Goal: Task Accomplishment & Management: Complete application form

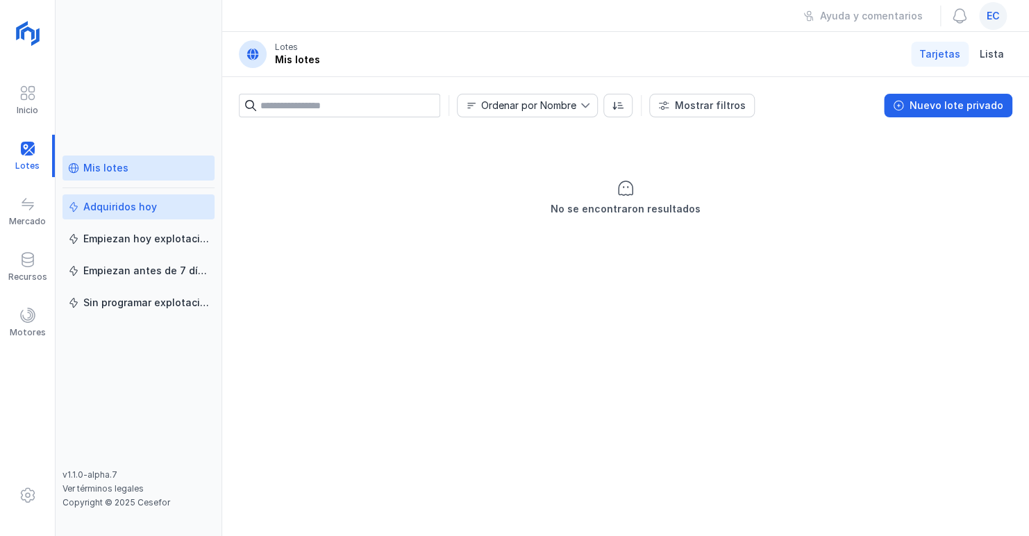
click at [115, 209] on div "Adquiridos hoy" at bounding box center [120, 207] width 74 height 14
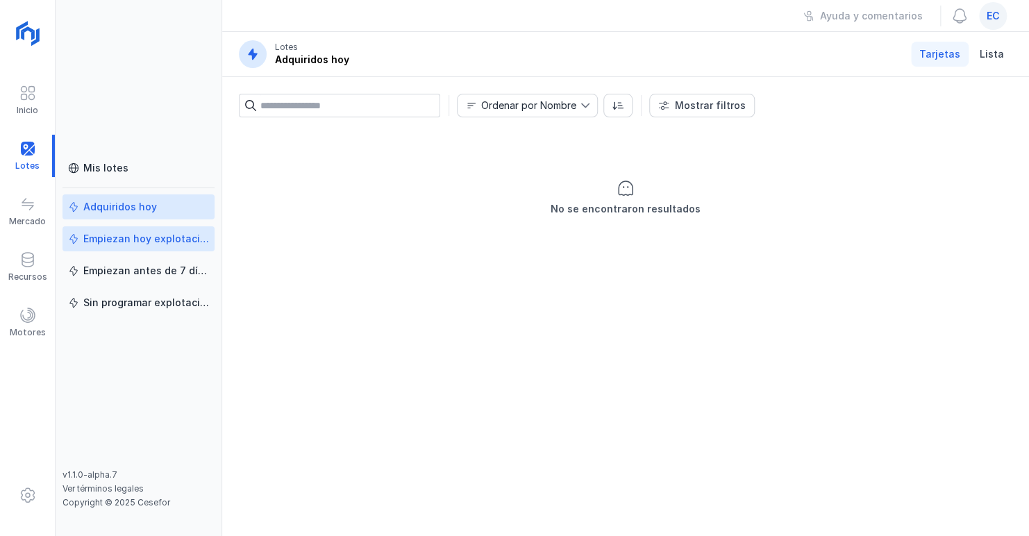
click at [130, 240] on div "Empiezan hoy explotación" at bounding box center [146, 239] width 126 height 14
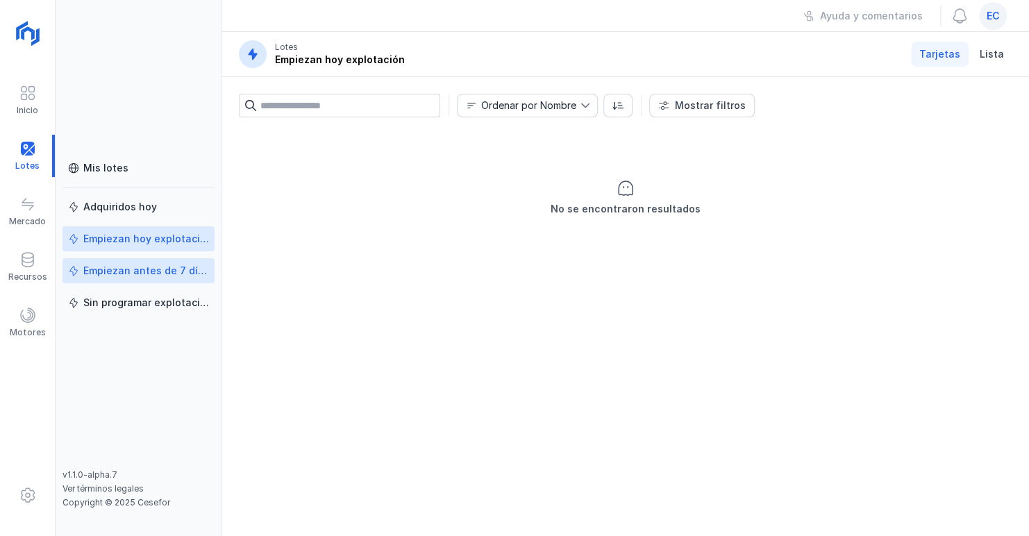
click at [135, 272] on div "Empiezan antes de 7 días" at bounding box center [146, 271] width 126 height 14
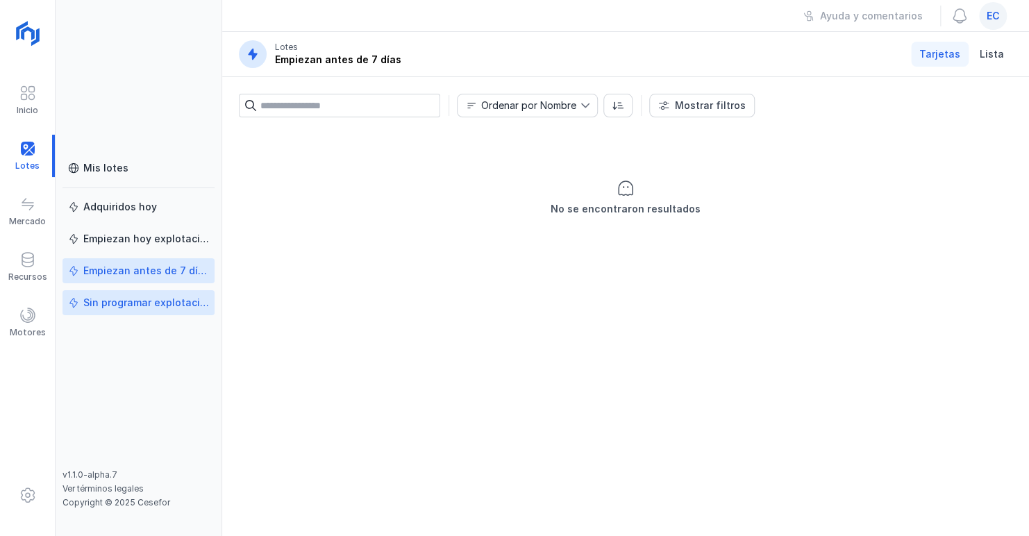
click at [135, 305] on div "Sin programar explotación" at bounding box center [146, 303] width 126 height 14
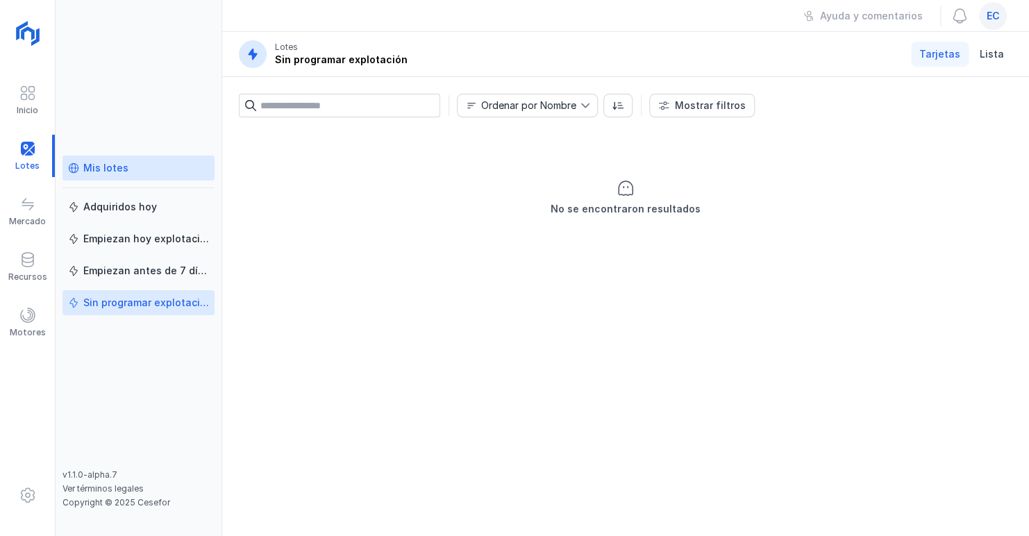
click at [115, 165] on div "Mis lotes" at bounding box center [105, 168] width 45 height 14
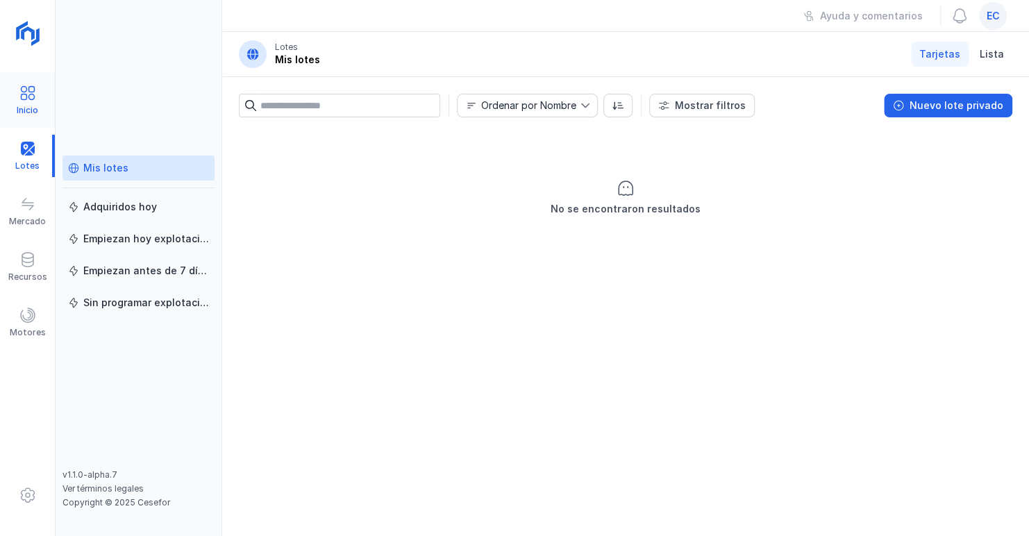
click at [28, 88] on span at bounding box center [27, 93] width 17 height 17
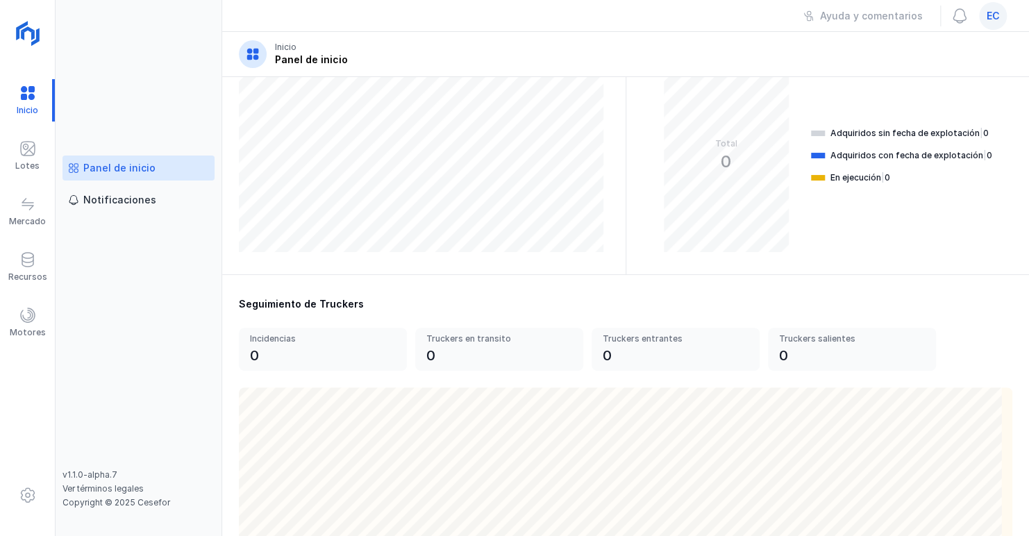
scroll to position [261, 0]
click at [142, 194] on div "Notificaciones" at bounding box center [119, 200] width 73 height 14
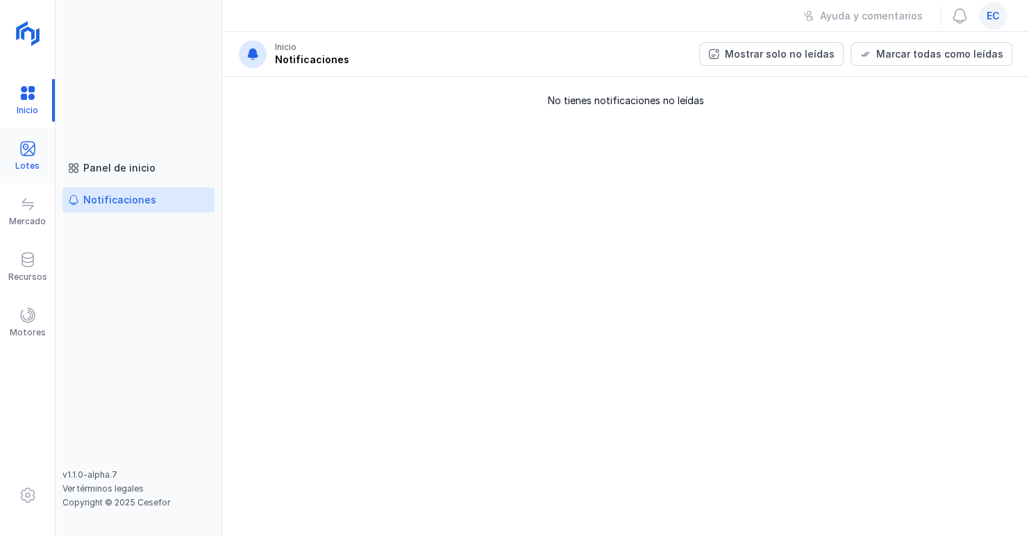
click at [28, 143] on span at bounding box center [27, 148] width 17 height 17
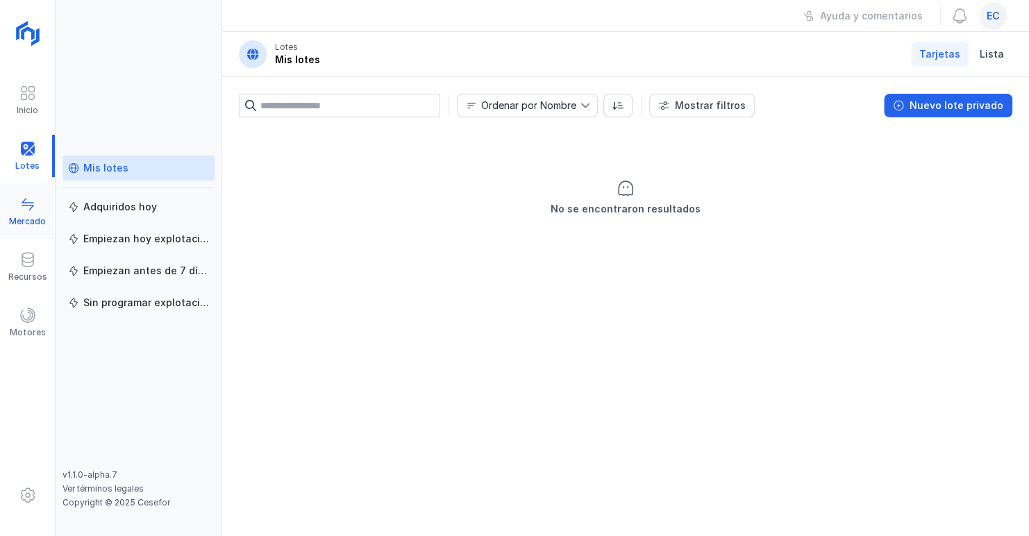
click at [27, 220] on div "Mercado" at bounding box center [27, 221] width 37 height 11
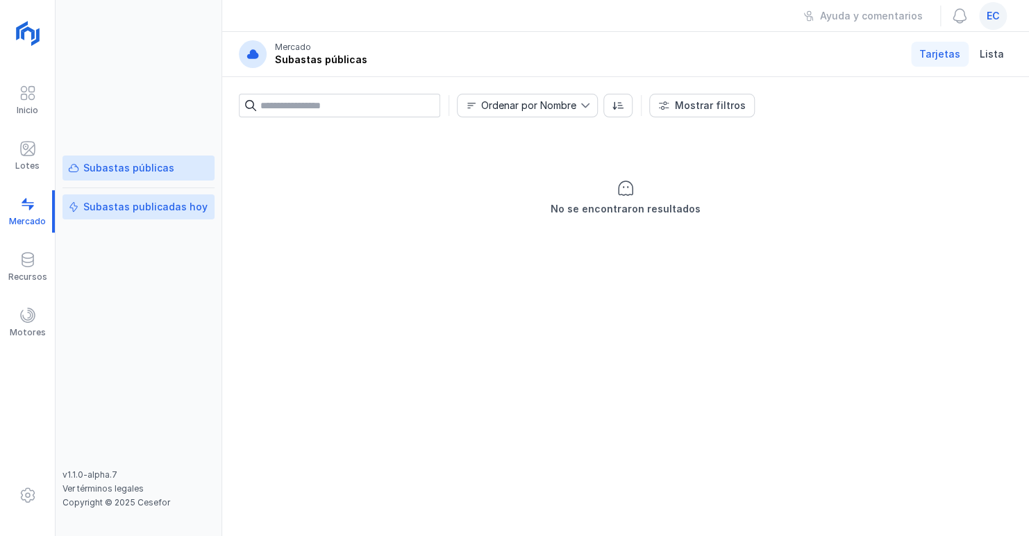
click at [113, 206] on div "Subastas publicadas hoy" at bounding box center [145, 207] width 124 height 14
click at [124, 168] on div "Subastas públicas" at bounding box center [128, 168] width 91 height 14
click at [30, 265] on span at bounding box center [27, 259] width 17 height 17
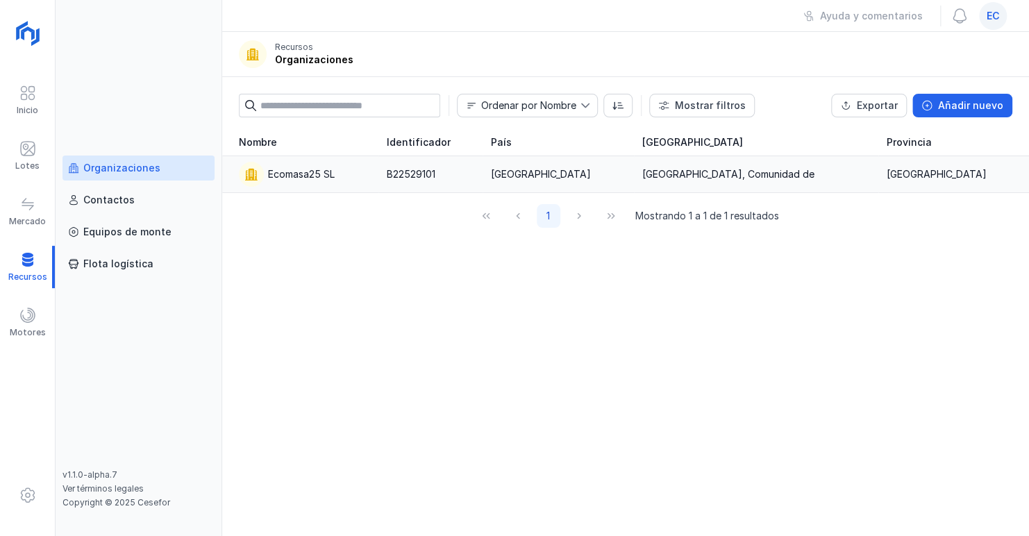
click at [303, 169] on div "Ecomasa25 SL" at bounding box center [301, 174] width 67 height 14
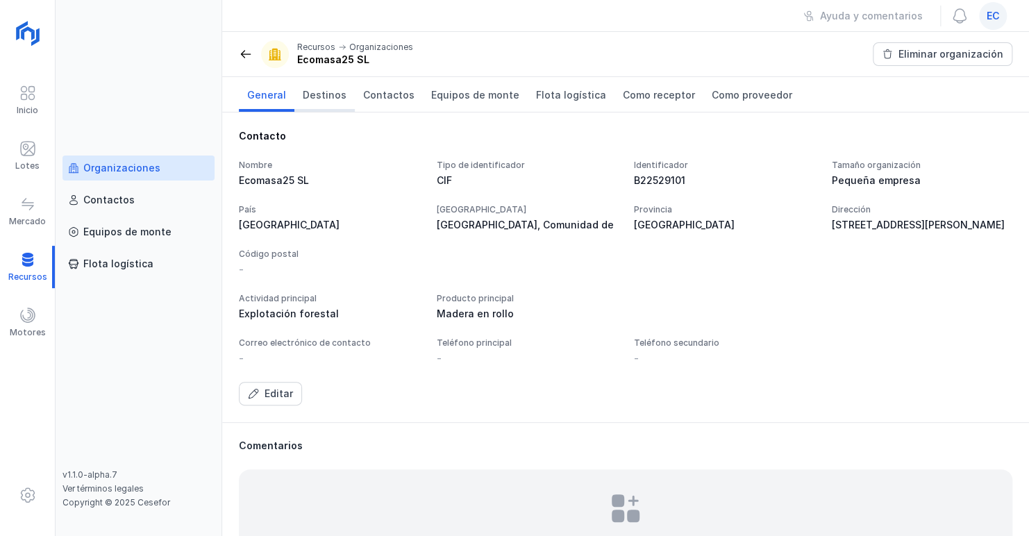
click at [322, 89] on span "Destinos" at bounding box center [325, 95] width 44 height 14
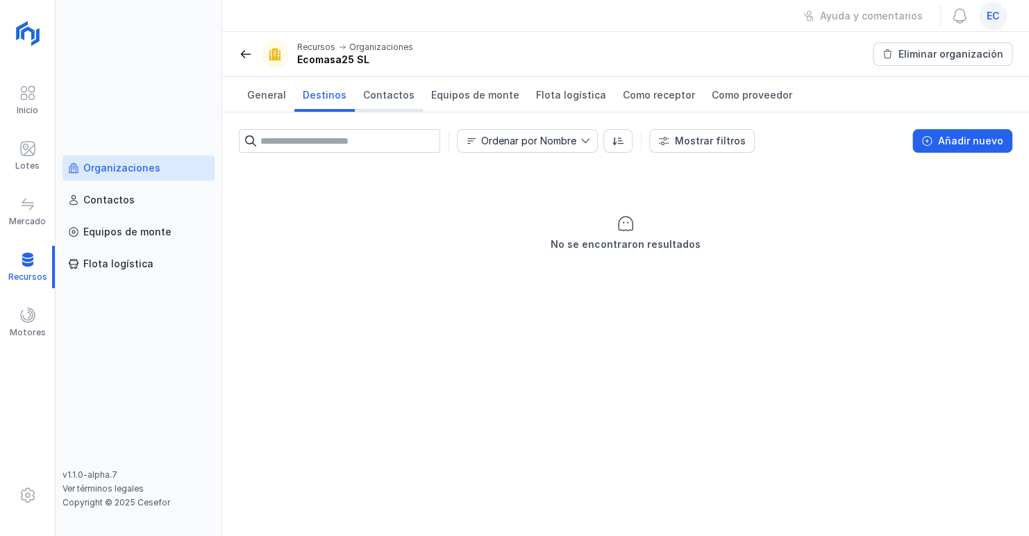
click at [392, 92] on span "Contactos" at bounding box center [388, 95] width 51 height 14
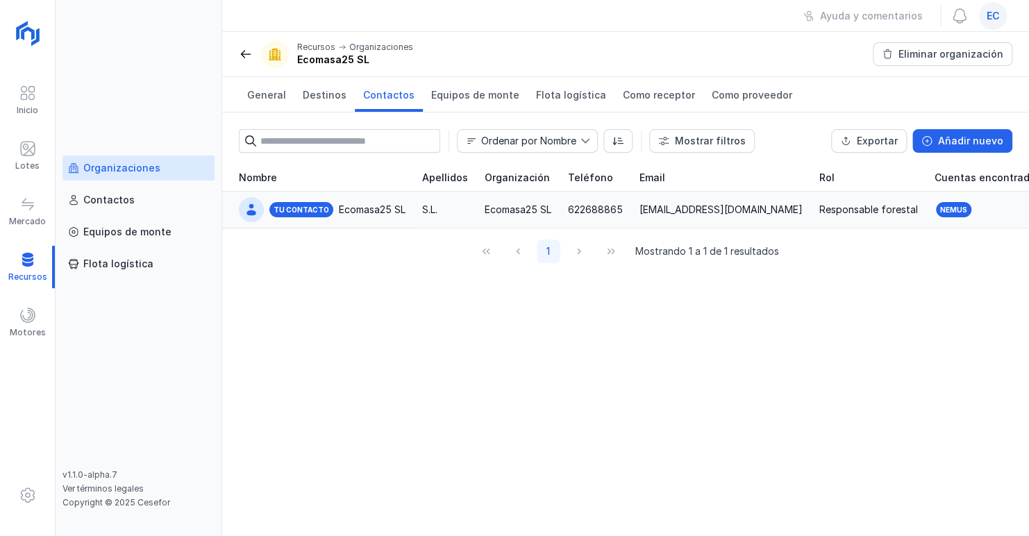
click at [354, 207] on div "Ecomasa25 SL" at bounding box center [372, 210] width 67 height 14
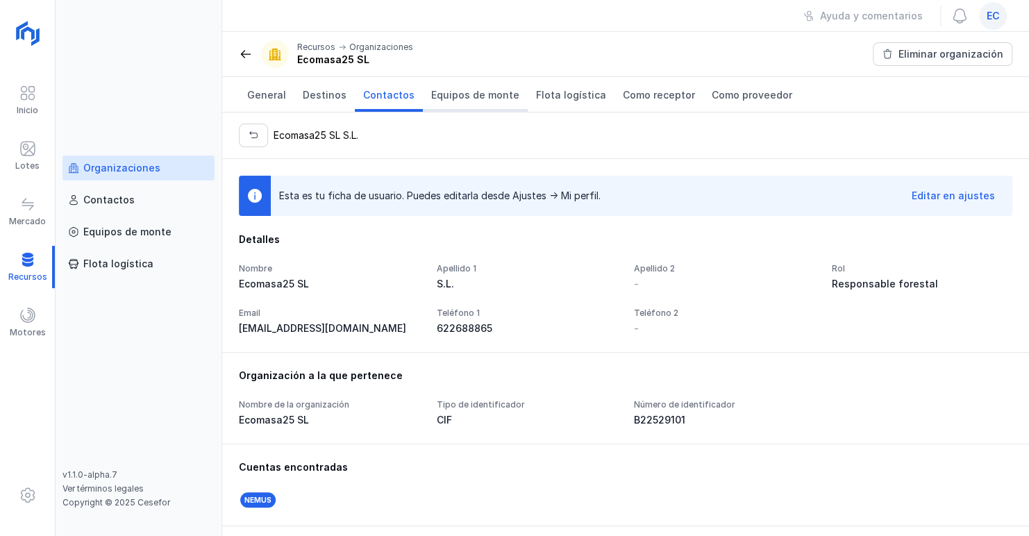
click at [454, 90] on span "Equipos de monte" at bounding box center [475, 95] width 88 height 14
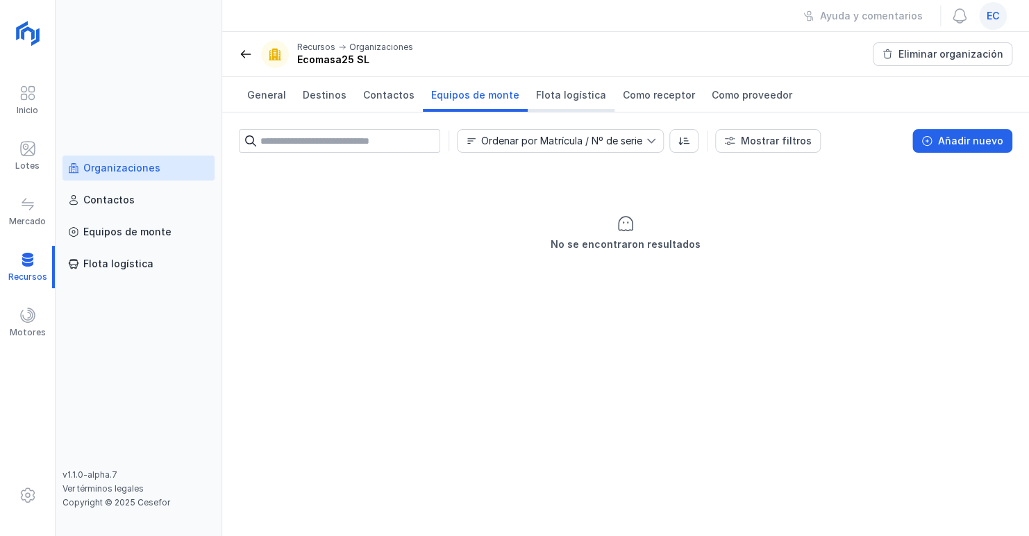
click at [555, 88] on span "Flota logística" at bounding box center [571, 95] width 70 height 14
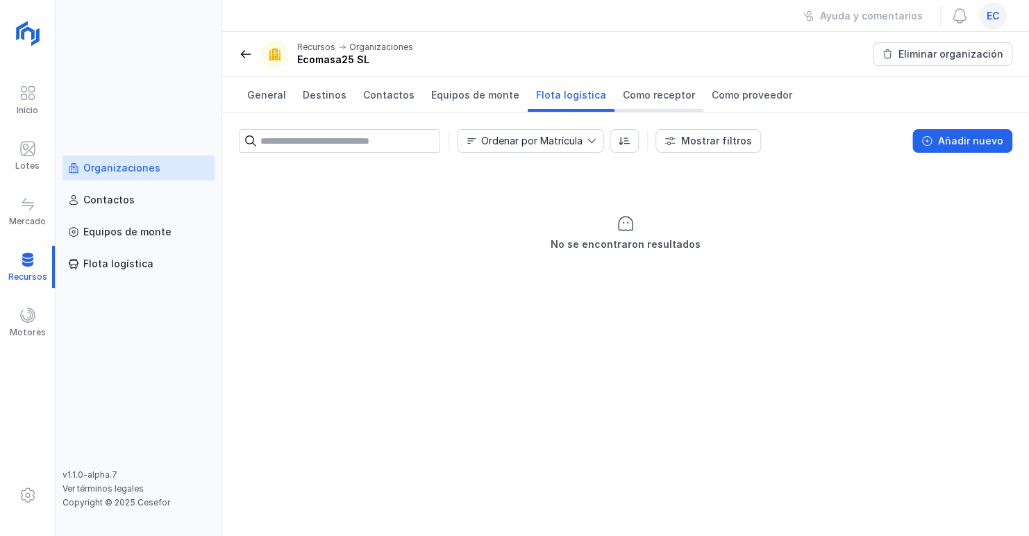
click at [628, 89] on span "Como receptor" at bounding box center [659, 95] width 72 height 14
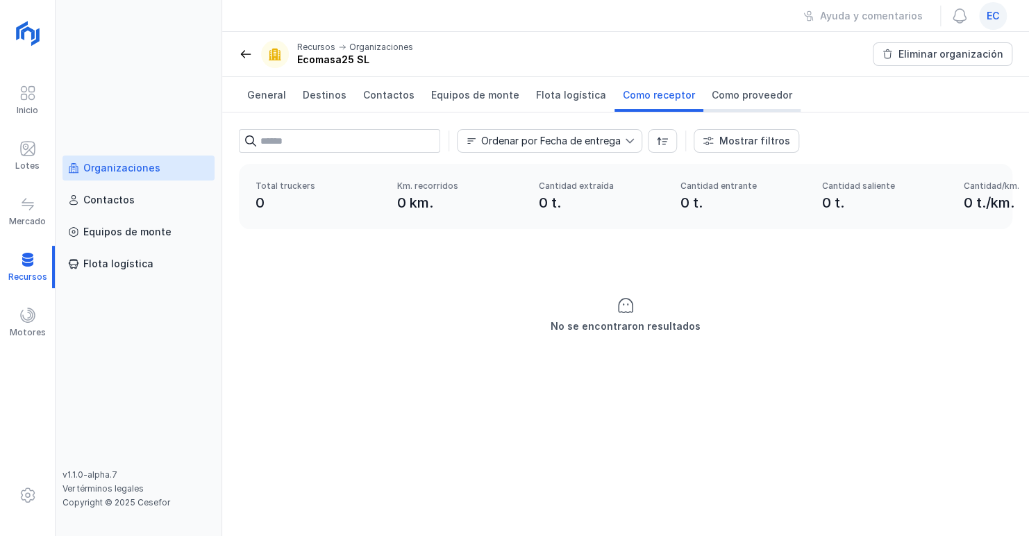
click at [712, 94] on span "Como proveedor" at bounding box center [752, 95] width 81 height 14
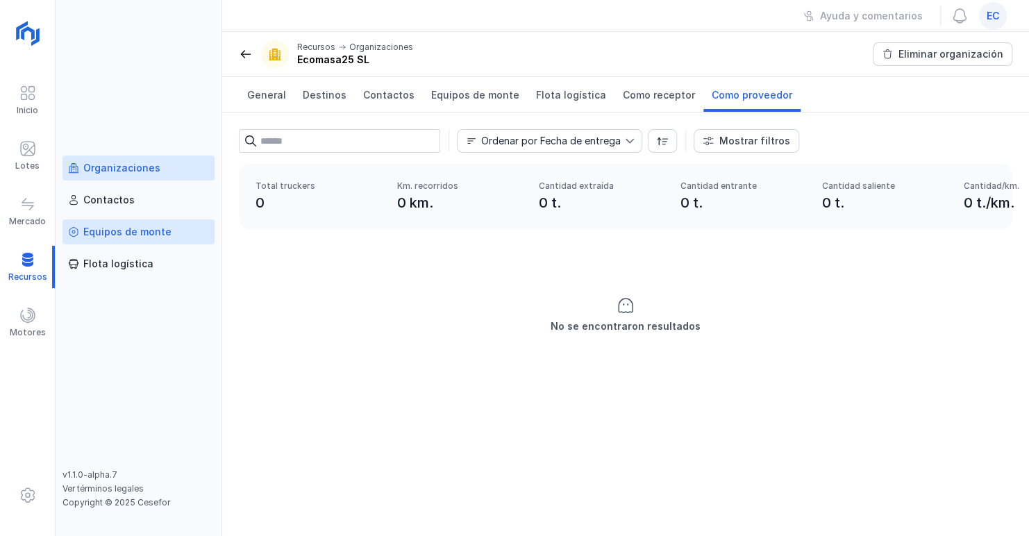
click at [135, 236] on div "Equipos de monte" at bounding box center [127, 232] width 88 height 14
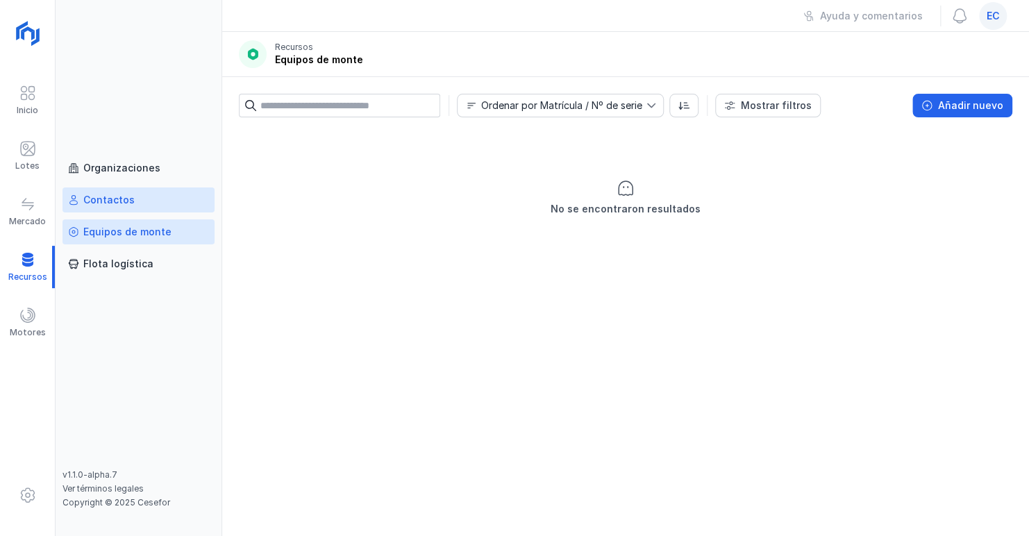
click at [113, 202] on div "Contactos" at bounding box center [108, 200] width 51 height 14
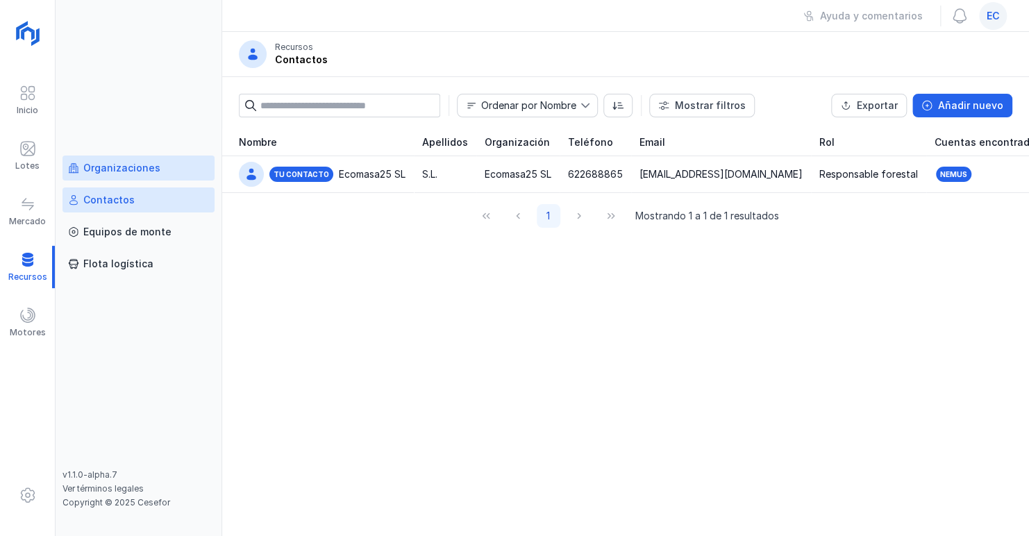
click at [126, 167] on div "Organizaciones" at bounding box center [121, 168] width 77 height 14
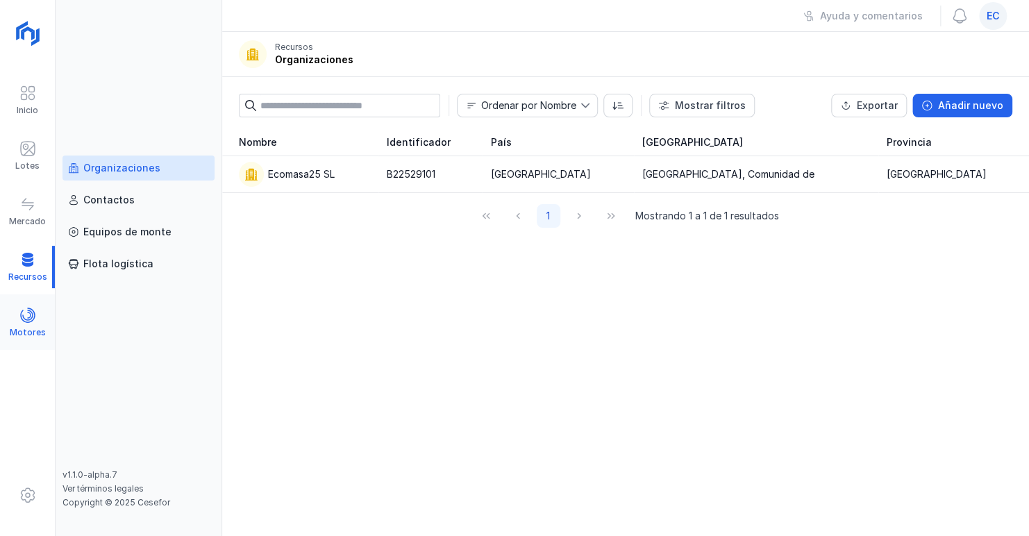
click at [26, 321] on span at bounding box center [27, 315] width 17 height 17
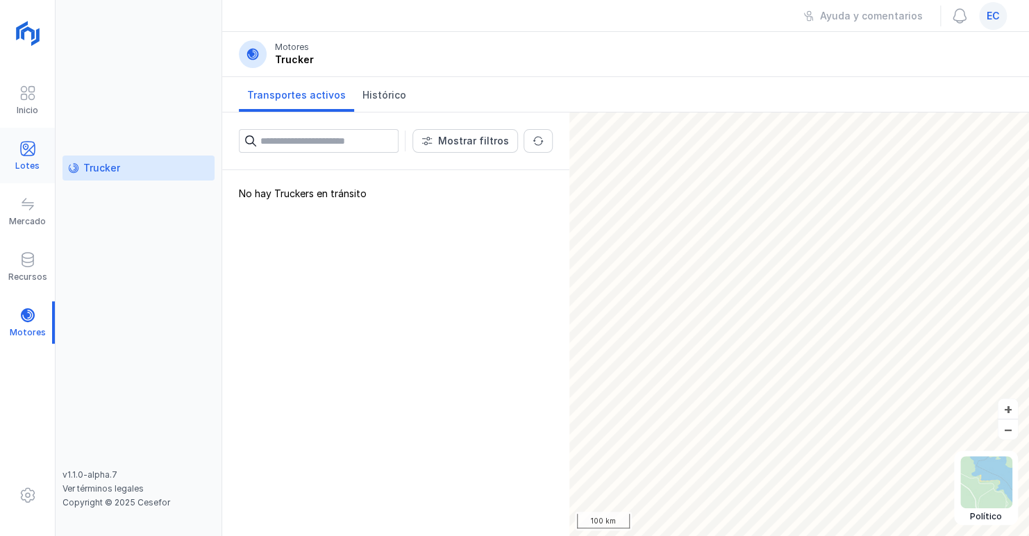
click at [28, 158] on div at bounding box center [27, 150] width 17 height 20
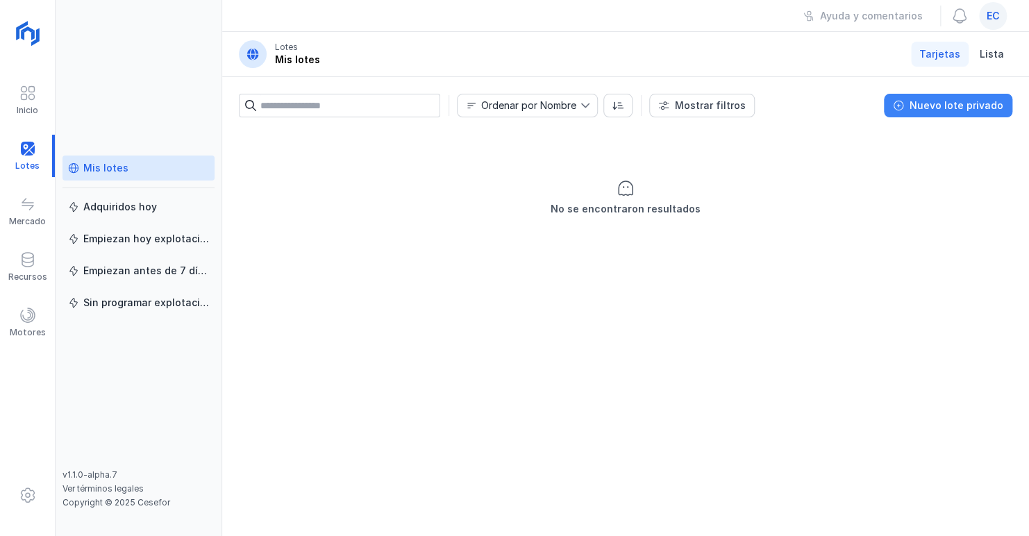
click at [951, 106] on div "Nuevo lote privado" at bounding box center [957, 106] width 94 height 14
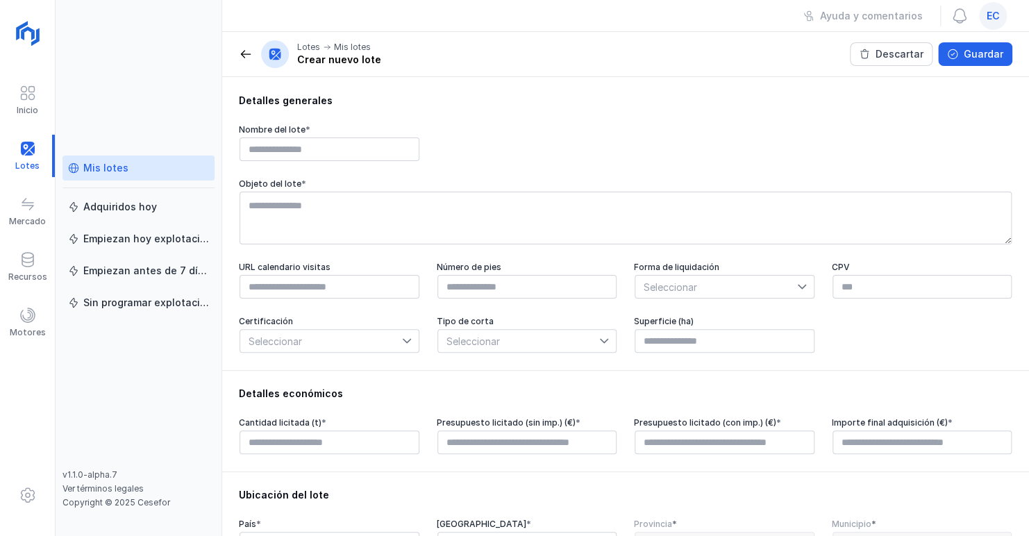
click at [797, 288] on icon at bounding box center [802, 287] width 10 height 10
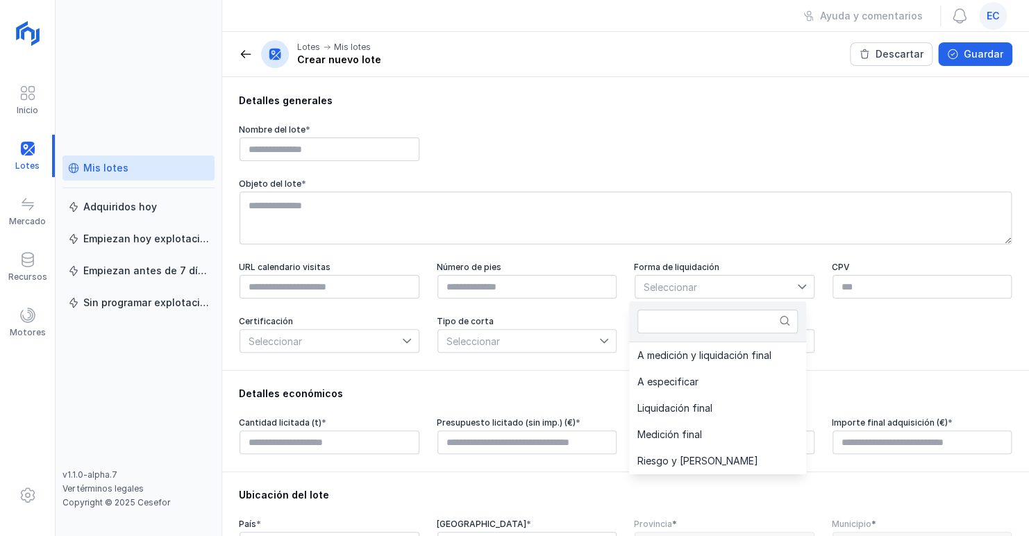
click at [797, 288] on icon at bounding box center [802, 287] width 10 height 10
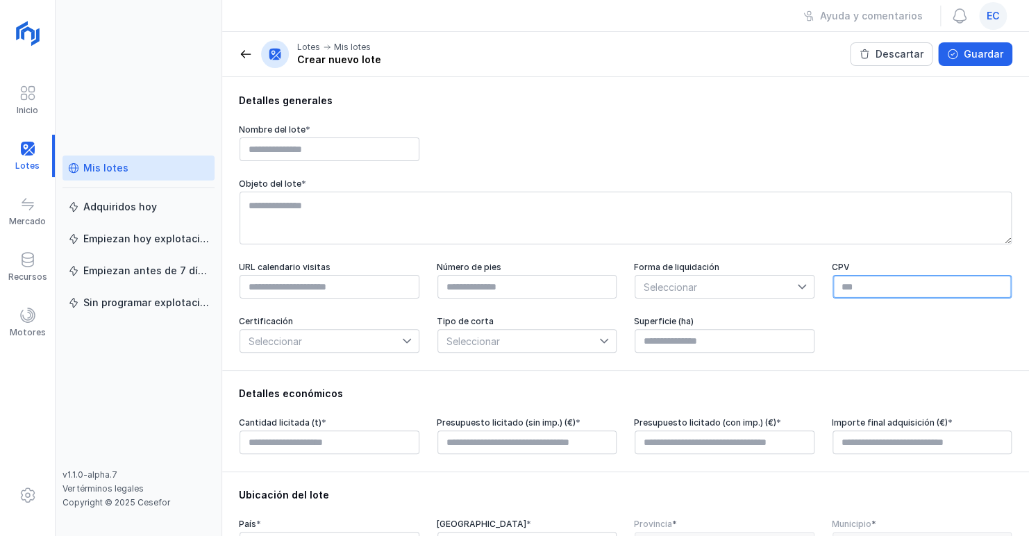
click at [856, 288] on input "text" at bounding box center [923, 287] width 180 height 24
click at [404, 344] on icon at bounding box center [407, 341] width 8 height 5
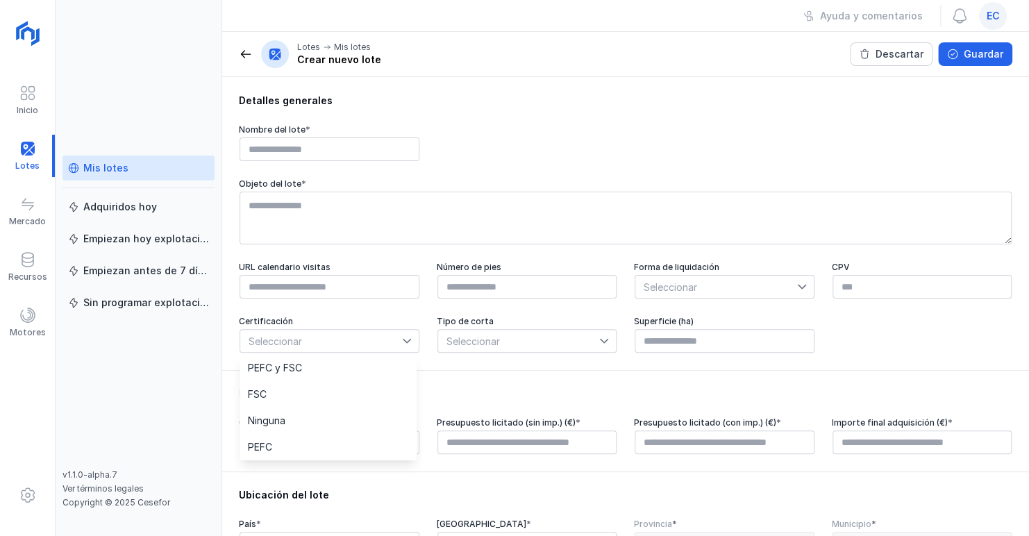
click at [404, 344] on icon at bounding box center [407, 341] width 8 height 5
click at [404, 336] on div at bounding box center [410, 341] width 17 height 22
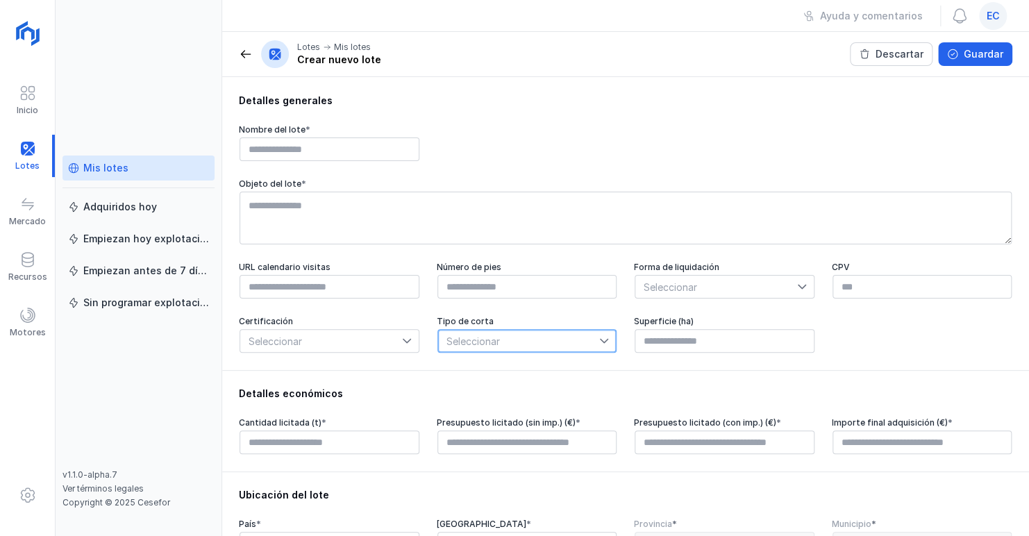
click at [592, 339] on span "Seleccionar" at bounding box center [519, 341] width 162 height 22
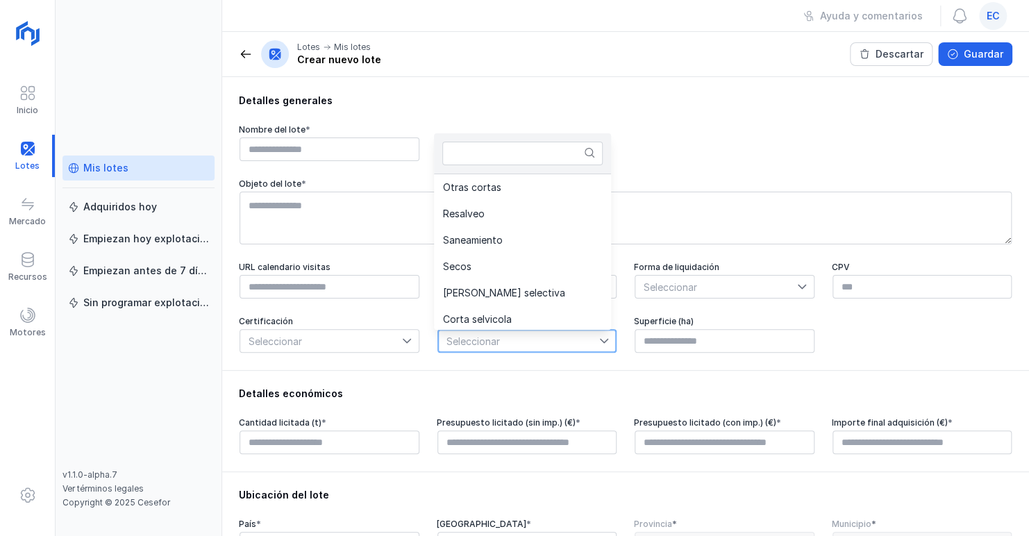
scroll to position [292, 0]
click at [636, 139] on div "Nombre del lote *" at bounding box center [626, 143] width 774 height 38
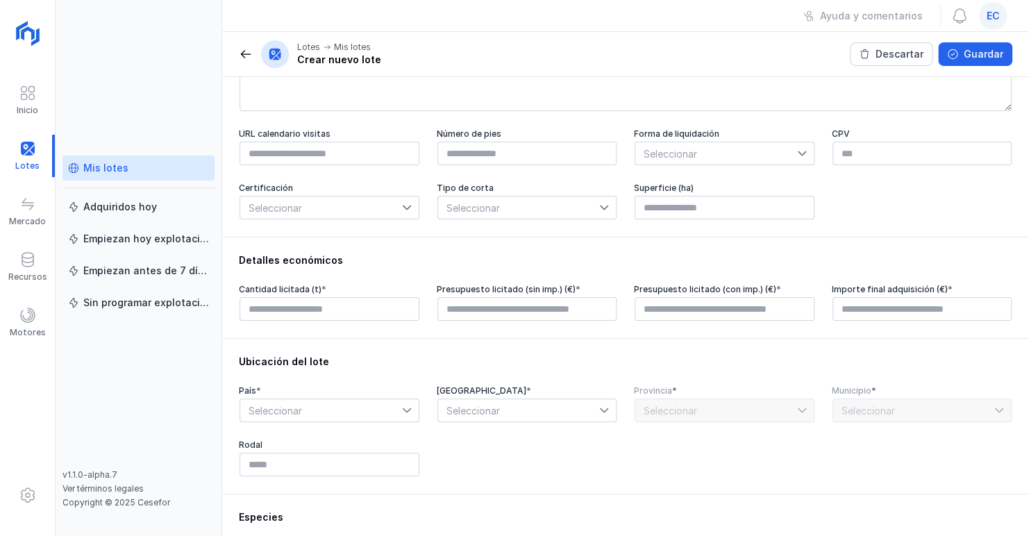
scroll to position [133, 0]
click at [322, 288] on span "*" at bounding box center [324, 289] width 5 height 10
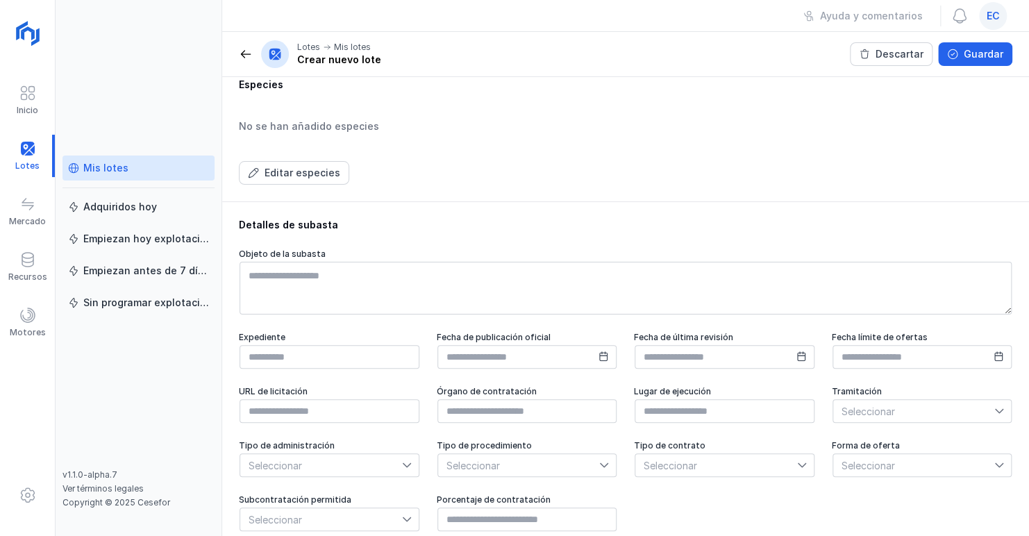
scroll to position [567, 0]
click at [995, 411] on icon at bounding box center [1000, 411] width 10 height 10
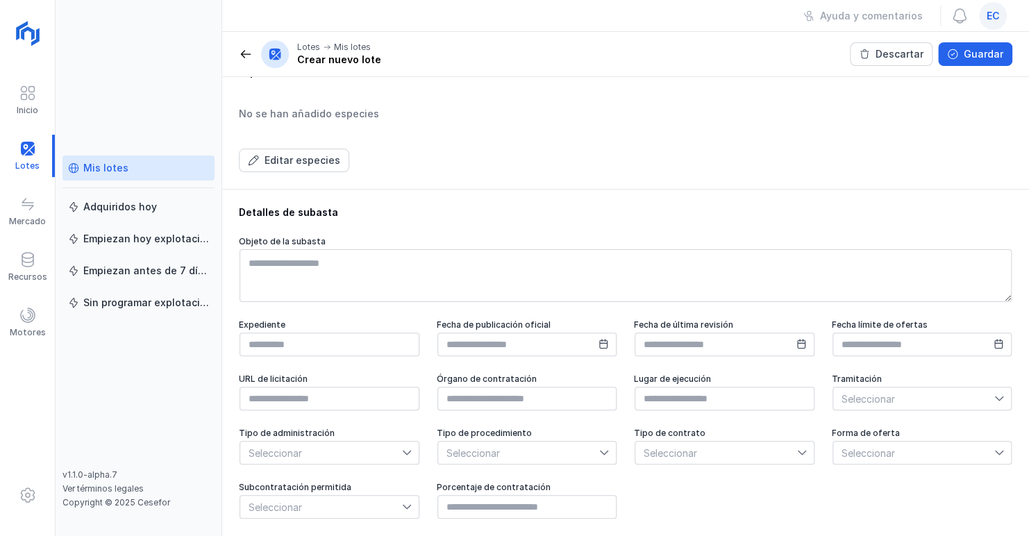
click at [995, 449] on icon at bounding box center [1000, 453] width 10 height 10
click at [799, 445] on div at bounding box center [805, 453] width 17 height 22
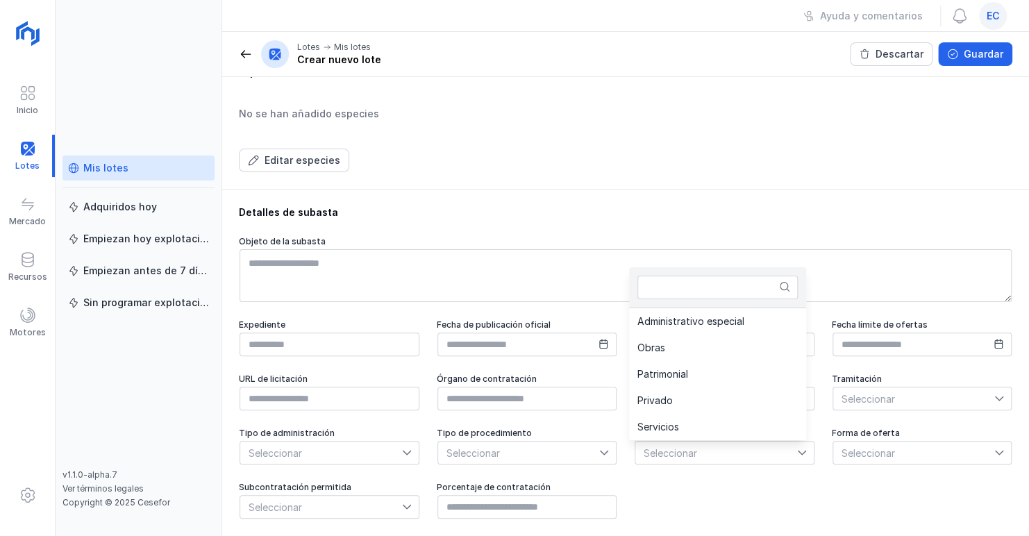
click at [799, 445] on div at bounding box center [805, 453] width 17 height 22
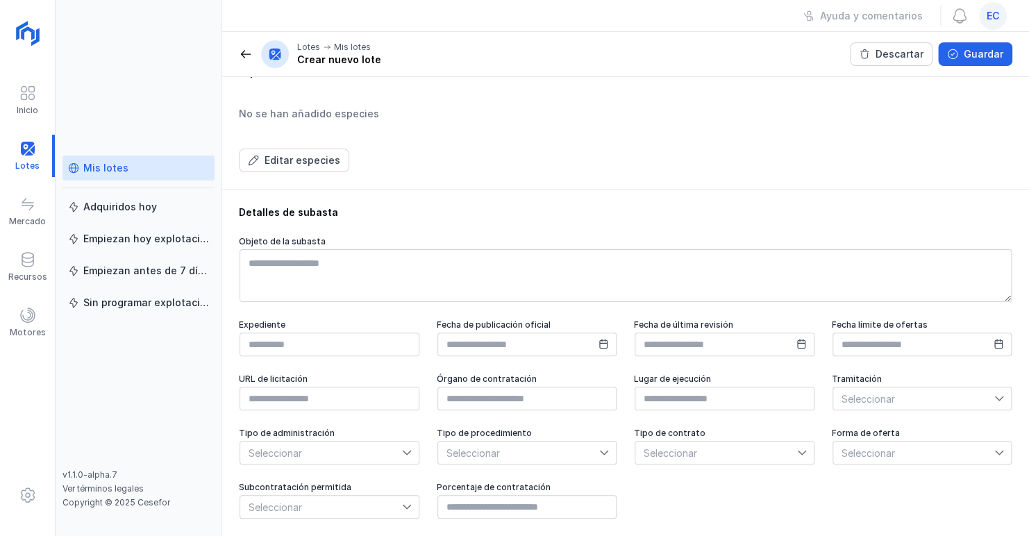
click at [599, 450] on icon at bounding box center [604, 453] width 10 height 10
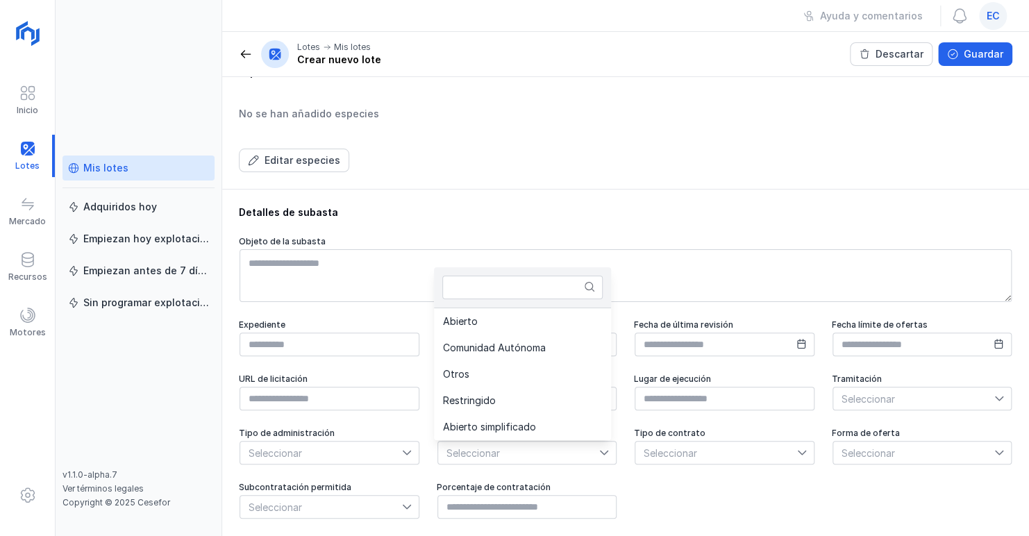
click at [599, 450] on icon at bounding box center [604, 453] width 10 height 10
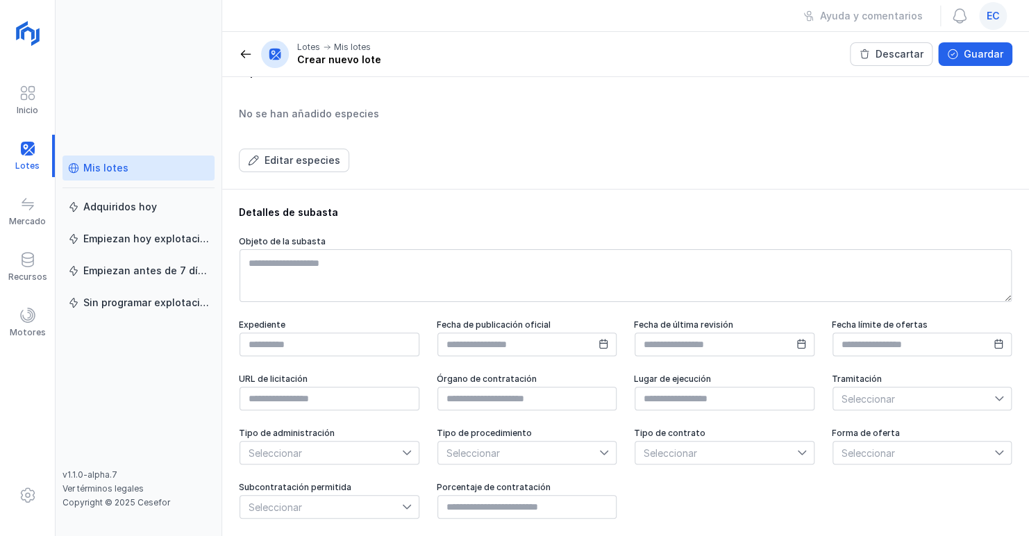
click at [409, 450] on div at bounding box center [410, 453] width 17 height 22
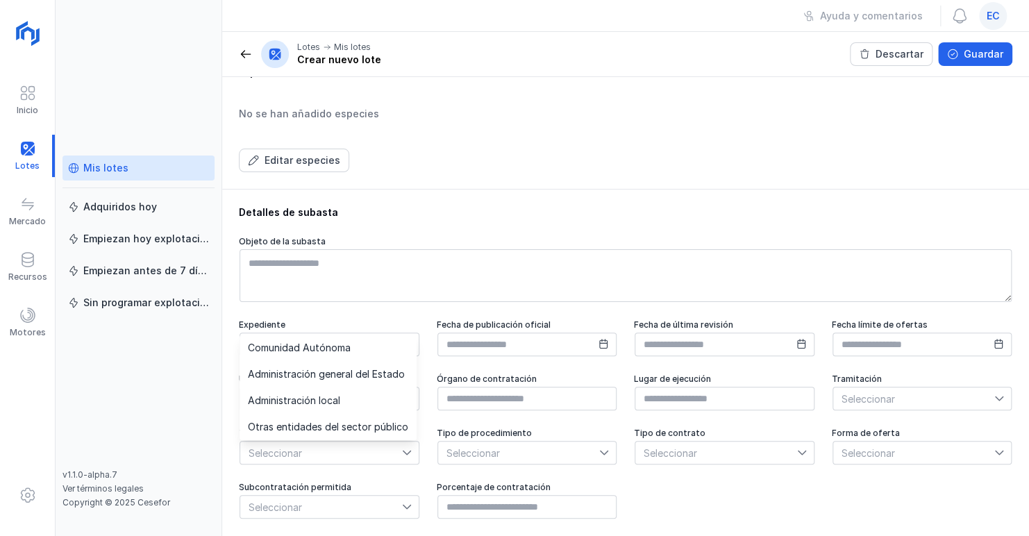
click at [409, 450] on div at bounding box center [410, 453] width 17 height 22
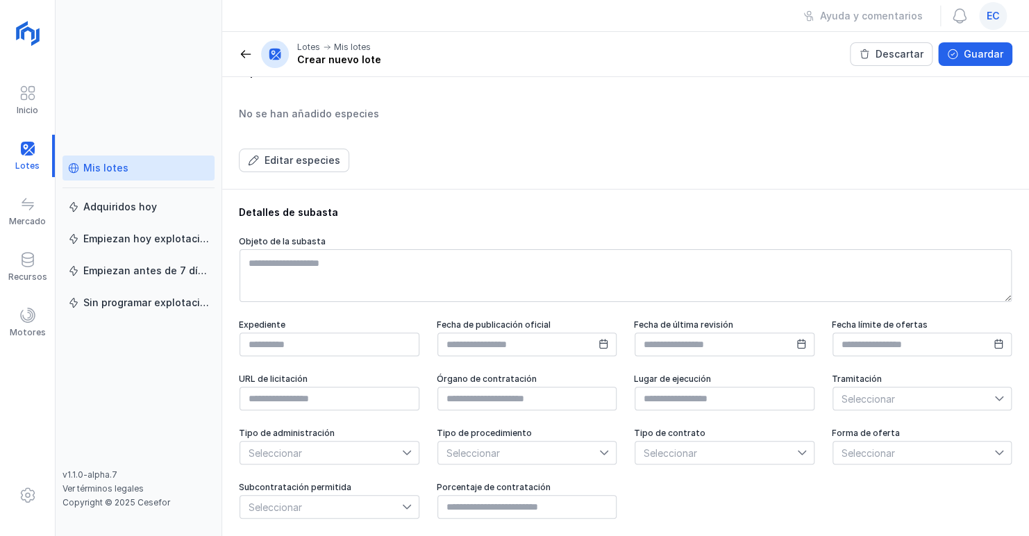
click at [407, 507] on icon at bounding box center [407, 507] width 10 height 10
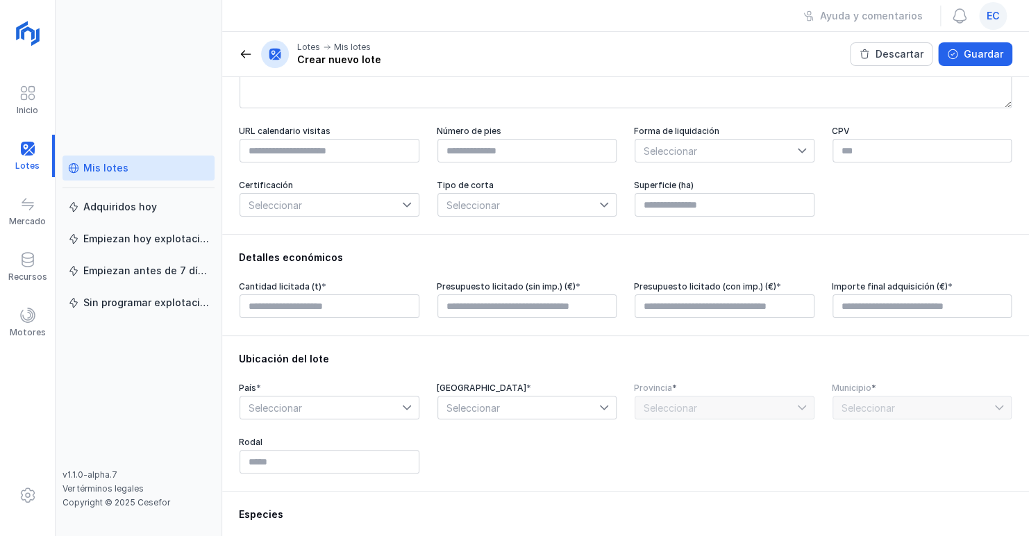
scroll to position [135, 0]
click at [357, 317] on input "text" at bounding box center [330, 308] width 180 height 24
type input "****"
click at [385, 331] on div "Detalles económicos Cantidad licitada (t) * **** Presupuesto licitado (sin imp.…" at bounding box center [625, 285] width 807 height 101
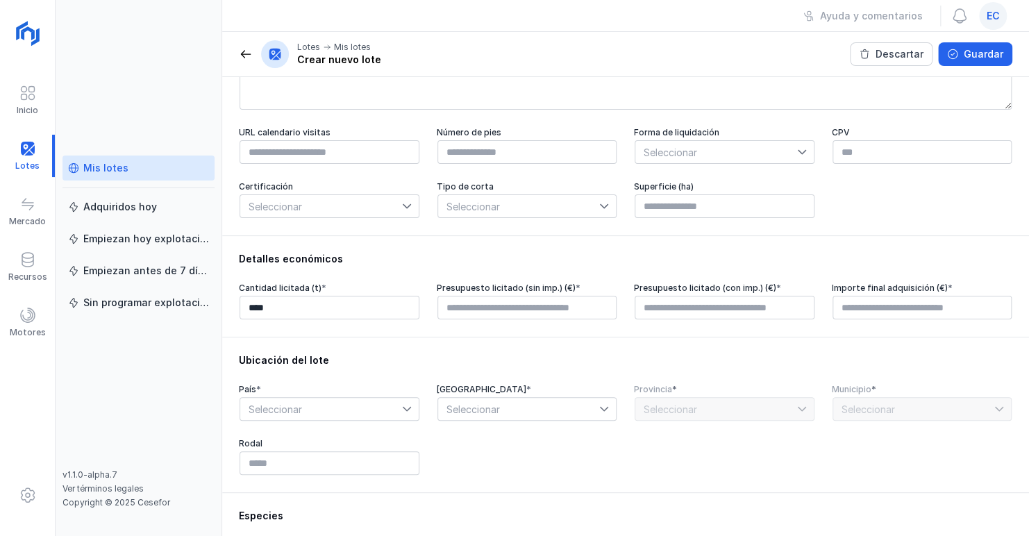
click at [385, 331] on div "Detalles económicos Cantidad licitada (t) * **** Presupuesto licitado (sin imp.…" at bounding box center [625, 285] width 807 height 101
click at [495, 311] on input "text" at bounding box center [528, 308] width 180 height 24
type input "****"
click at [649, 310] on input "text" at bounding box center [725, 308] width 180 height 24
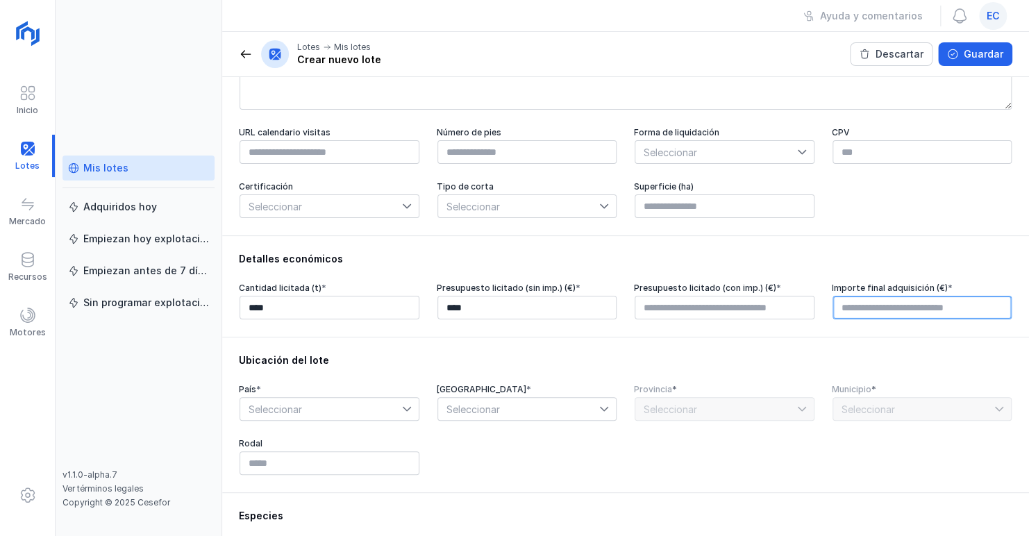
type input "****"
click at [842, 313] on input "text" at bounding box center [923, 308] width 180 height 24
type input "****"
click at [690, 337] on div "Detalles económicos Cantidad licitada (t) * **** Presupuesto licitado (sin imp.…" at bounding box center [625, 285] width 807 height 101
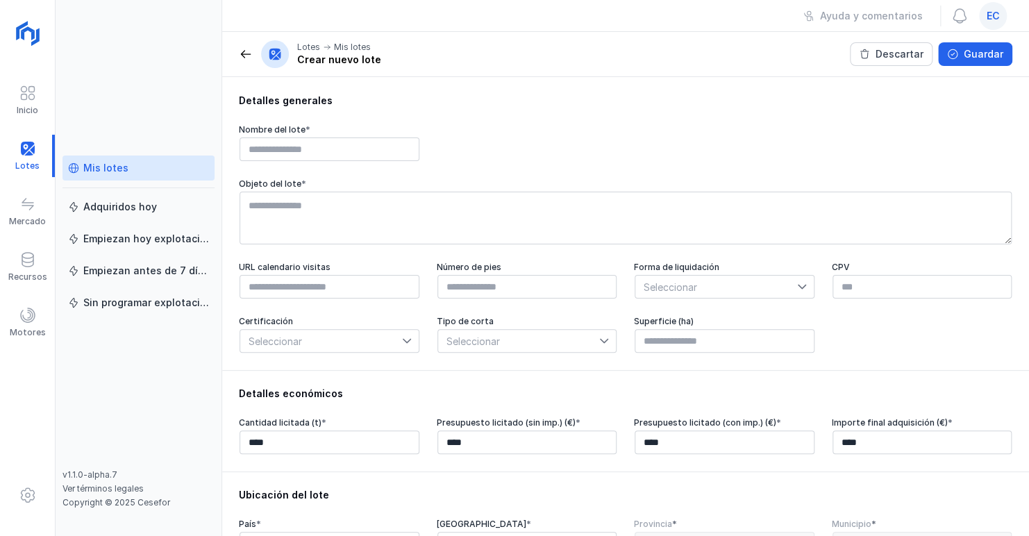
scroll to position [1, 0]
click at [27, 493] on span at bounding box center [27, 495] width 17 height 17
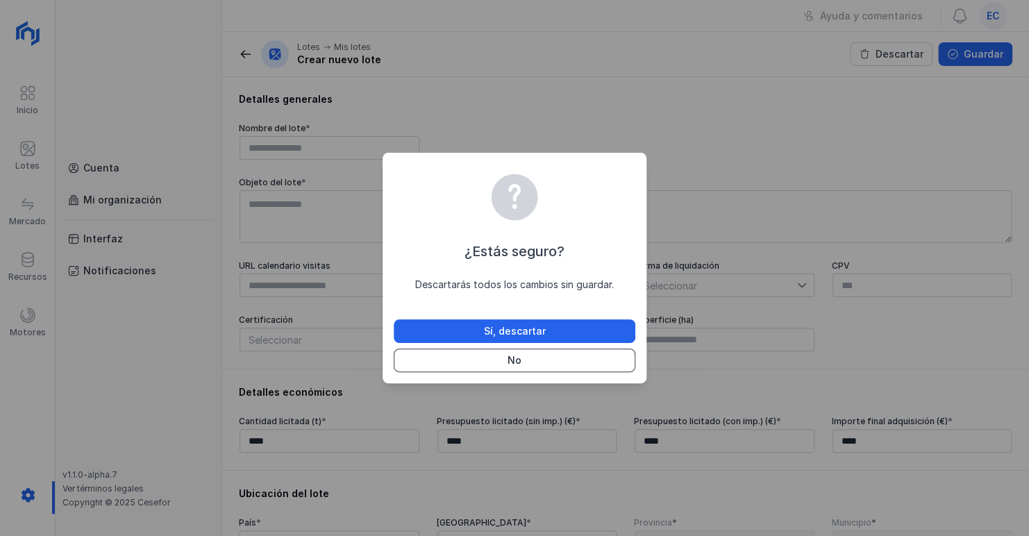
click at [503, 366] on button "No" at bounding box center [515, 361] width 242 height 24
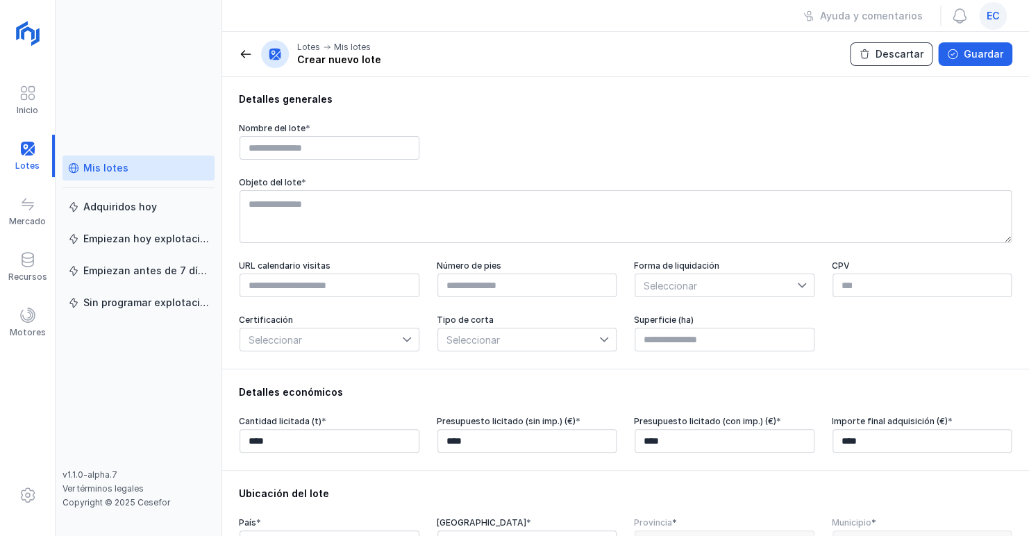
click at [891, 49] on div "Descartar" at bounding box center [900, 54] width 48 height 14
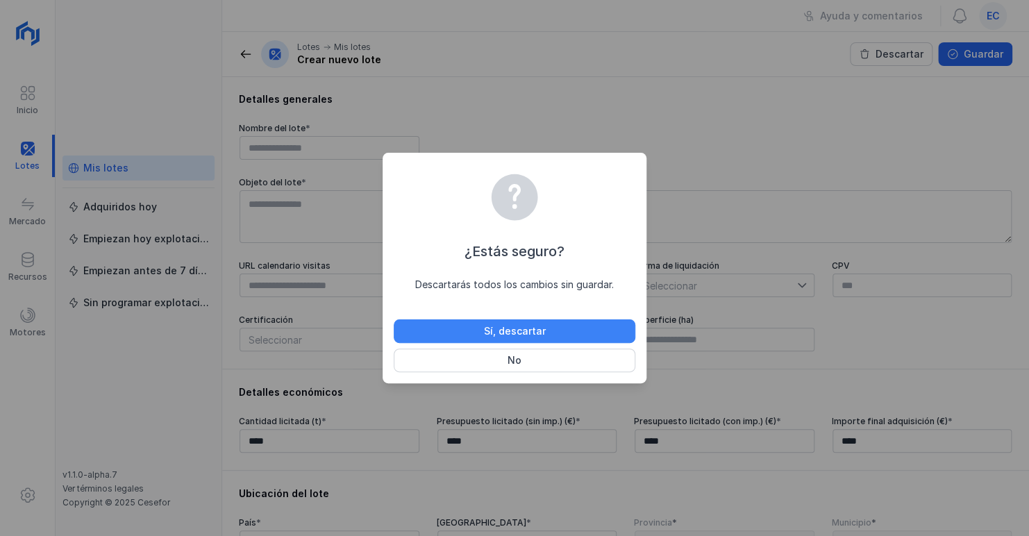
click at [526, 333] on div "Sí, descartar" at bounding box center [515, 331] width 62 height 14
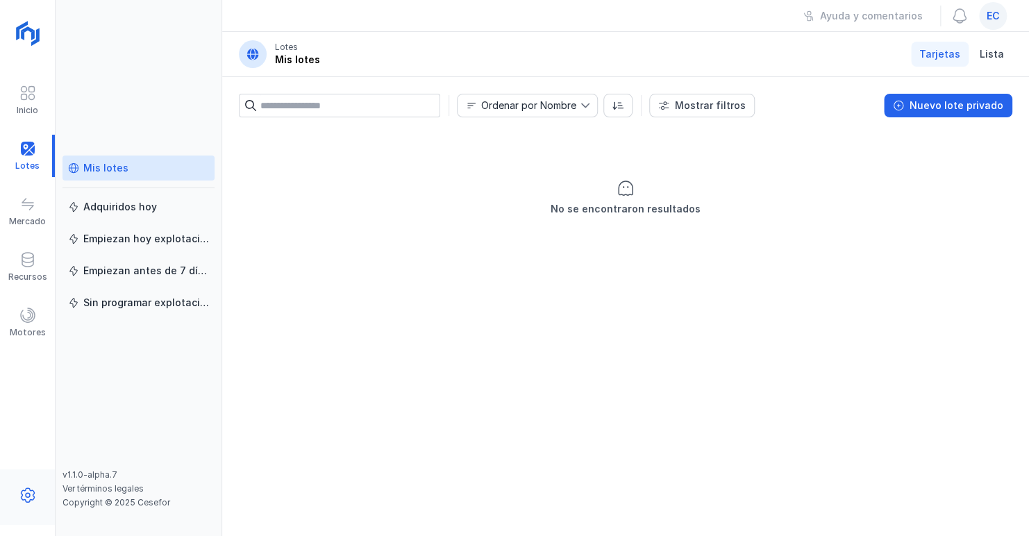
click at [28, 487] on span at bounding box center [27, 495] width 17 height 17
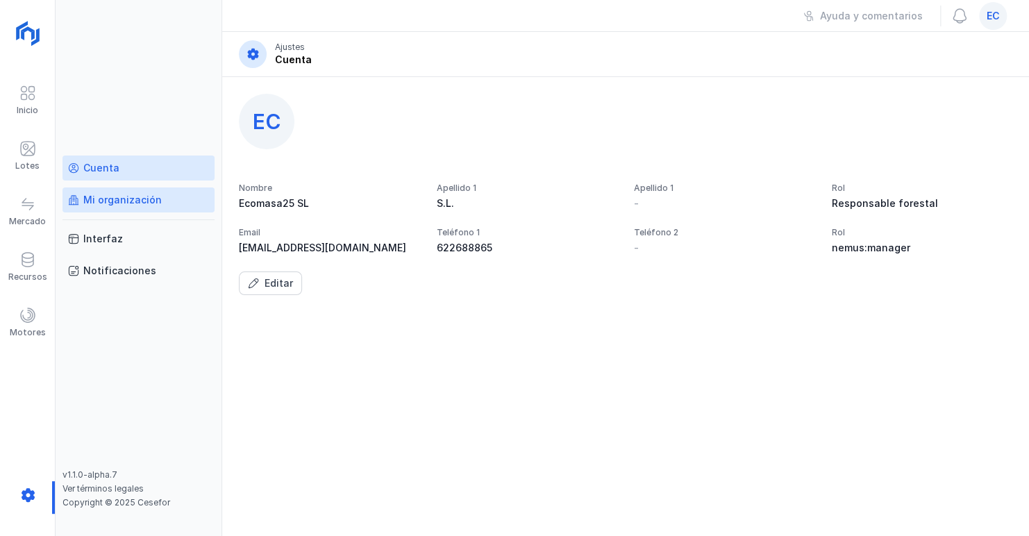
click at [131, 197] on div "Mi organización" at bounding box center [122, 200] width 78 height 14
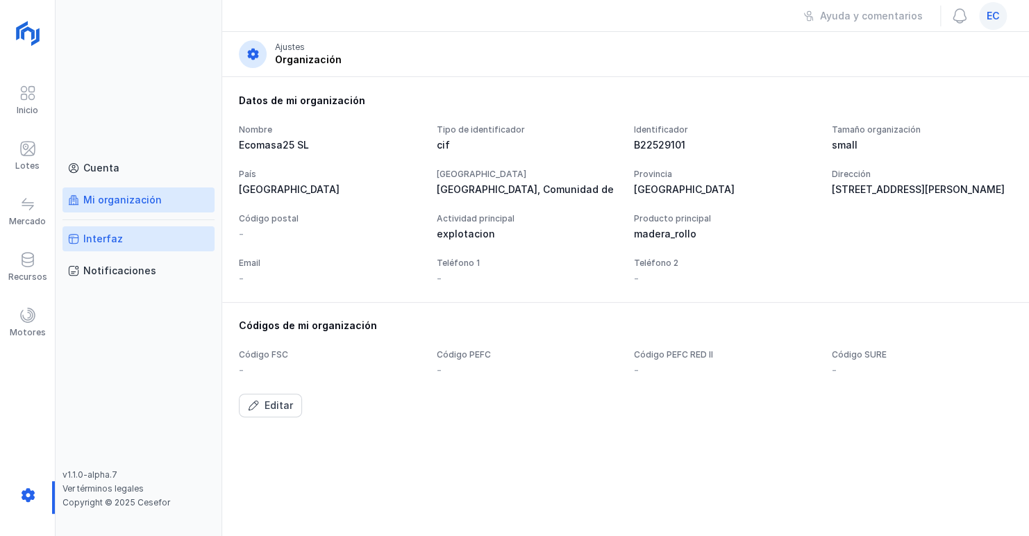
click at [114, 237] on div "Interfaz" at bounding box center [103, 239] width 40 height 14
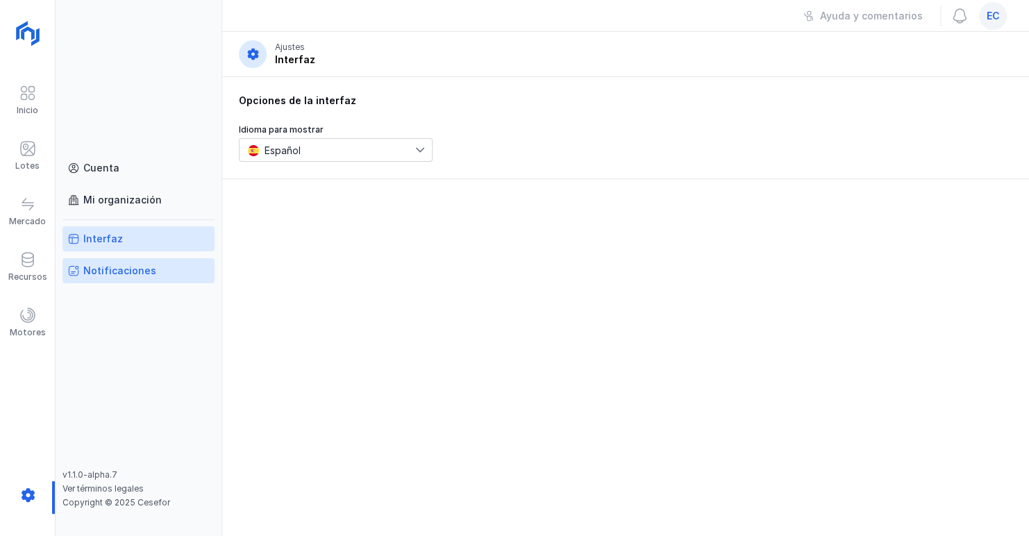
click at [115, 267] on div "Notificaciones" at bounding box center [119, 271] width 73 height 14
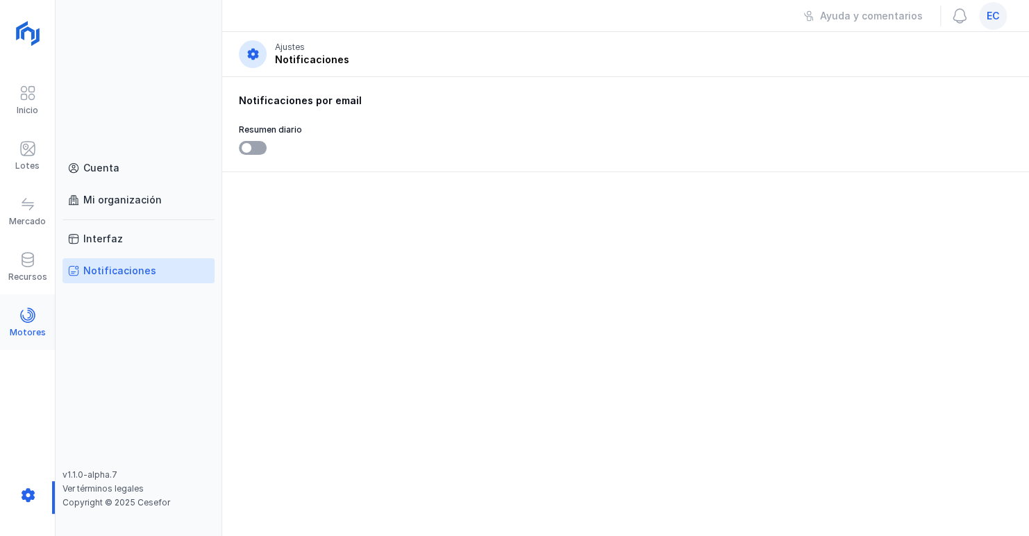
click at [33, 317] on span at bounding box center [27, 315] width 17 height 17
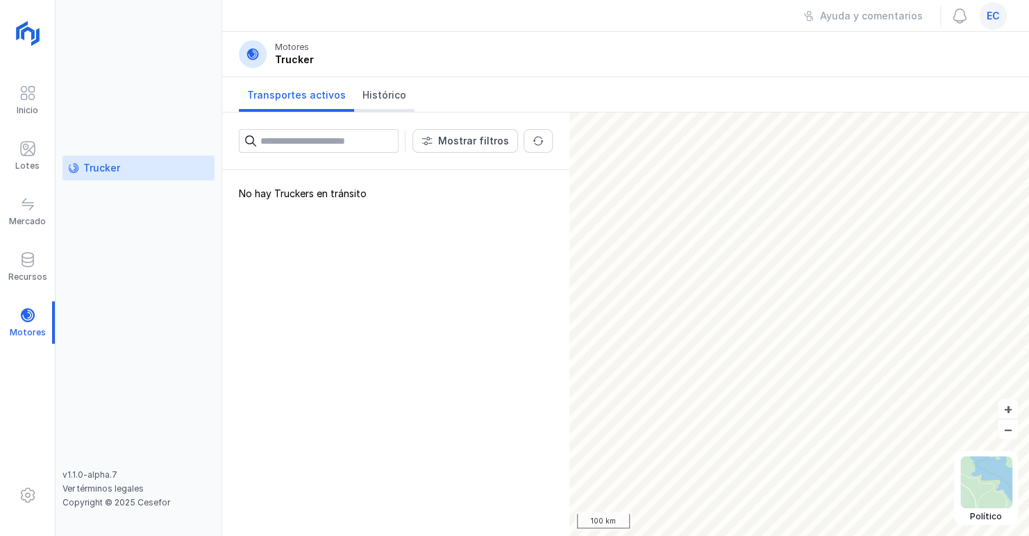
click at [378, 99] on span "Histórico" at bounding box center [385, 95] width 44 height 14
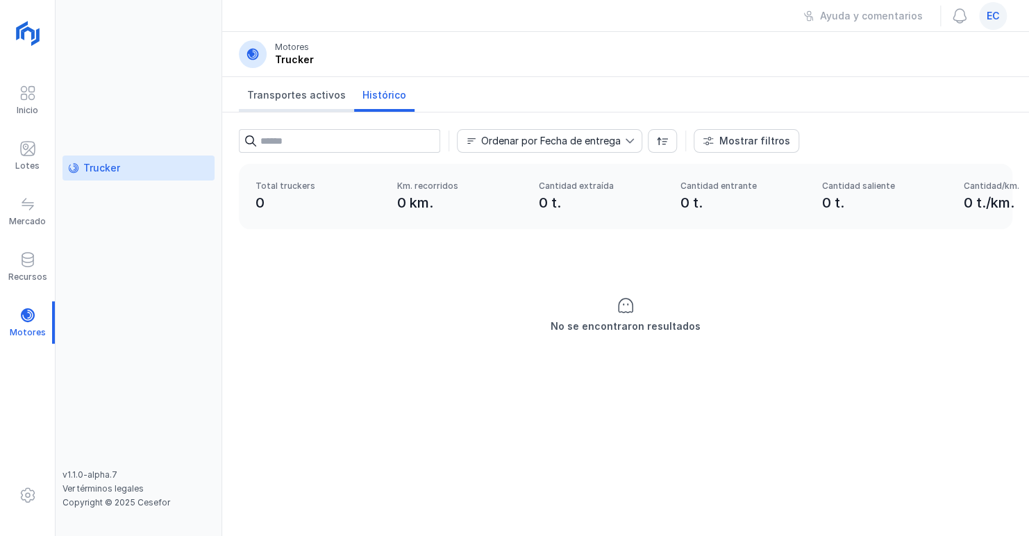
click at [315, 102] on link "Transportes activos" at bounding box center [296, 94] width 115 height 35
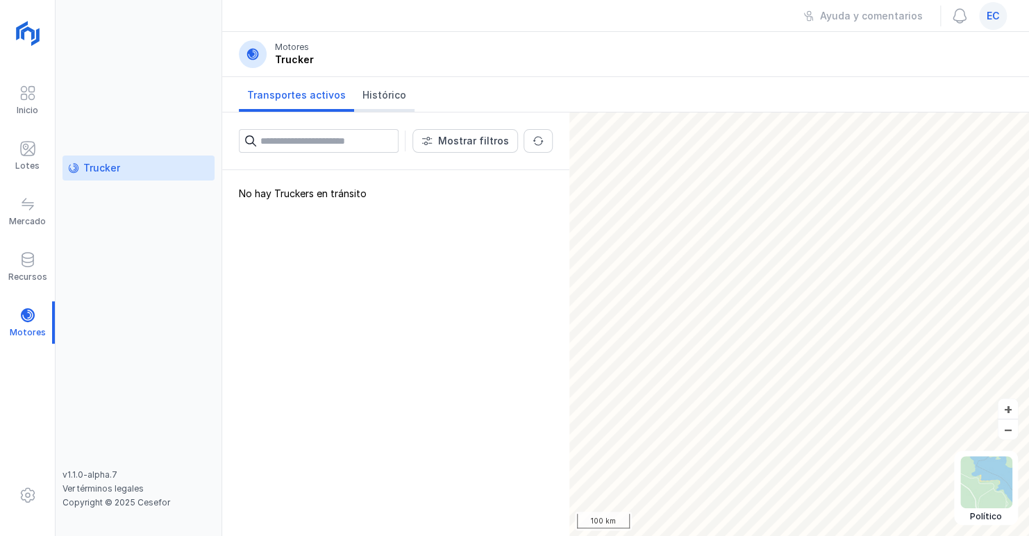
click at [388, 88] on span "Histórico" at bounding box center [385, 95] width 44 height 14
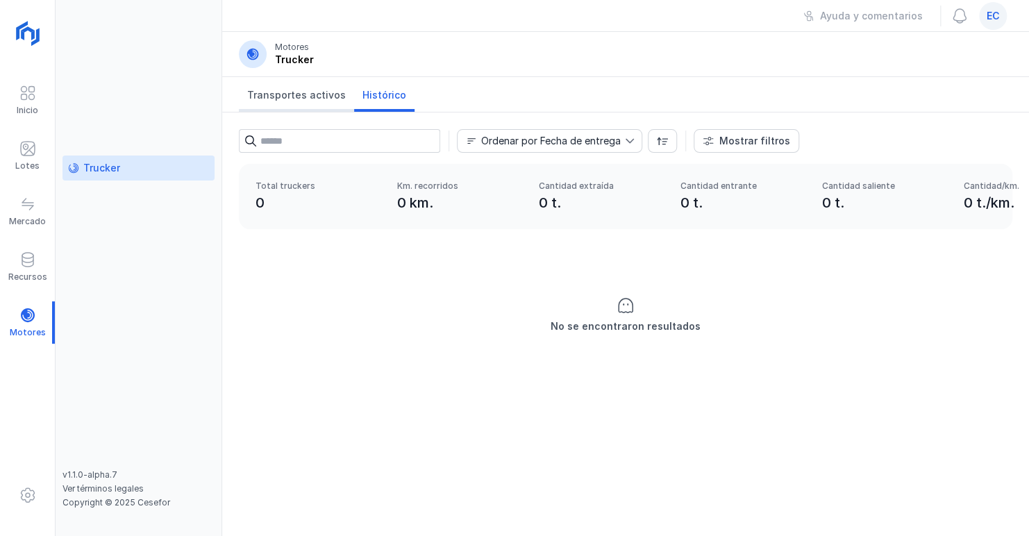
click at [306, 97] on span "Transportes activos" at bounding box center [296, 95] width 99 height 14
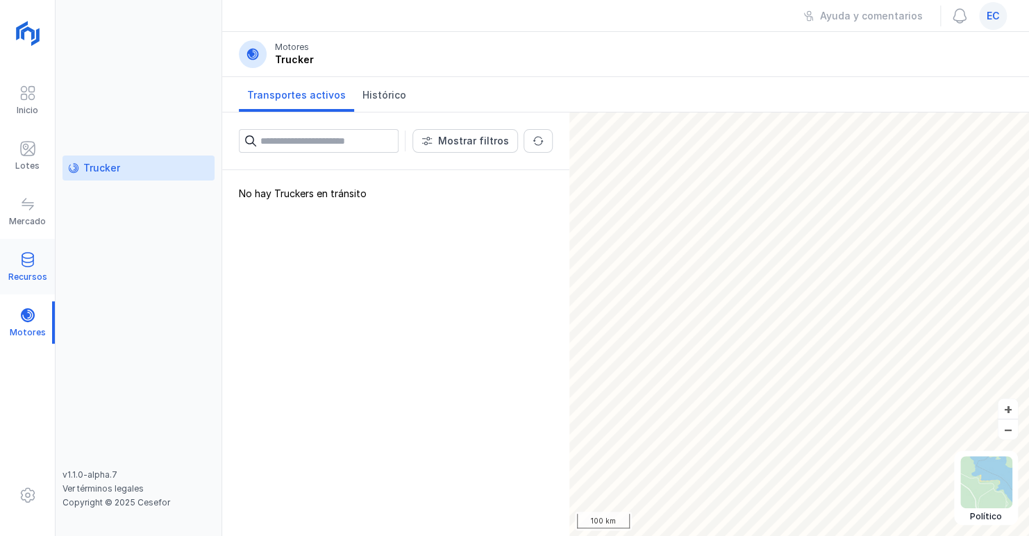
click at [34, 263] on span at bounding box center [27, 259] width 17 height 17
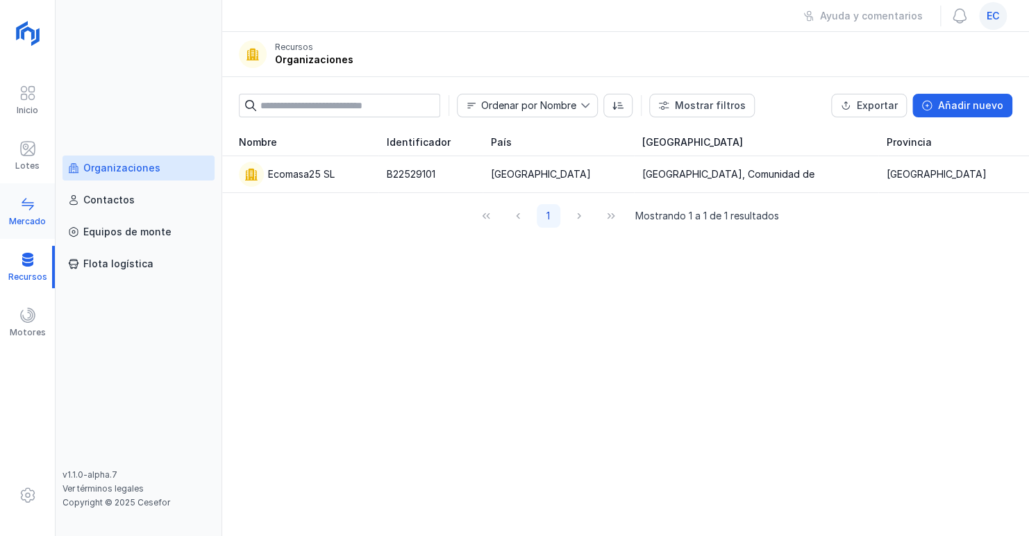
click at [27, 224] on div "Mercado" at bounding box center [27, 221] width 37 height 11
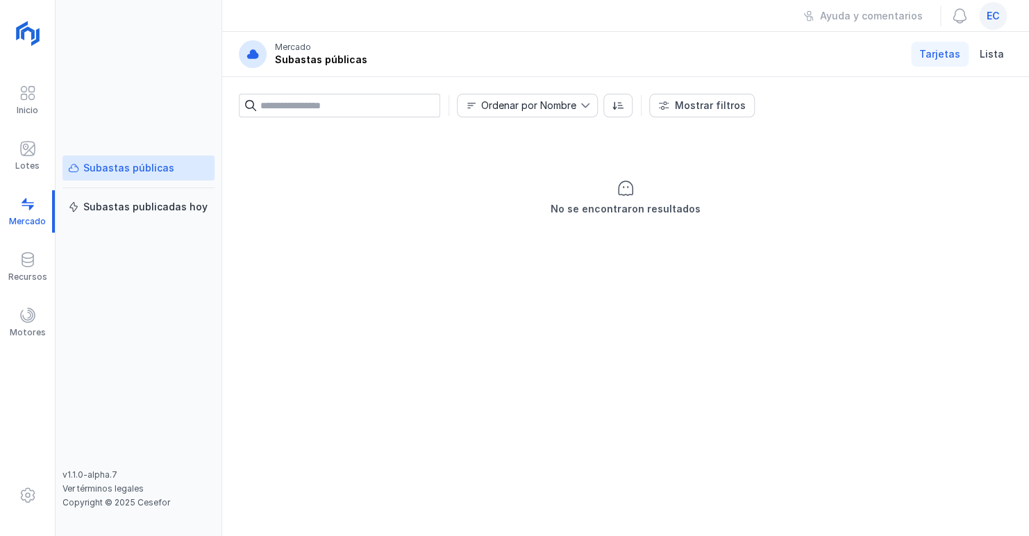
click at [320, 108] on input "text" at bounding box center [350, 106] width 180 height 24
click at [161, 208] on div "Subastas publicadas hoy" at bounding box center [145, 207] width 124 height 14
click at [145, 172] on div "Subastas públicas" at bounding box center [128, 168] width 91 height 14
click at [30, 151] on span at bounding box center [27, 148] width 17 height 17
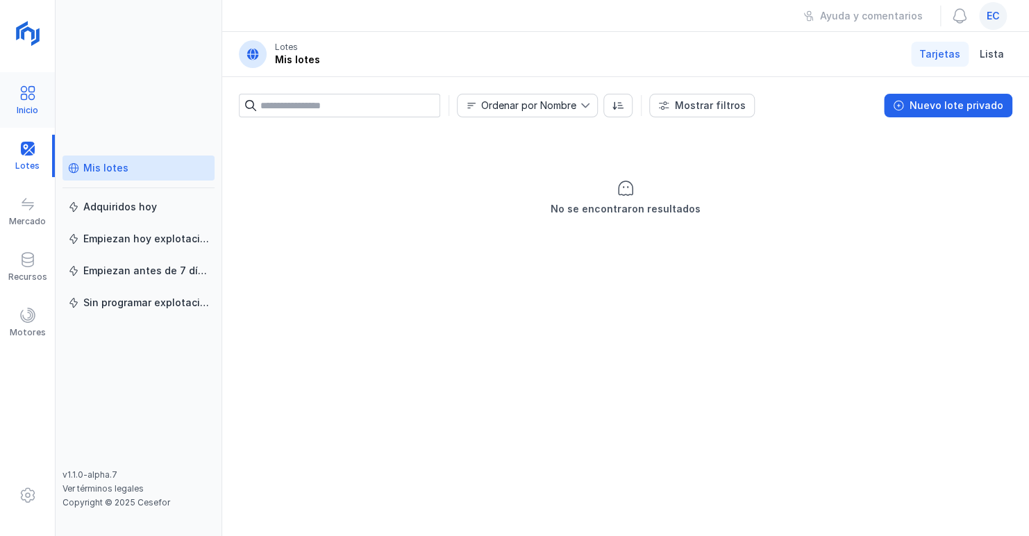
click at [28, 101] on div at bounding box center [27, 95] width 17 height 20
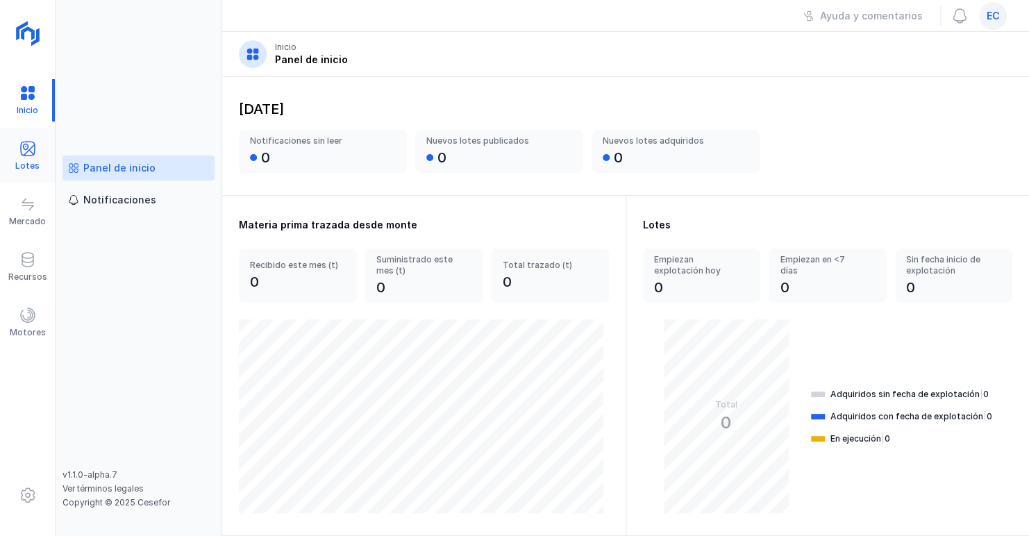
click at [35, 156] on div at bounding box center [27, 150] width 17 height 20
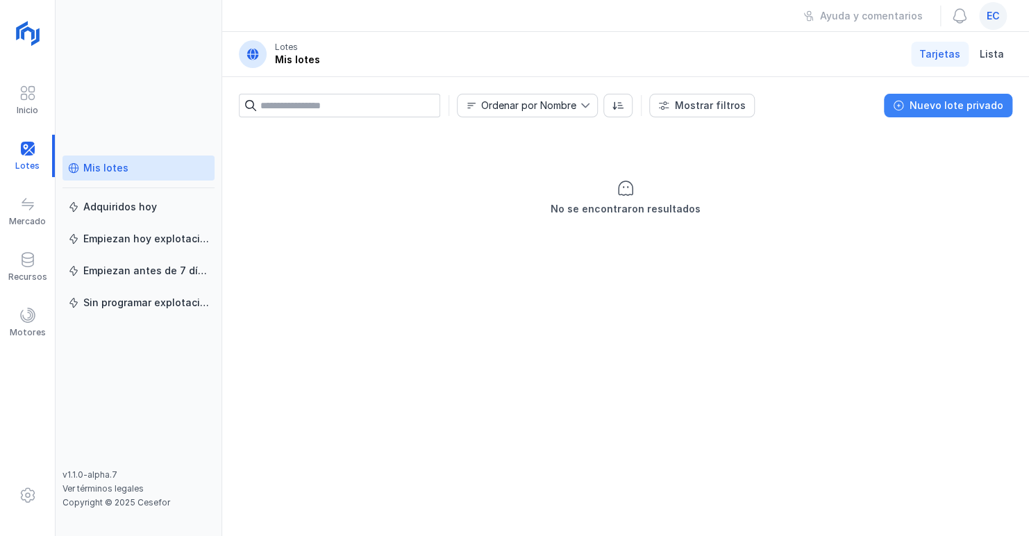
click at [955, 101] on div "Nuevo lote privado" at bounding box center [957, 106] width 94 height 14
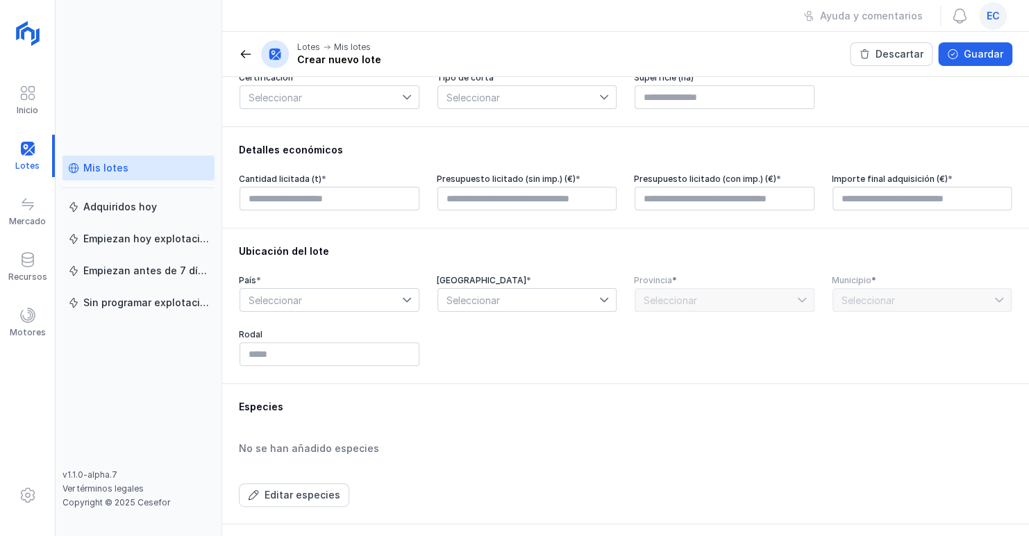
scroll to position [253, 0]
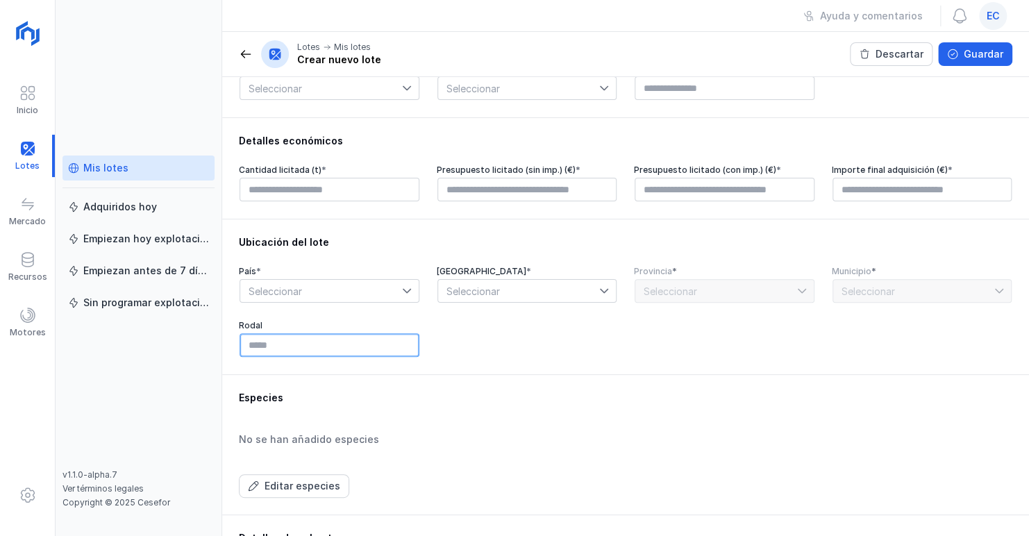
click at [286, 344] on input "text" at bounding box center [330, 345] width 180 height 24
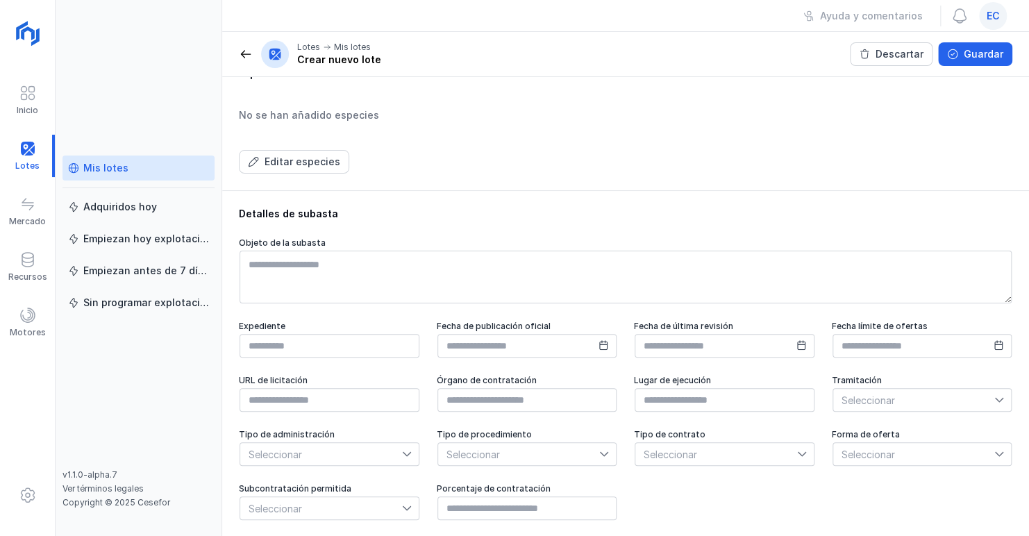
scroll to position [581, 0]
click at [404, 453] on icon at bounding box center [407, 453] width 10 height 10
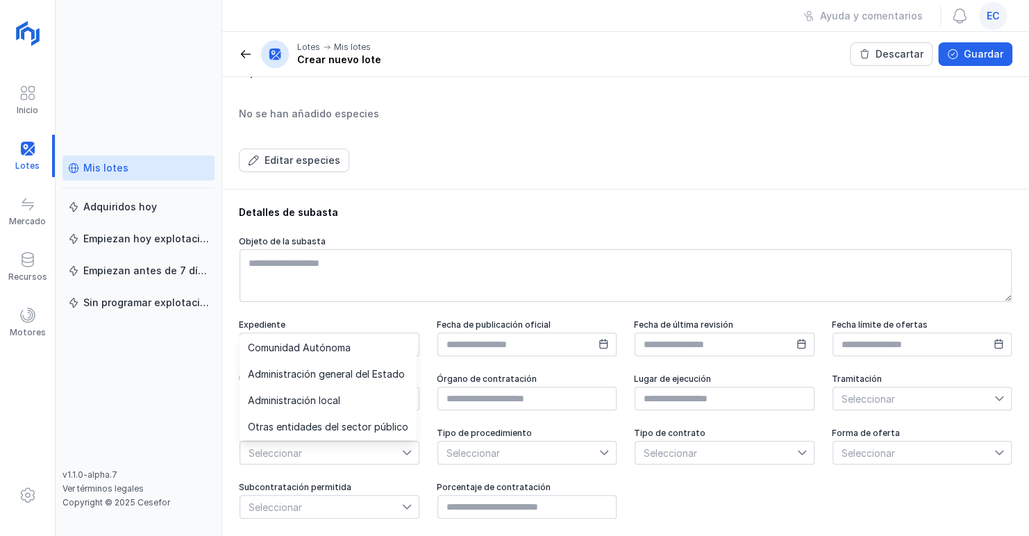
click at [404, 453] on icon at bounding box center [407, 453] width 10 height 10
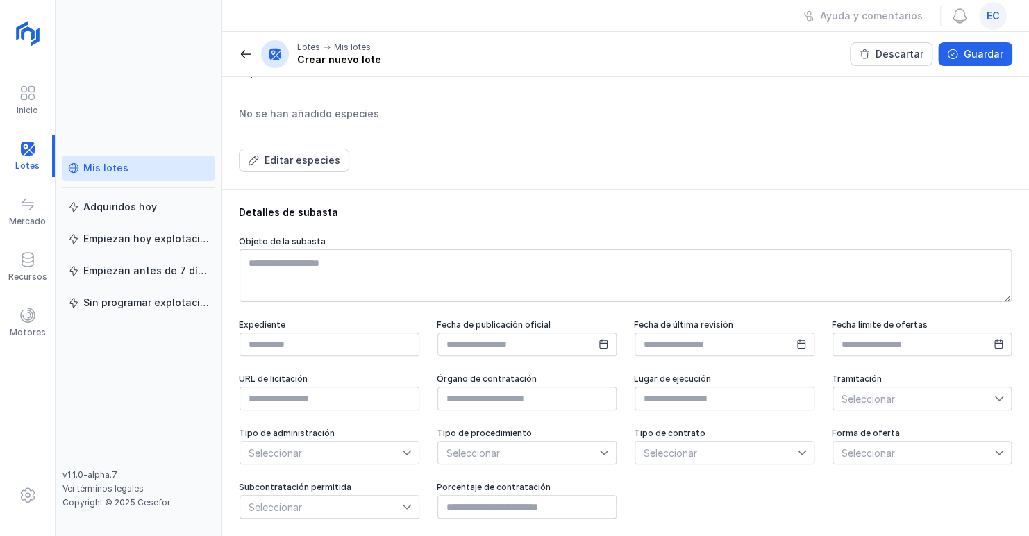
click at [404, 453] on icon at bounding box center [407, 453] width 10 height 10
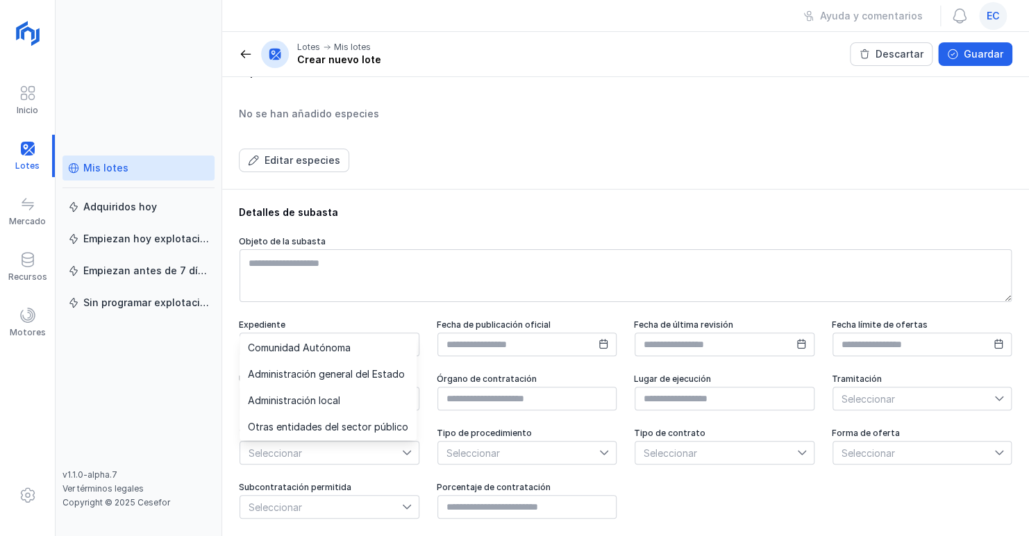
click at [404, 454] on icon at bounding box center [407, 453] width 8 height 5
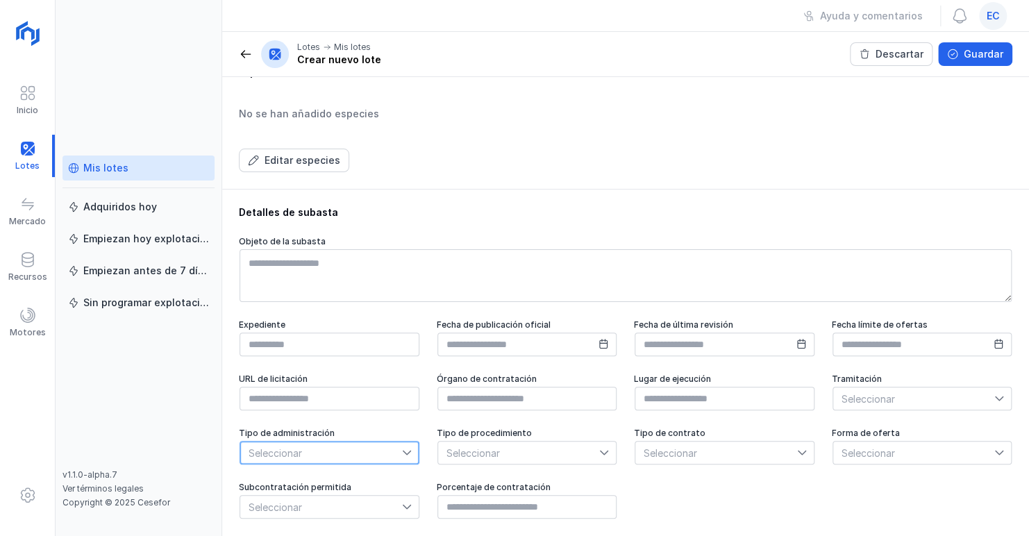
click at [600, 448] on icon at bounding box center [604, 453] width 10 height 10
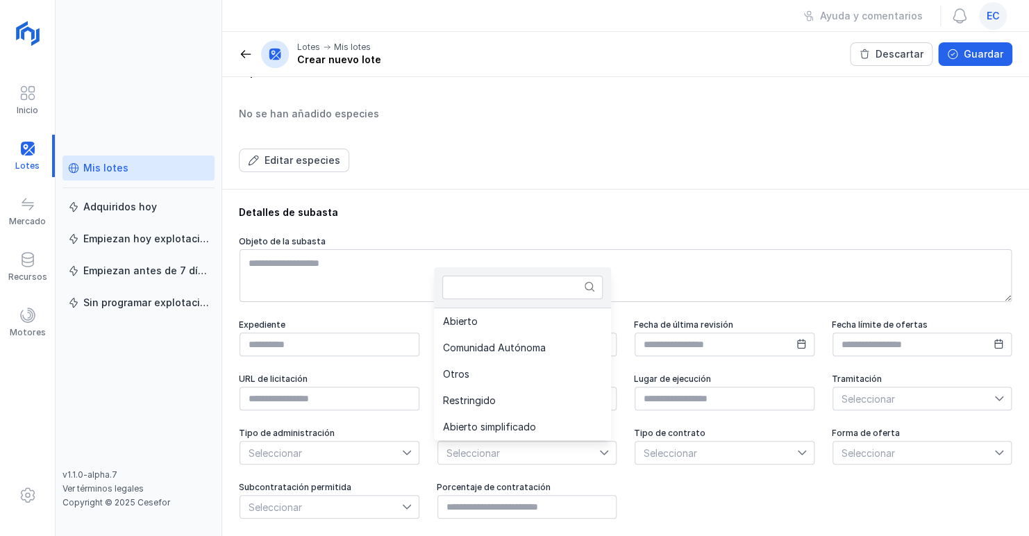
click at [688, 506] on div "Expediente Fecha de publicación oficial Fecha de última revisión Fecha límite d…" at bounding box center [626, 420] width 774 height 200
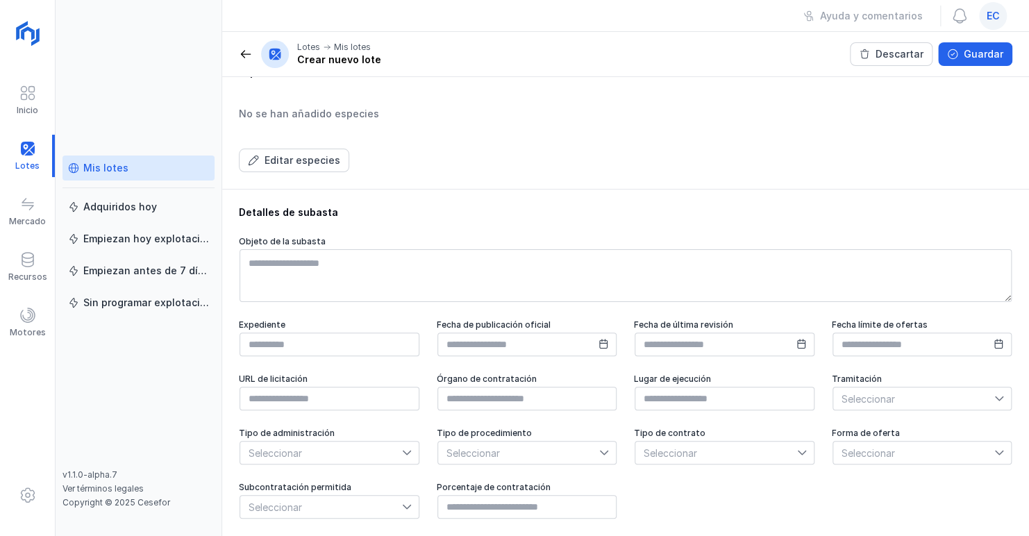
click at [797, 452] on icon at bounding box center [802, 453] width 10 height 10
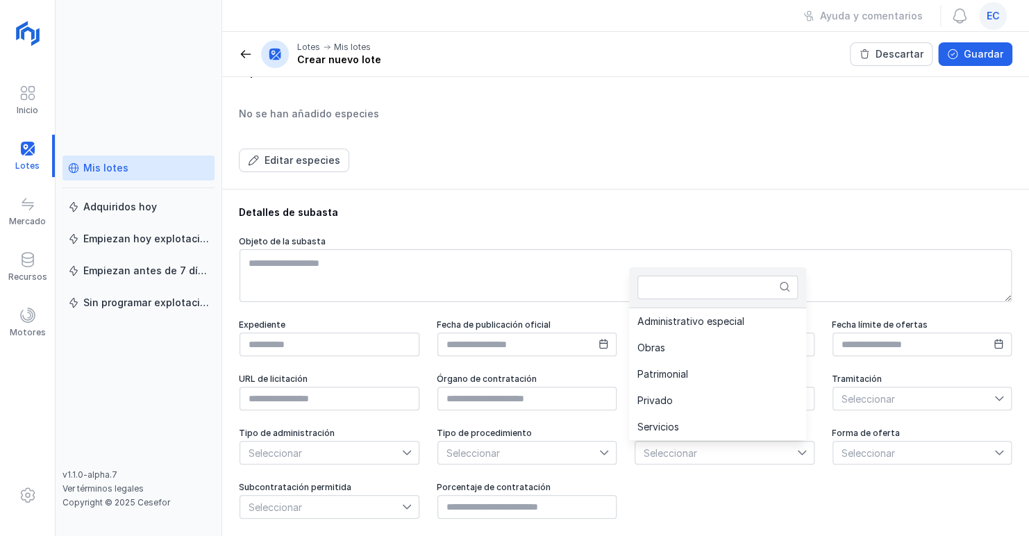
click at [797, 452] on icon at bounding box center [802, 453] width 10 height 10
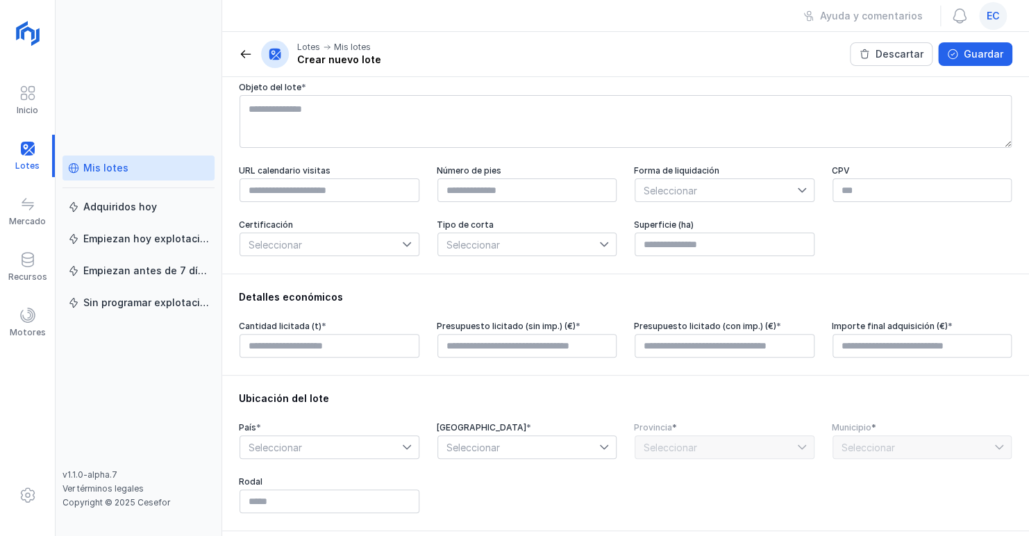
scroll to position [97, 0]
click at [591, 379] on div "Ubicación del lote País * Seleccionar Comunidad autónoma * Seleccionar Provinci…" at bounding box center [625, 452] width 807 height 156
click at [367, 194] on input "text" at bounding box center [330, 190] width 180 height 24
click at [341, 349] on input "text" at bounding box center [330, 345] width 180 height 24
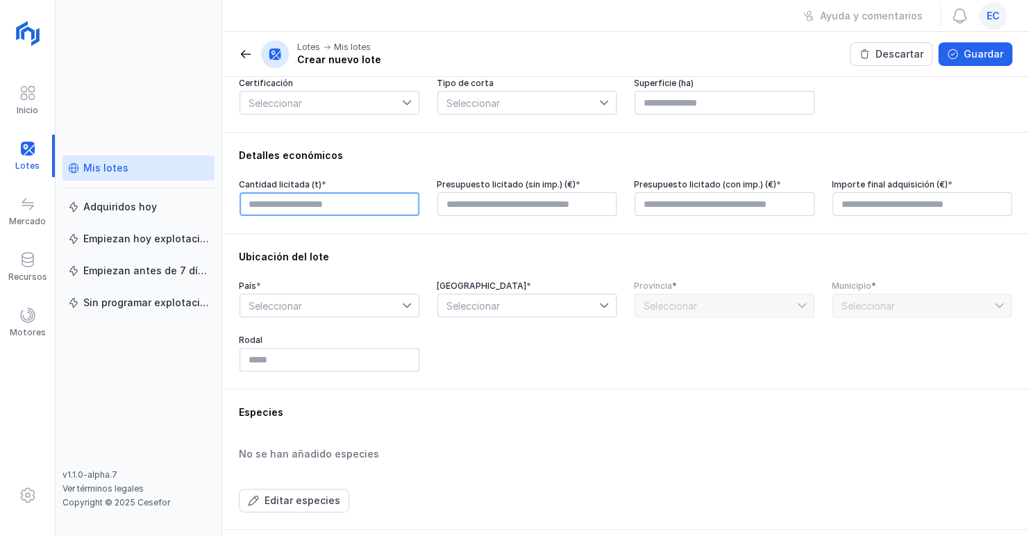
scroll to position [243, 0]
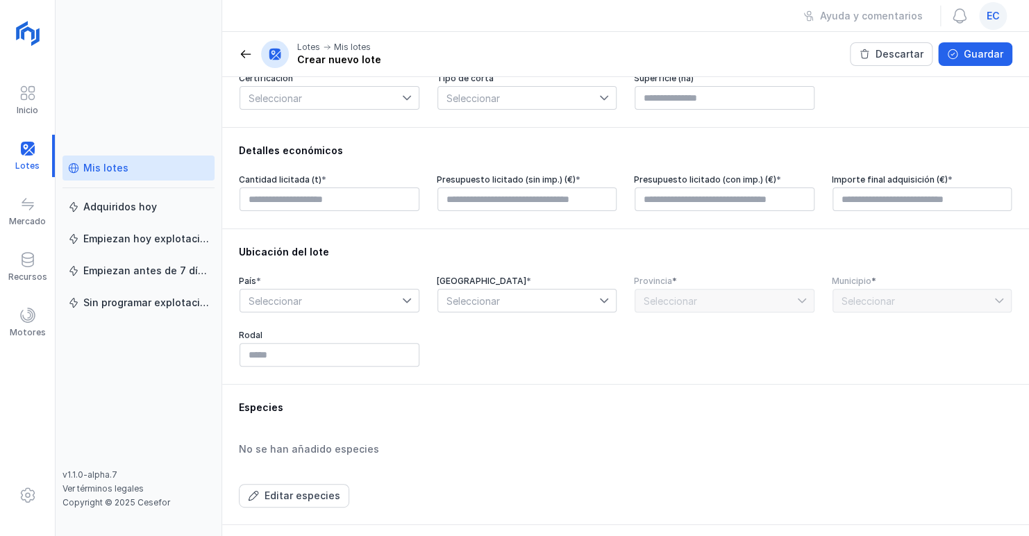
type input "****"
click at [404, 292] on div at bounding box center [410, 301] width 17 height 22
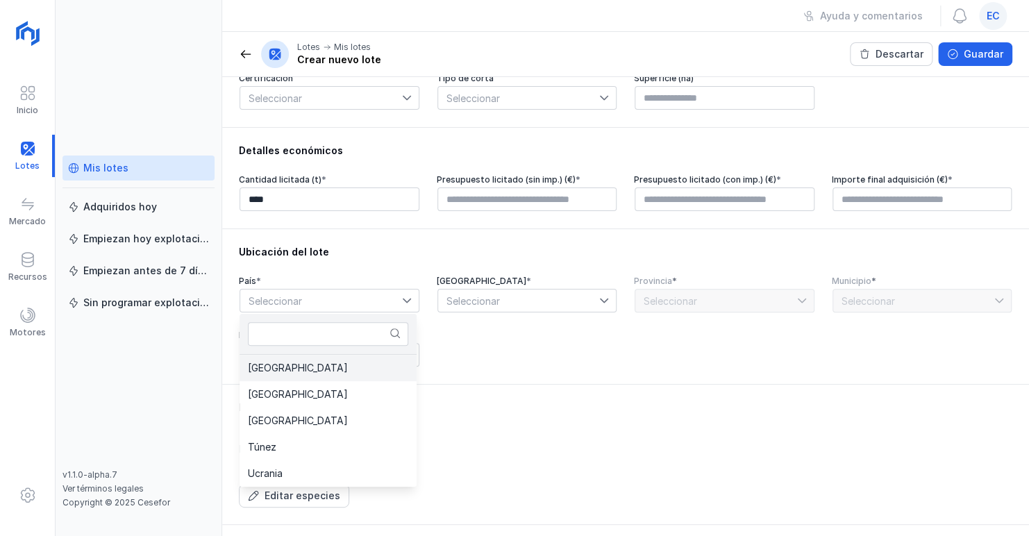
click at [326, 372] on li "[GEOGRAPHIC_DATA]" at bounding box center [328, 368] width 177 height 26
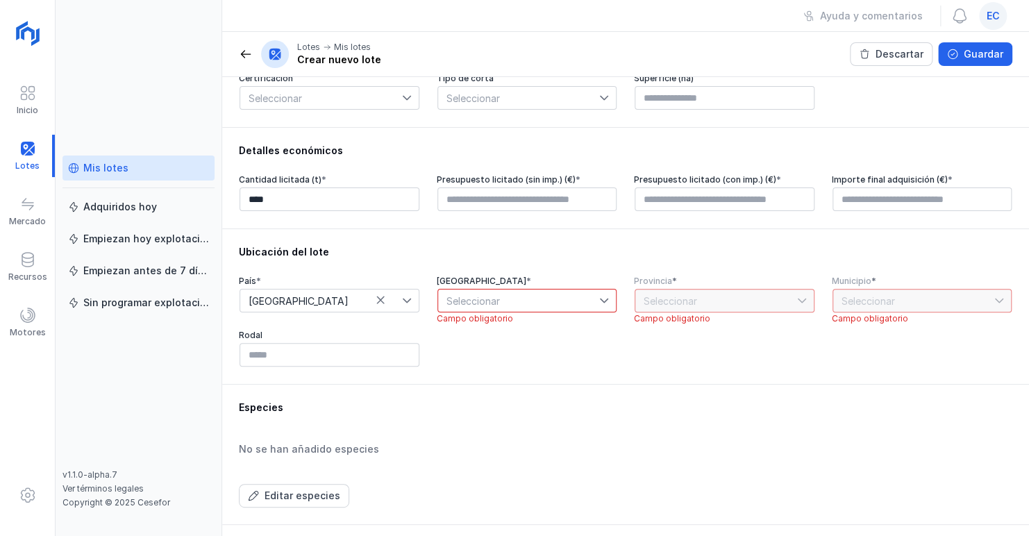
click at [602, 295] on div at bounding box center [607, 301] width 17 height 22
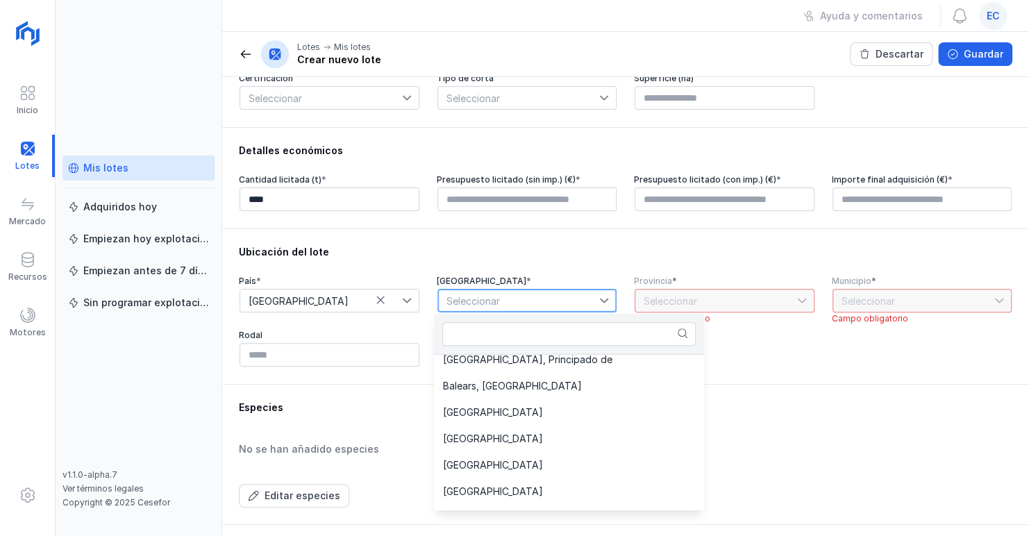
scroll to position [69, 0]
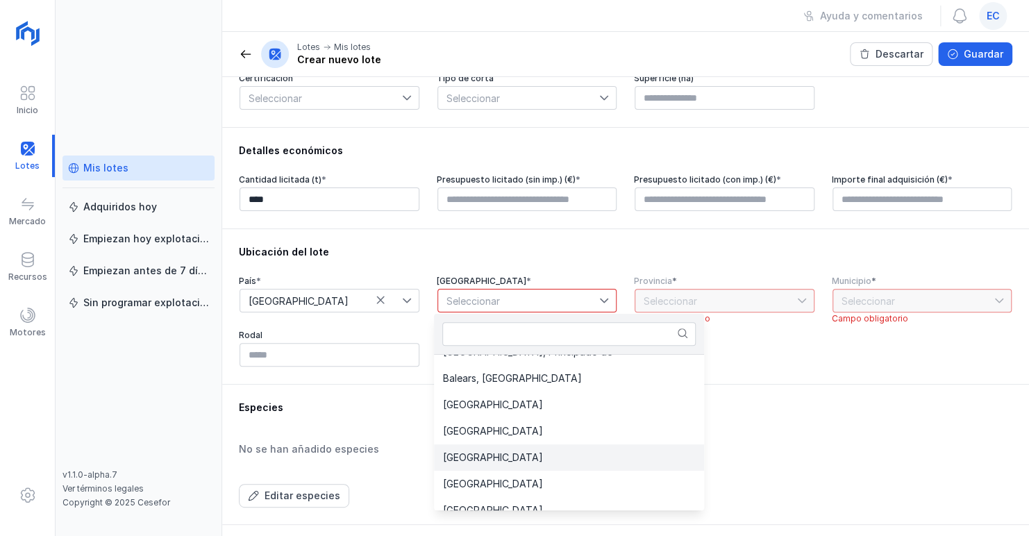
click at [508, 453] on span "Castilla y León" at bounding box center [492, 458] width 100 height 10
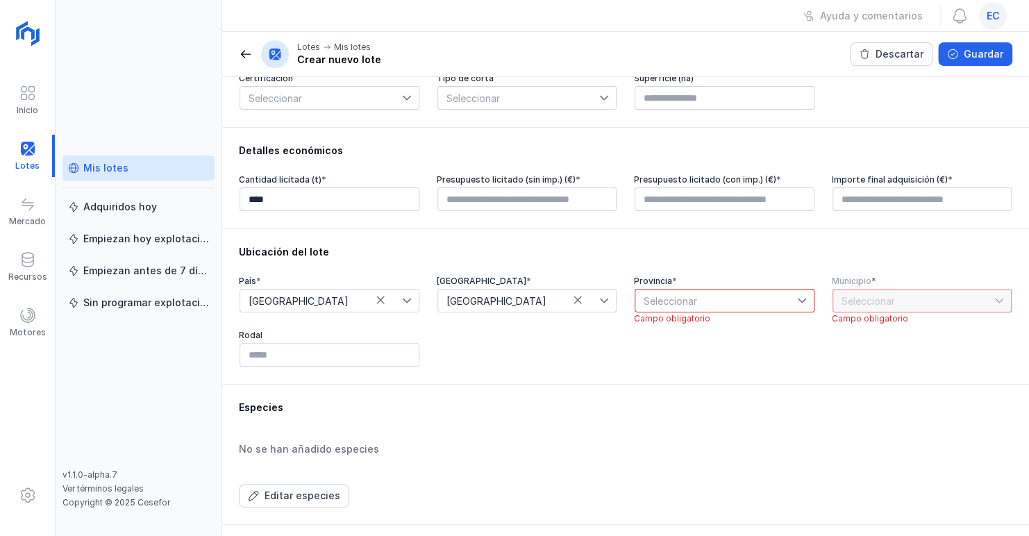
click at [797, 299] on icon at bounding box center [802, 301] width 10 height 10
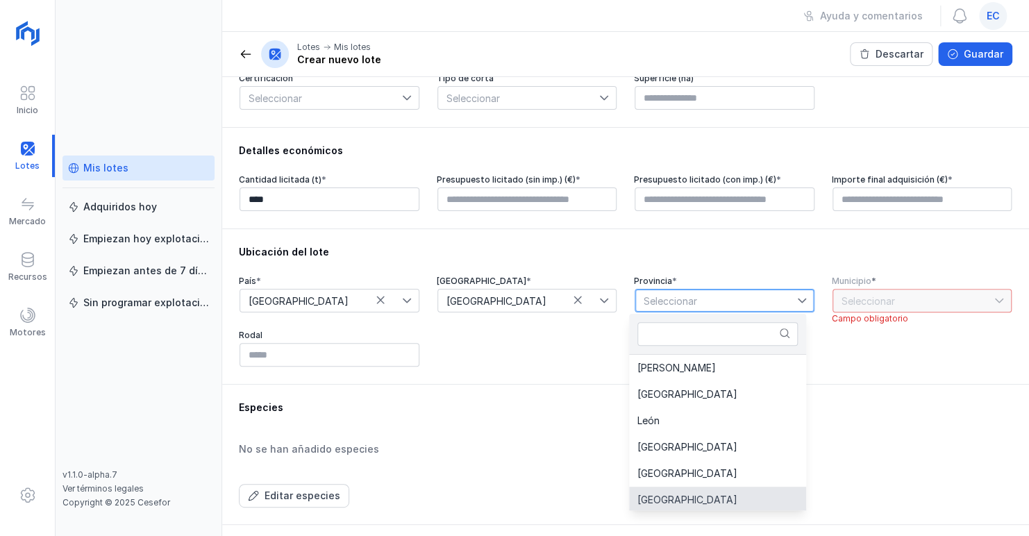
scroll to position [3, 0]
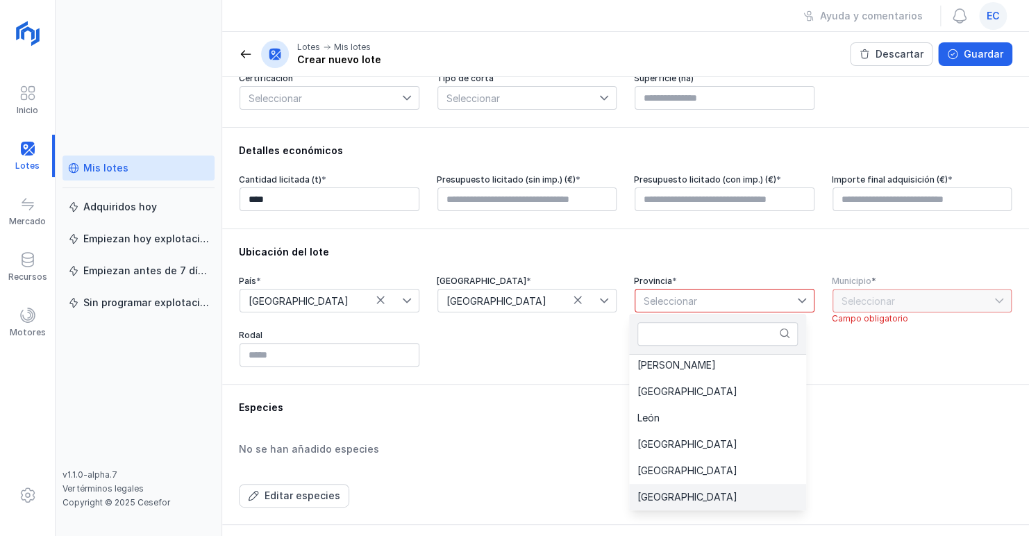
click at [668, 499] on span "Segovia" at bounding box center [688, 497] width 100 height 10
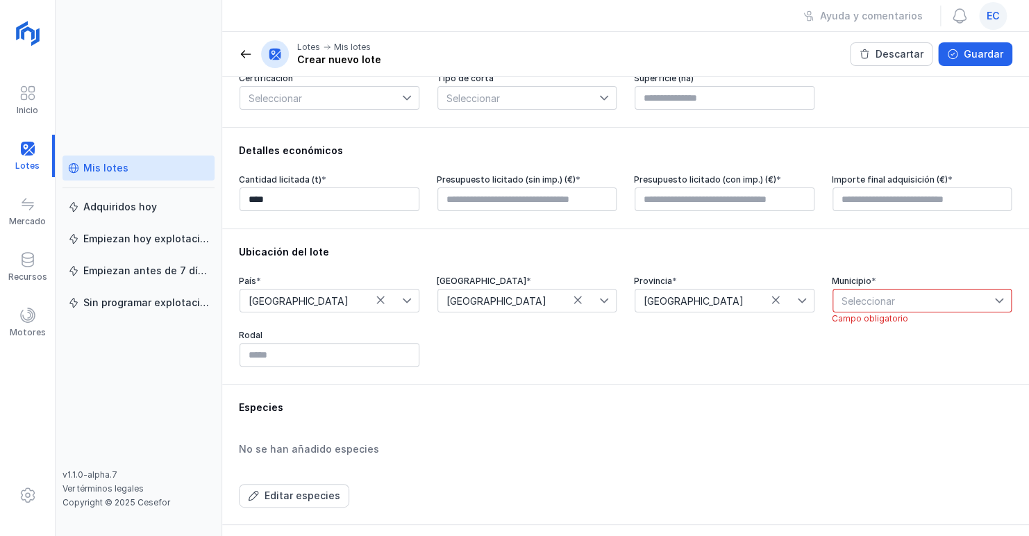
click at [995, 297] on icon at bounding box center [1000, 301] width 10 height 10
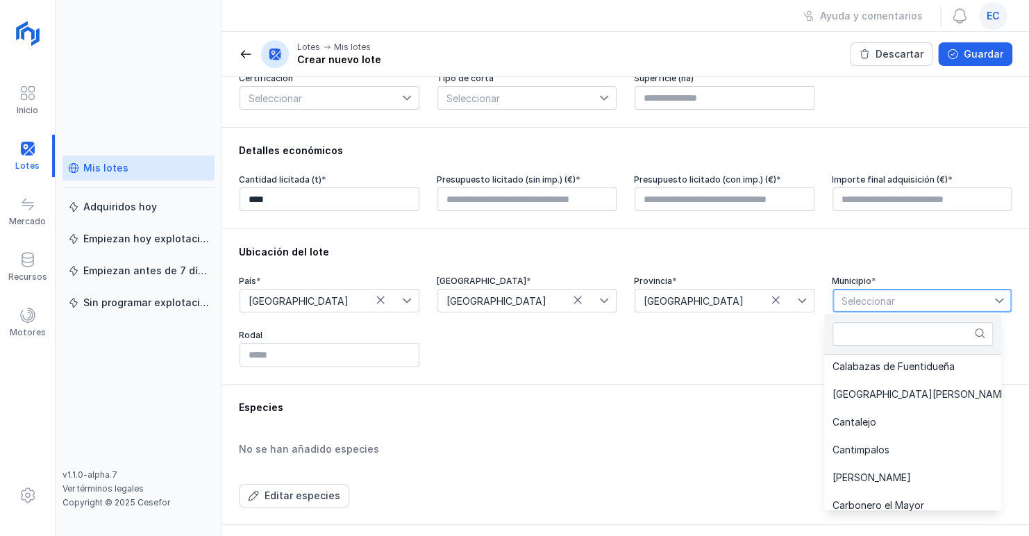
scroll to position [920, 0]
click at [915, 425] on li "Cantalejo" at bounding box center [921, 422] width 195 height 28
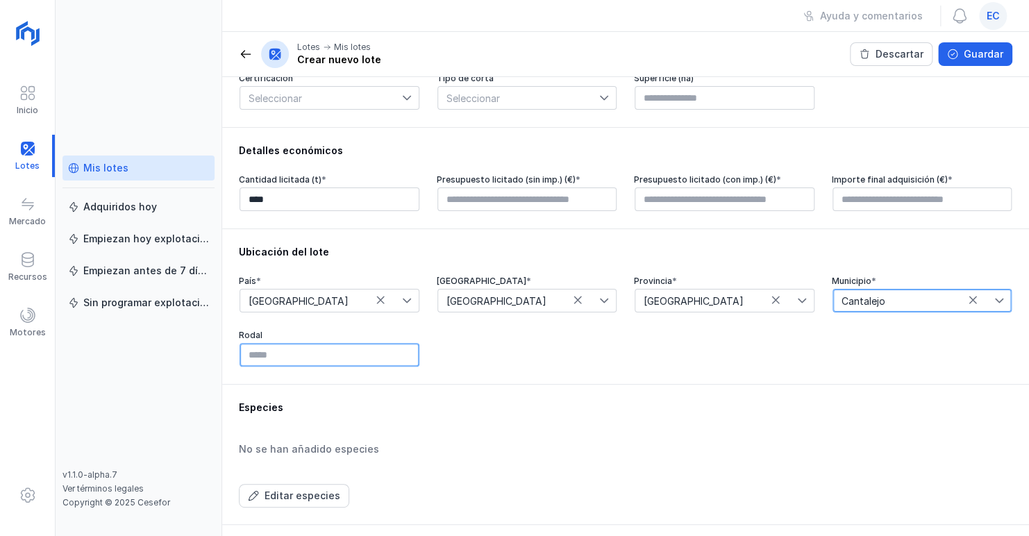
click at [370, 354] on input "text" at bounding box center [330, 355] width 180 height 24
click at [538, 353] on div "País * España Comunidad autónoma * Castilla y León Provincia * Segovia Municipi…" at bounding box center [626, 322] width 774 height 92
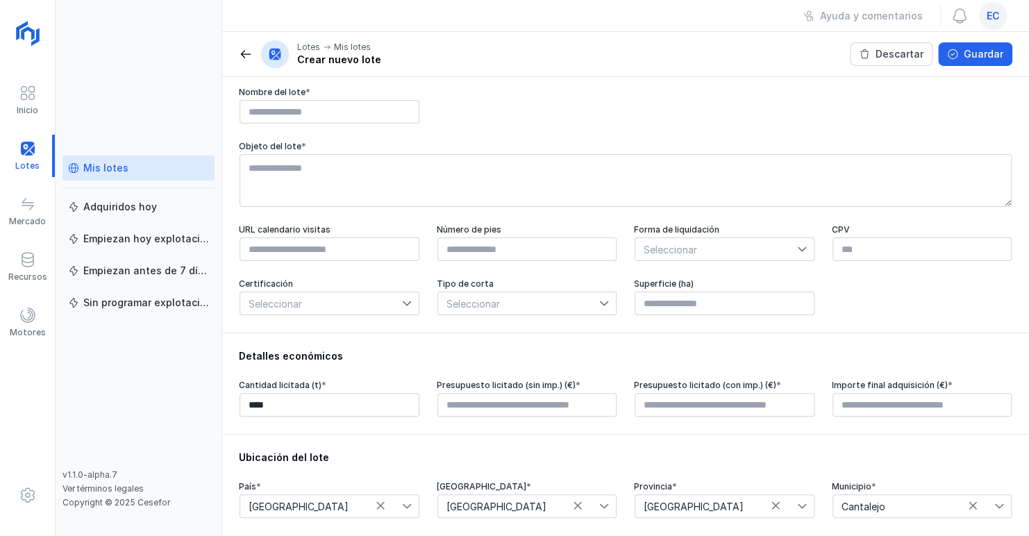
scroll to position [0, 0]
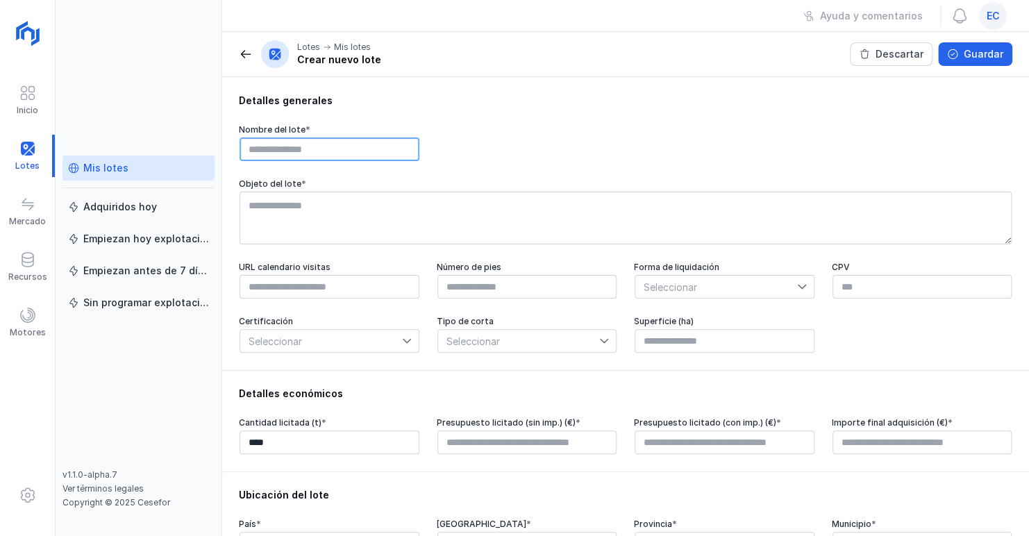
click at [344, 147] on input "text" at bounding box center [330, 150] width 180 height 24
click at [900, 56] on div "Descartar" at bounding box center [900, 54] width 48 height 14
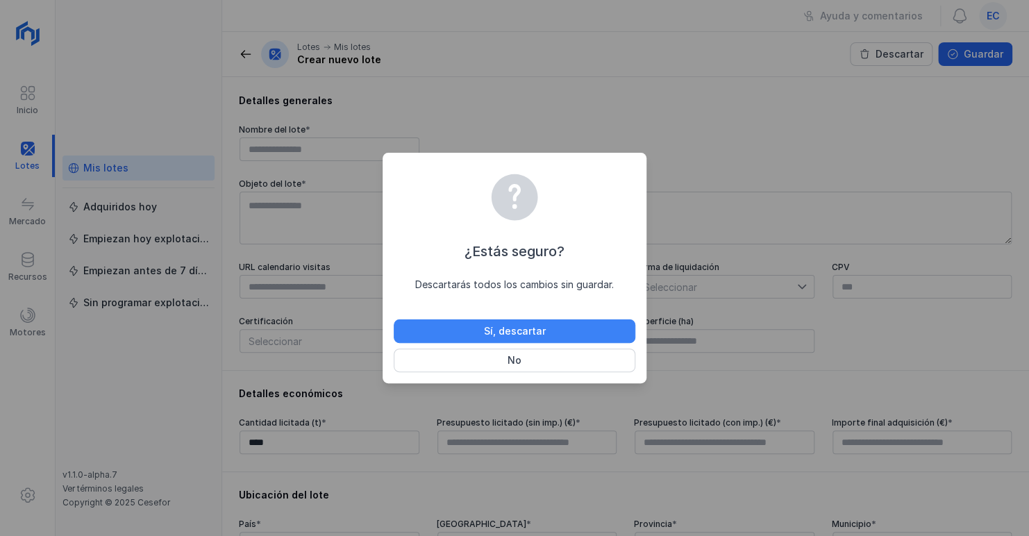
click at [521, 322] on button "Sí, descartar" at bounding box center [515, 332] width 242 height 24
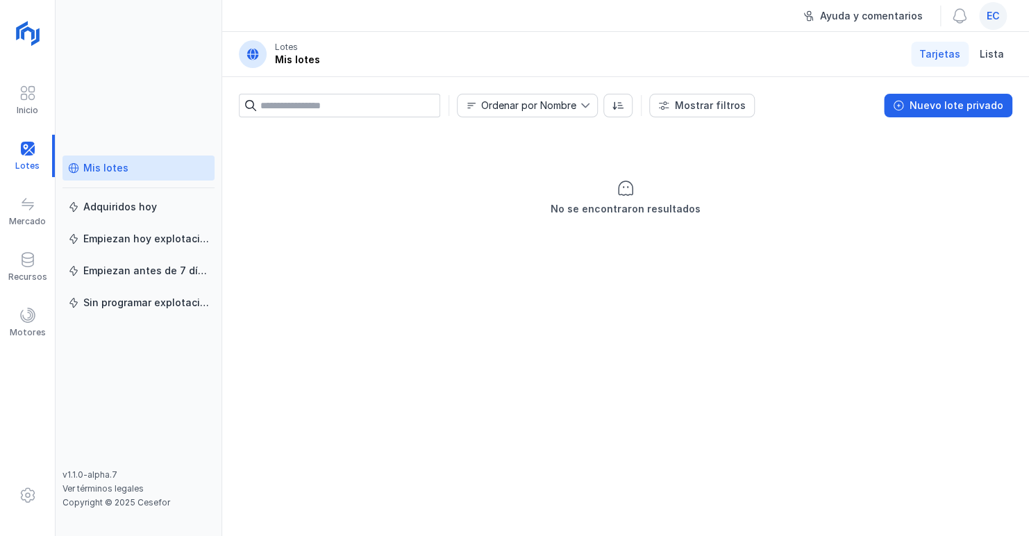
click at [842, 17] on div "Ayuda y comentarios" at bounding box center [871, 16] width 103 height 14
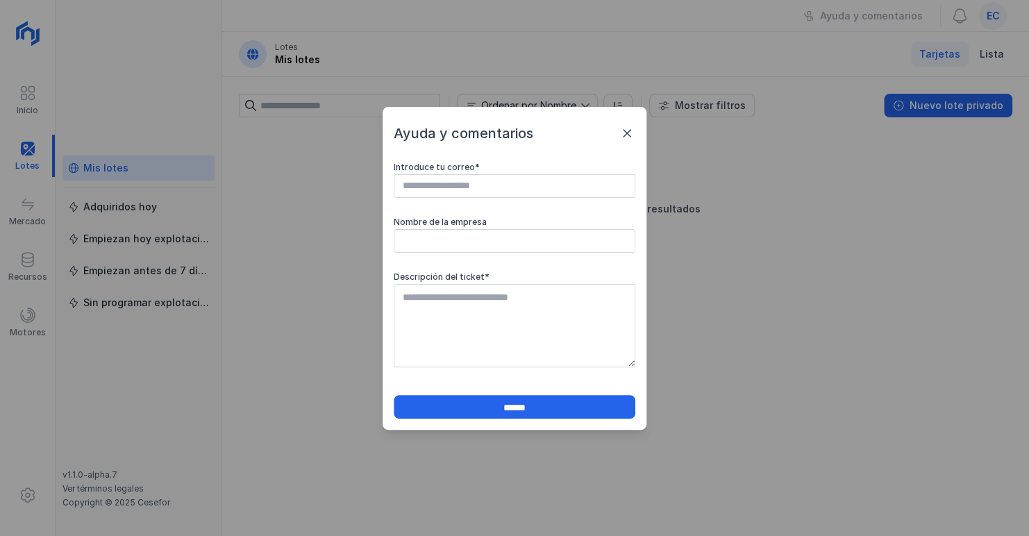
click at [628, 133] on span at bounding box center [627, 133] width 17 height 17
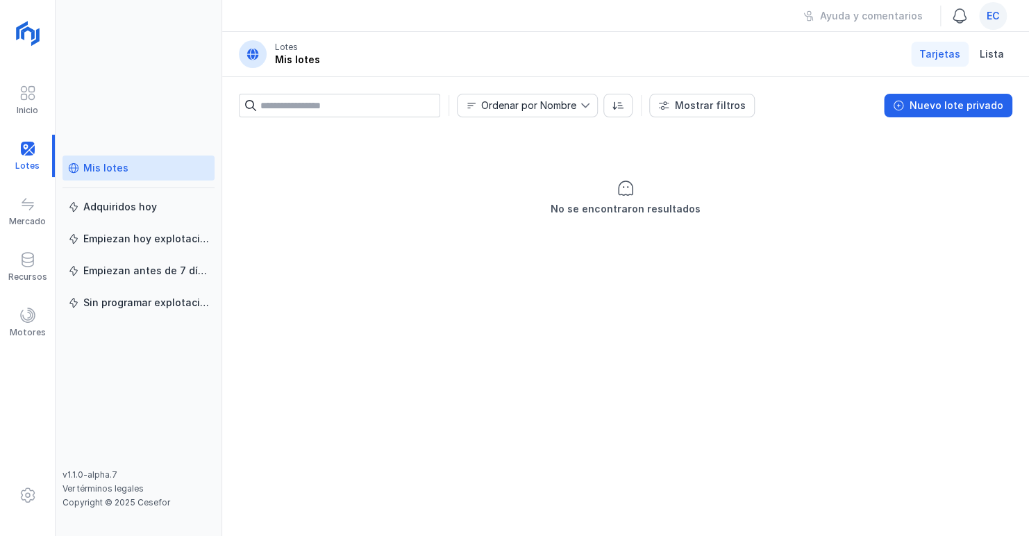
click at [960, 12] on span at bounding box center [960, 16] width 17 height 17
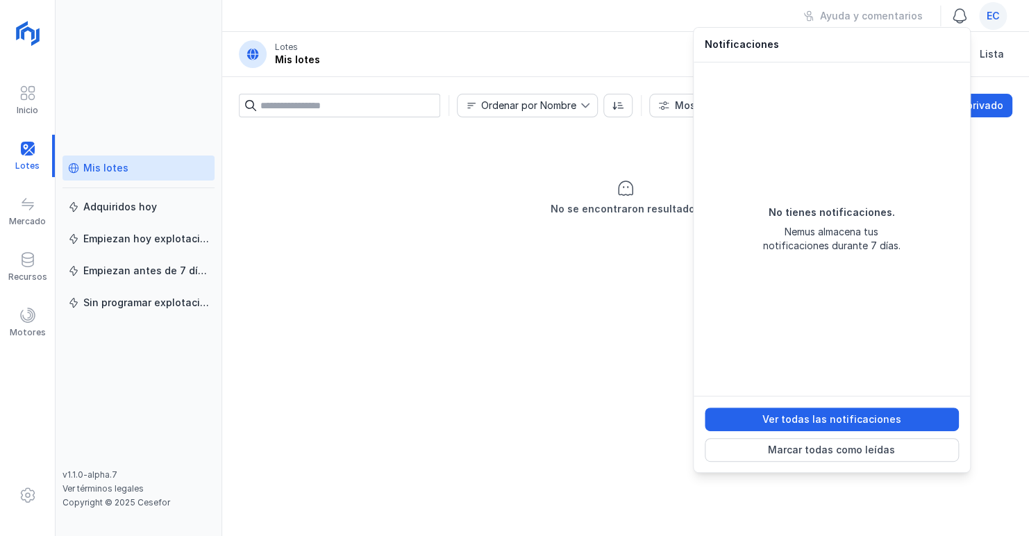
click at [960, 12] on span at bounding box center [960, 16] width 17 height 17
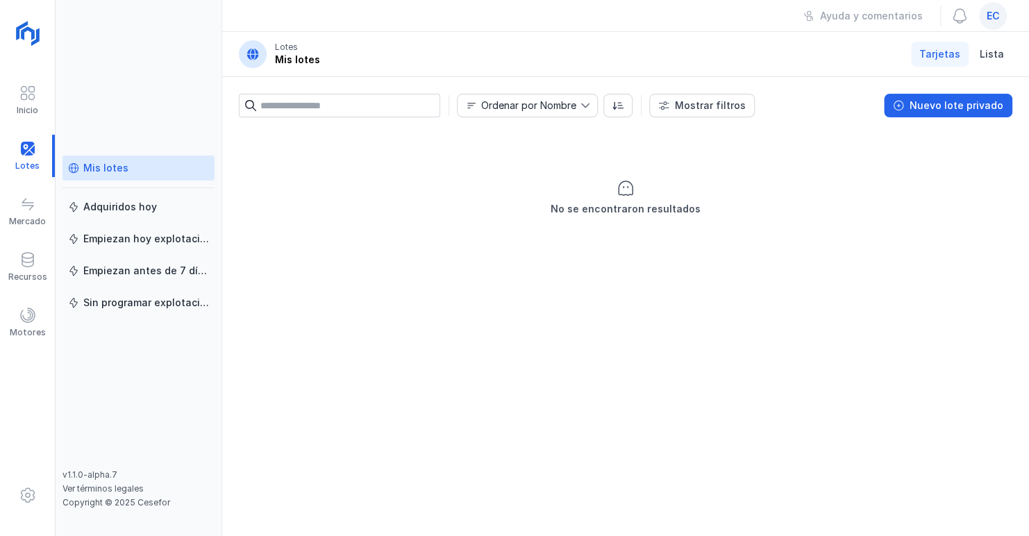
click at [498, 318] on div "No se encontraron resultados" at bounding box center [625, 332] width 807 height 408
click at [19, 316] on span at bounding box center [27, 315] width 17 height 17
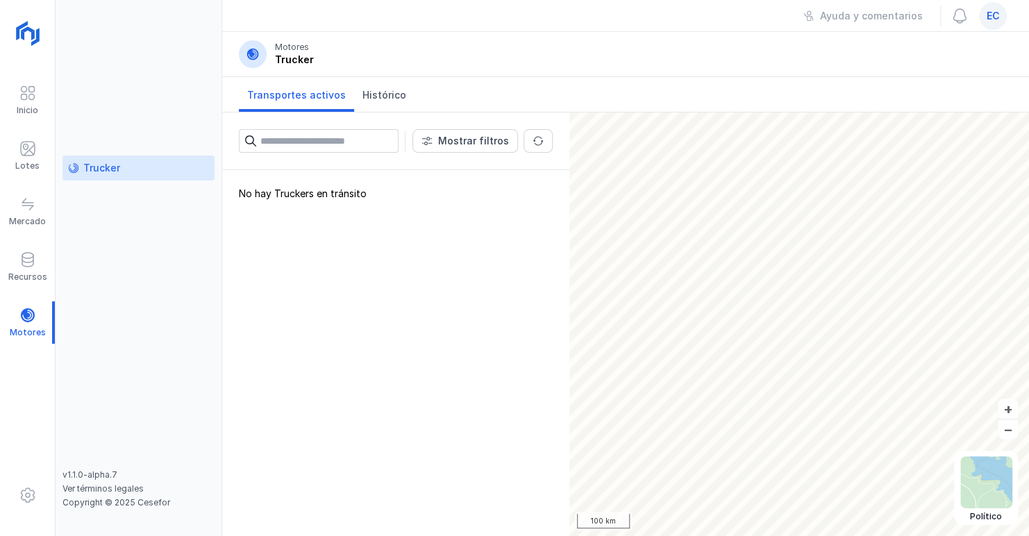
click at [163, 172] on div "Trucker" at bounding box center [138, 168] width 141 height 14
click at [175, 171] on div "Trucker" at bounding box center [138, 168] width 141 height 14
click at [347, 140] on input "text" at bounding box center [329, 141] width 138 height 24
click at [23, 28] on img at bounding box center [29, 34] width 35 height 35
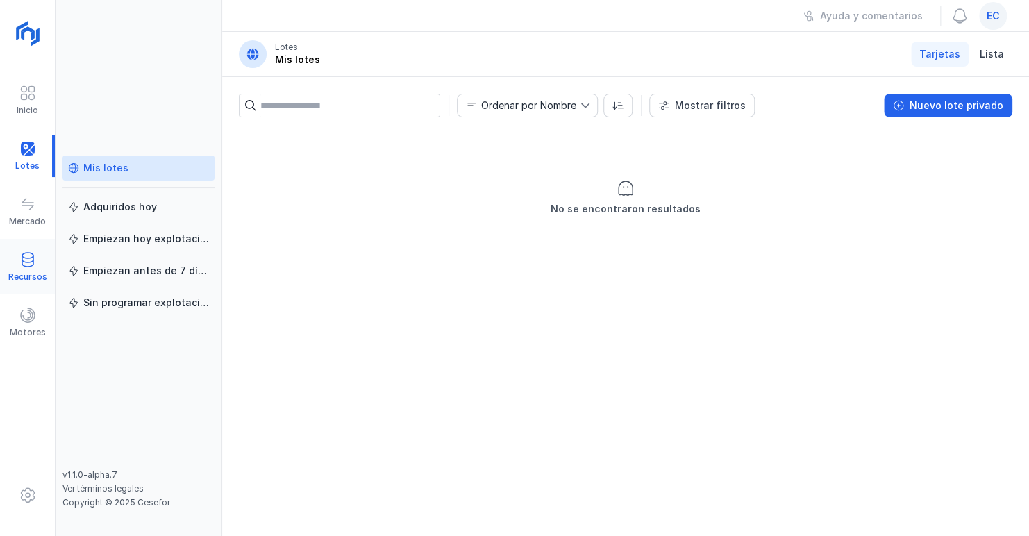
click at [29, 267] on span at bounding box center [27, 259] width 17 height 17
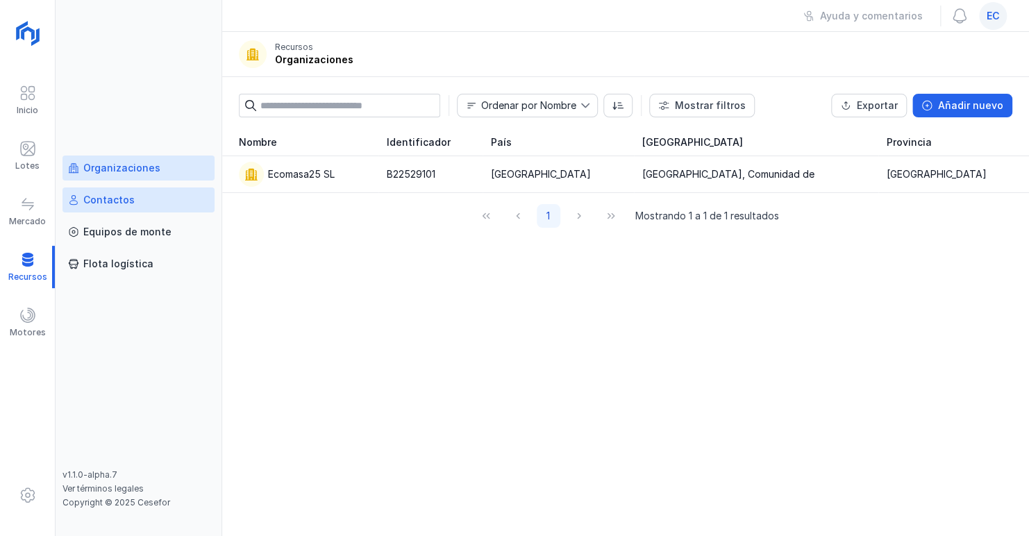
click at [140, 197] on div "Contactos" at bounding box center [138, 200] width 141 height 14
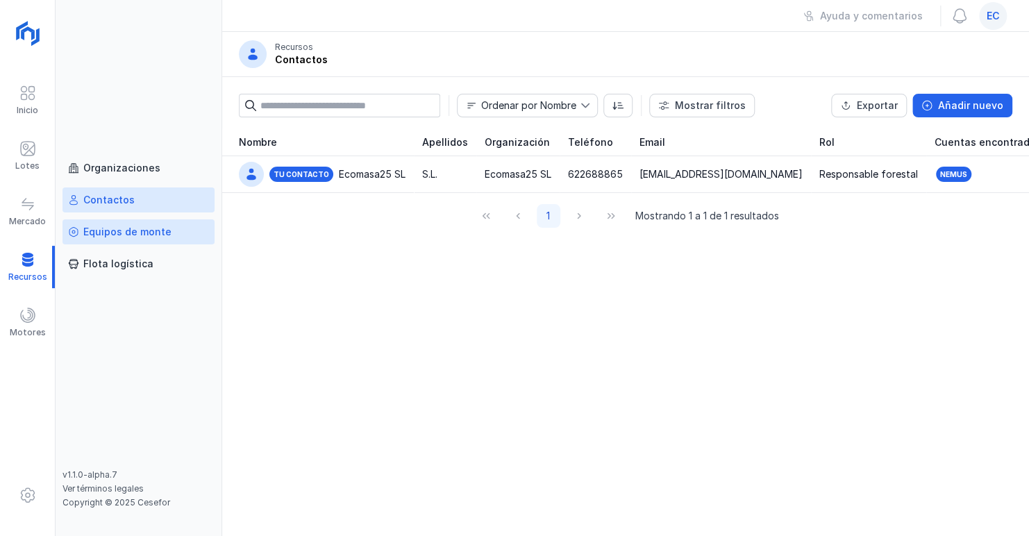
click at [137, 225] on div "Equipos de monte" at bounding box center [127, 232] width 88 height 14
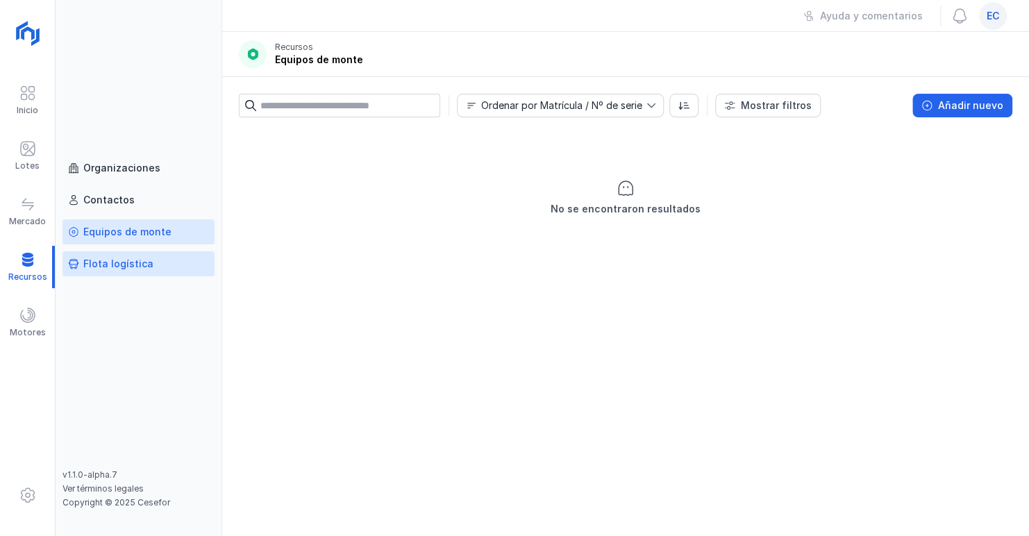
click at [123, 262] on div "Flota logística" at bounding box center [118, 264] width 70 height 14
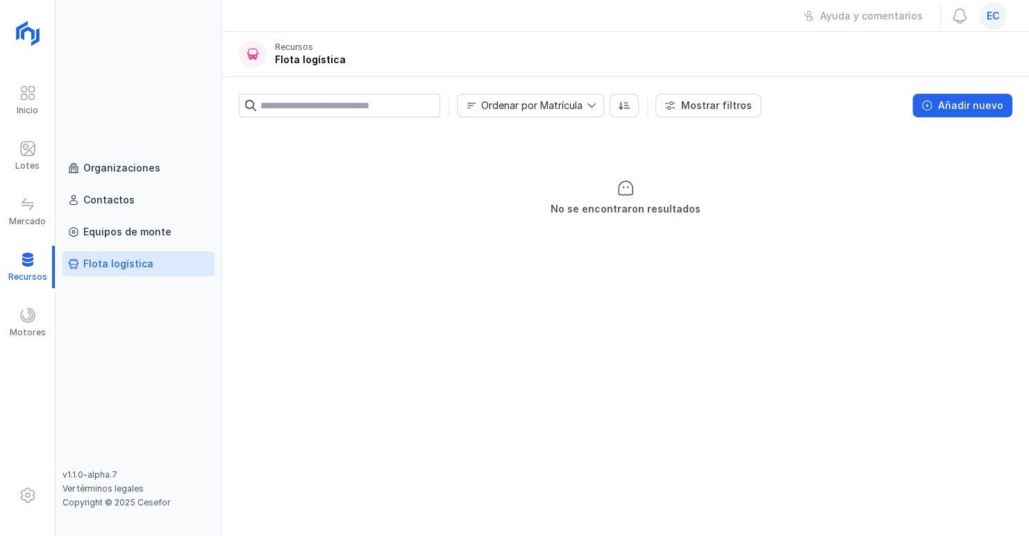
click at [132, 217] on div "Organizaciones Contactos Equipos de monte Flota logística" at bounding box center [139, 313] width 152 height 314
click at [132, 233] on div "Equipos de monte" at bounding box center [127, 232] width 88 height 14
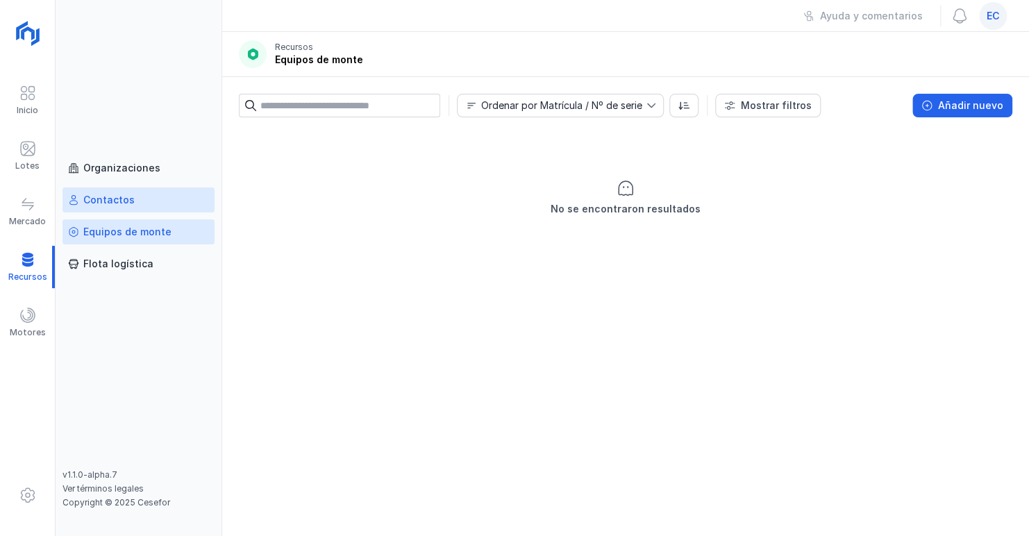
click at [125, 193] on div "Contactos" at bounding box center [108, 200] width 51 height 14
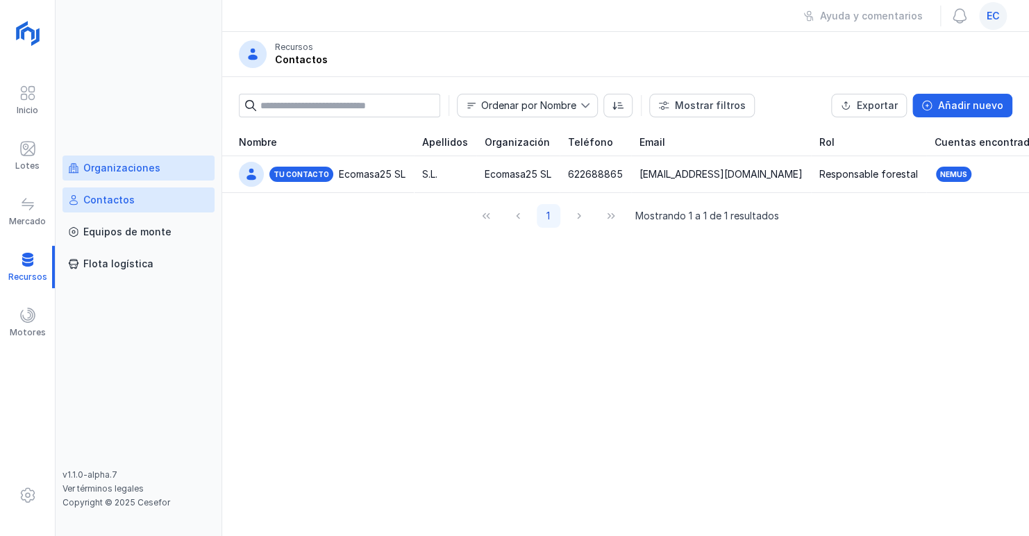
click at [117, 172] on div "Organizaciones" at bounding box center [121, 168] width 77 height 14
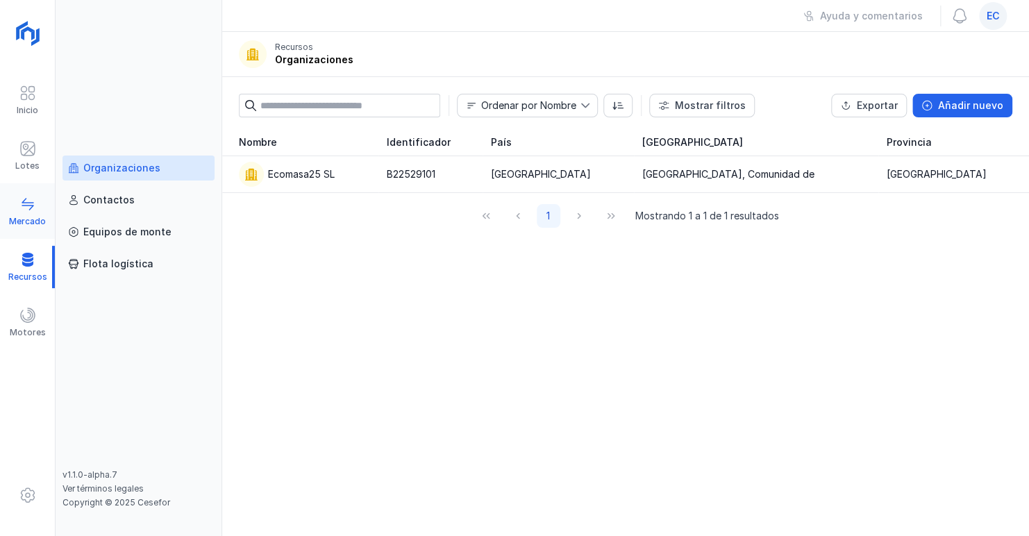
click at [29, 207] on span at bounding box center [27, 204] width 17 height 17
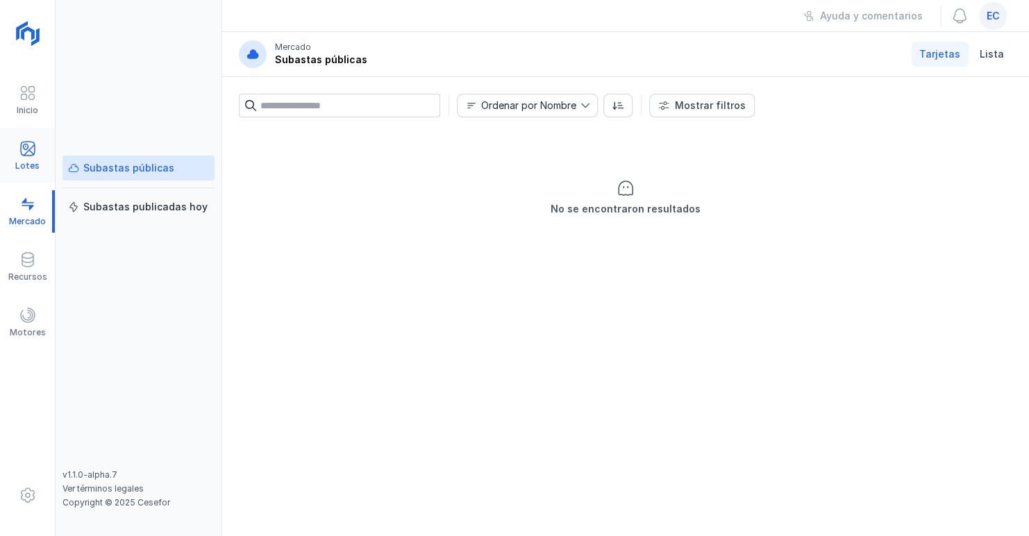
click at [25, 165] on div "Lotes" at bounding box center [27, 165] width 24 height 11
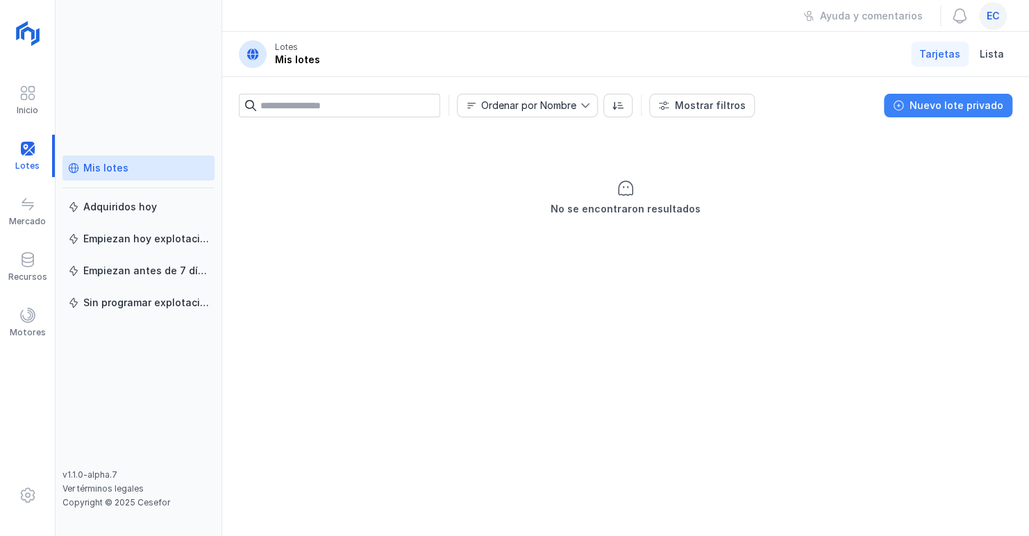
click at [954, 106] on div "Nuevo lote privado" at bounding box center [957, 106] width 94 height 14
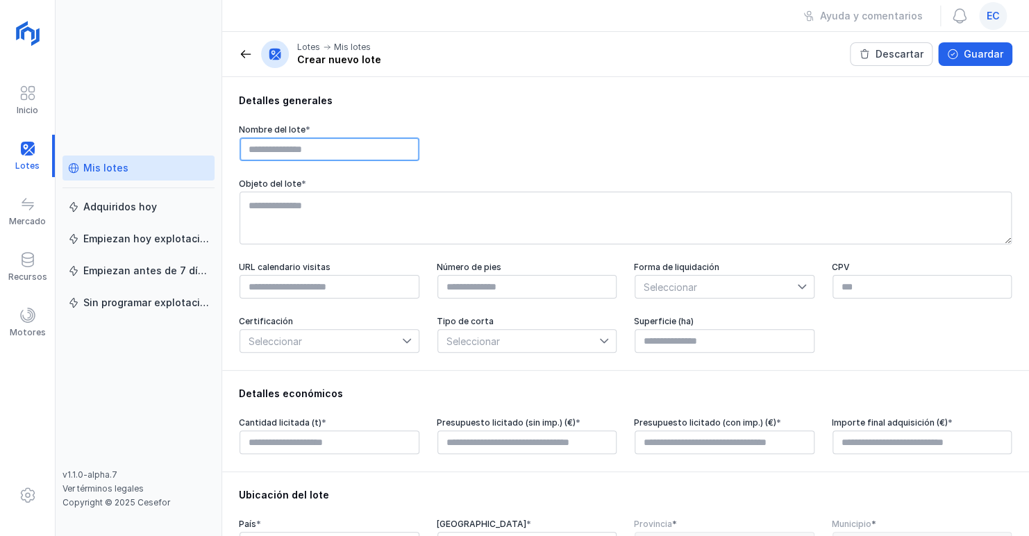
click at [367, 156] on input "text" at bounding box center [330, 150] width 180 height 24
type input "*"
type input "******"
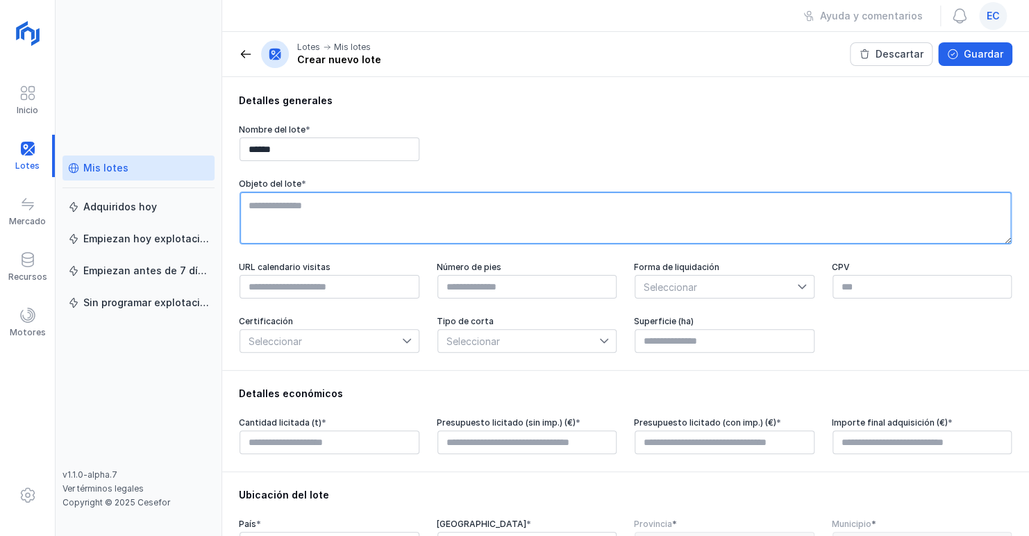
click at [295, 206] on textarea at bounding box center [626, 218] width 772 height 53
type textarea "*"
type textarea "**********"
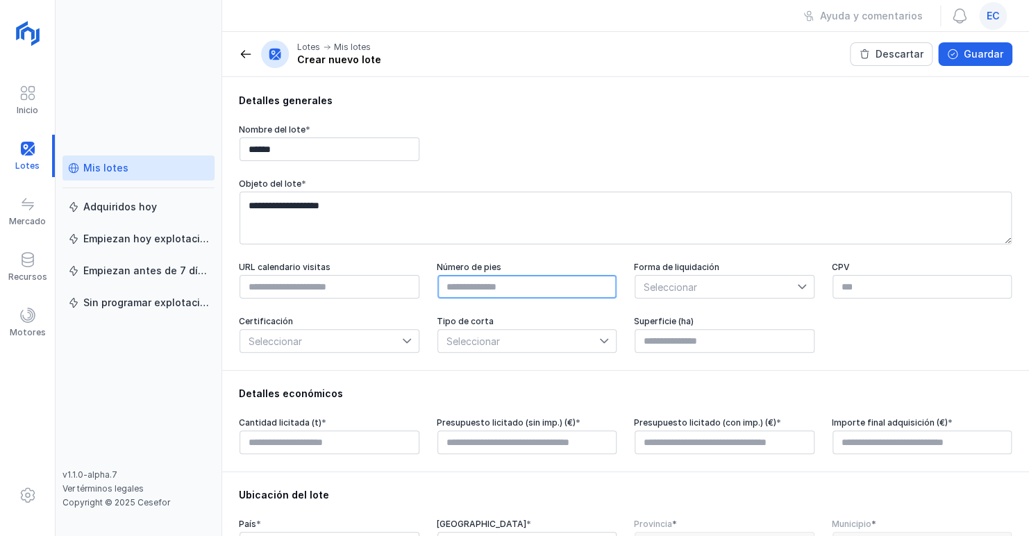
click at [468, 289] on input "text" at bounding box center [528, 287] width 180 height 24
type input "*****"
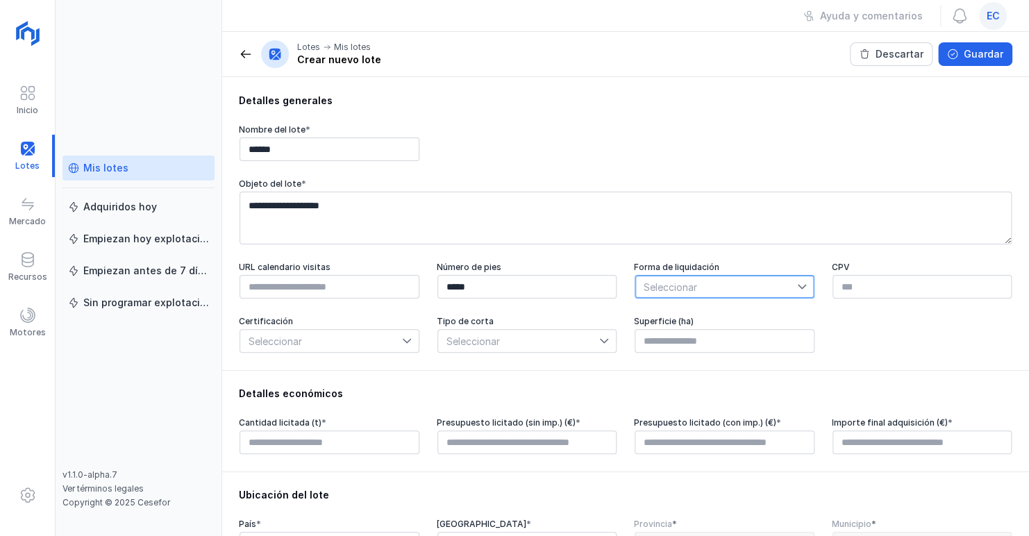
click at [671, 293] on span "Seleccionar" at bounding box center [717, 287] width 162 height 22
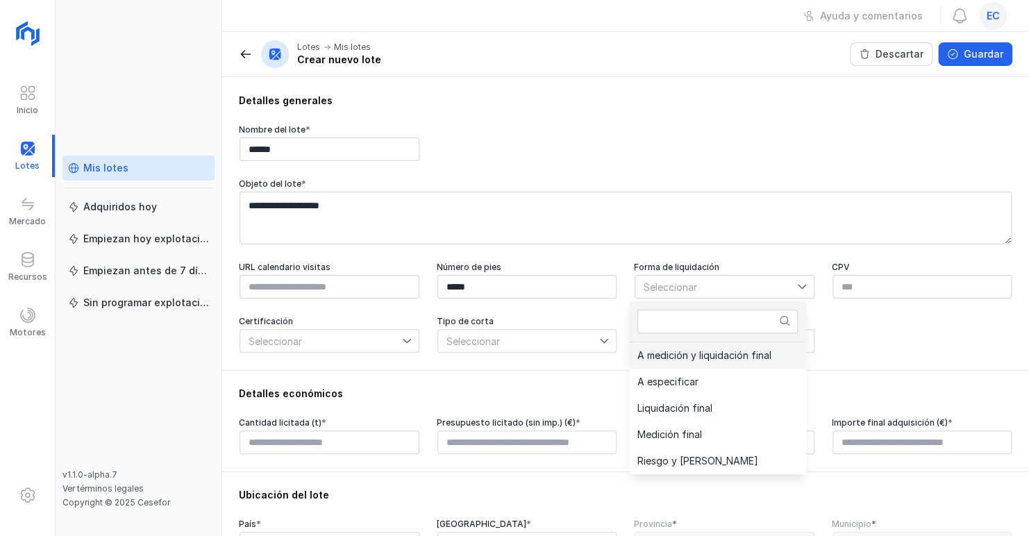
click at [670, 357] on span "A medición y liquidación final" at bounding box center [705, 356] width 134 height 10
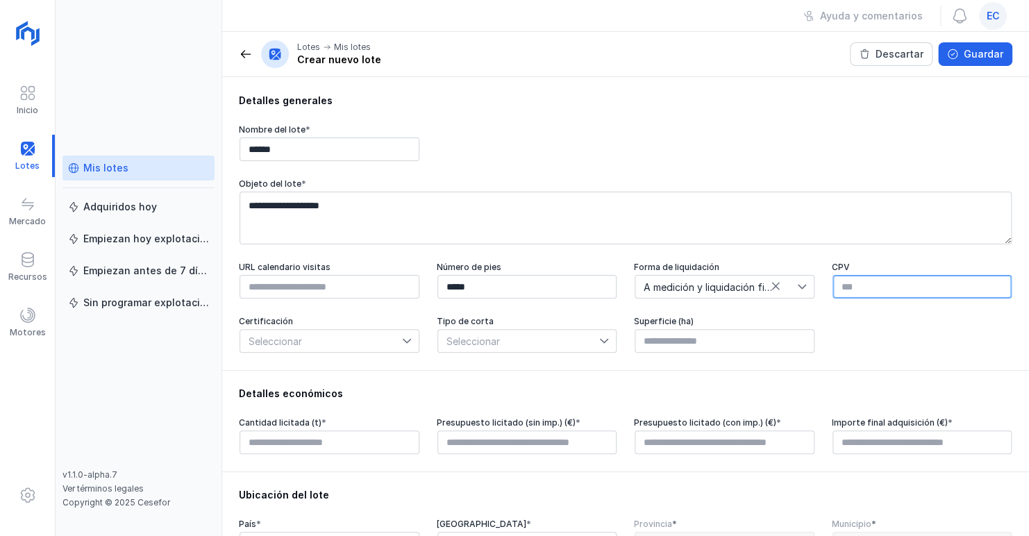
click at [857, 289] on input "text" at bounding box center [923, 287] width 180 height 24
type input "********"
click at [404, 339] on icon at bounding box center [407, 341] width 10 height 10
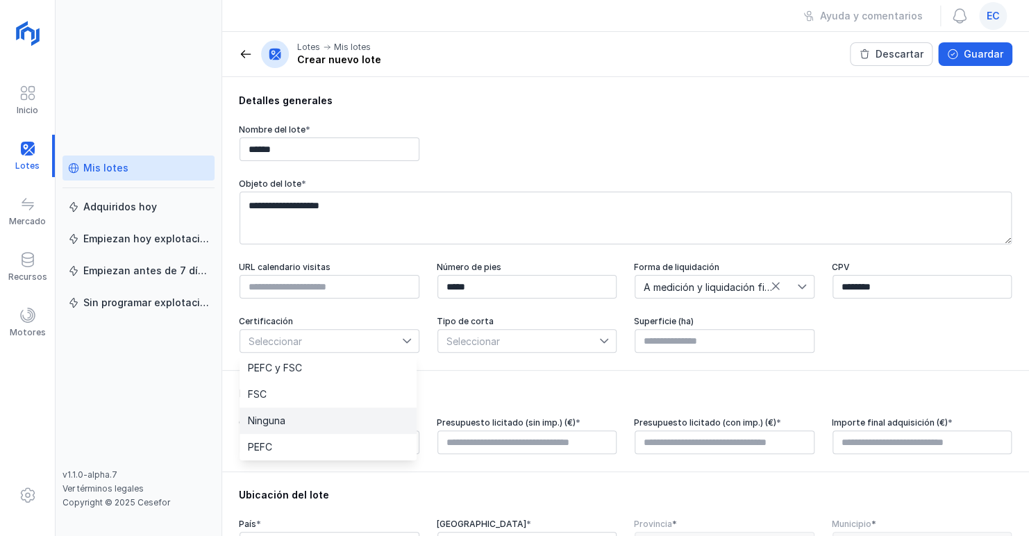
click at [329, 424] on li "Ninguna" at bounding box center [328, 421] width 177 height 26
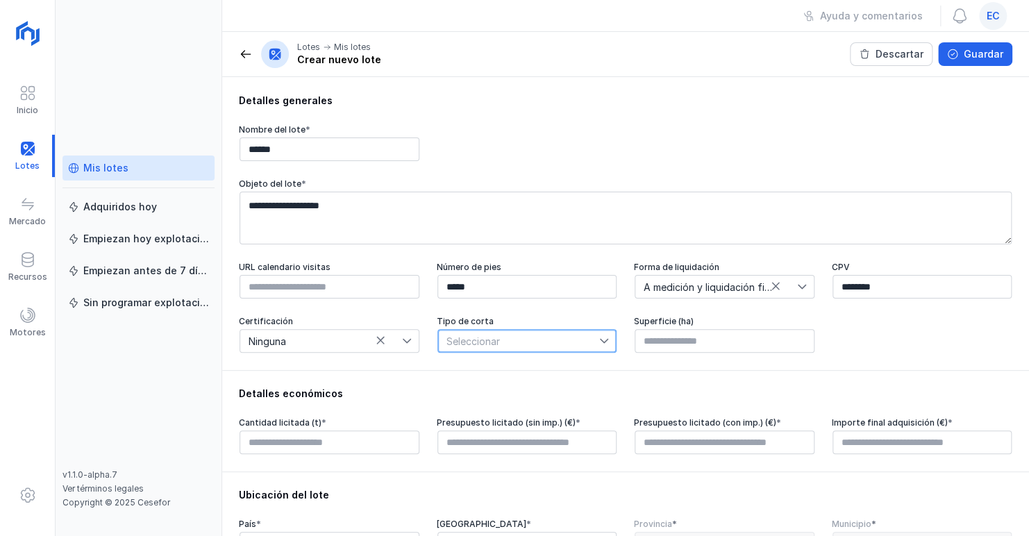
click at [590, 347] on span "Seleccionar" at bounding box center [519, 341] width 162 height 22
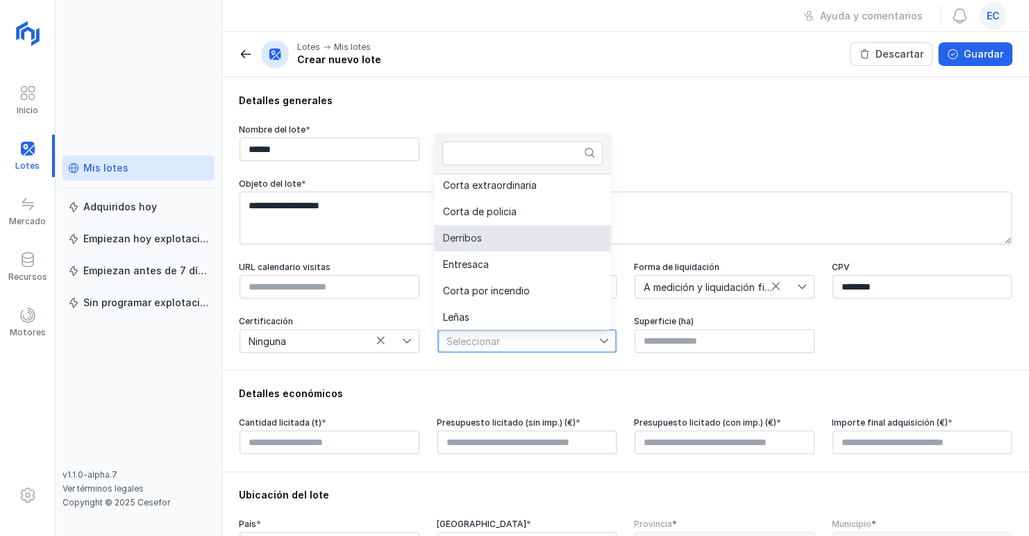
scroll to position [86, 0]
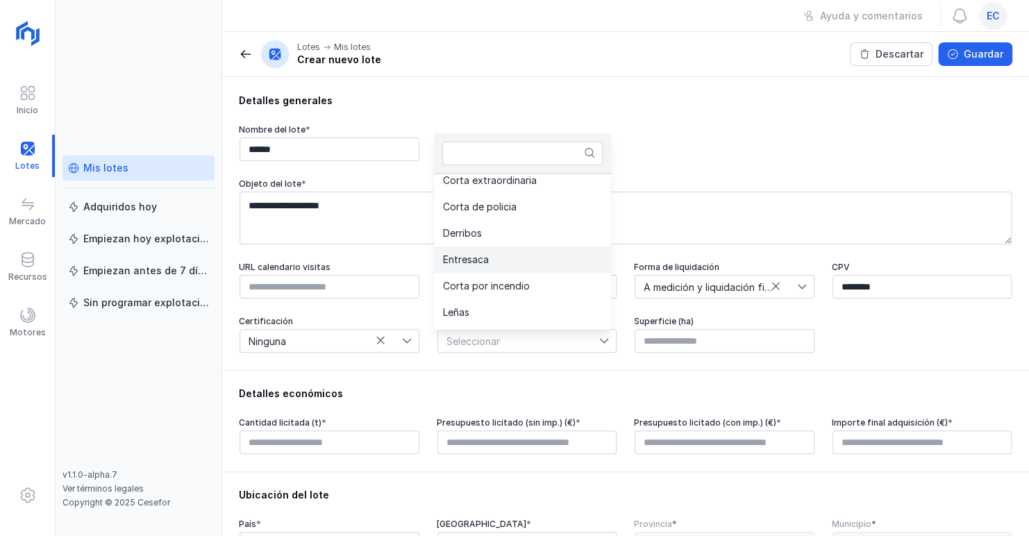
click at [506, 266] on li "Entresaca" at bounding box center [522, 260] width 177 height 26
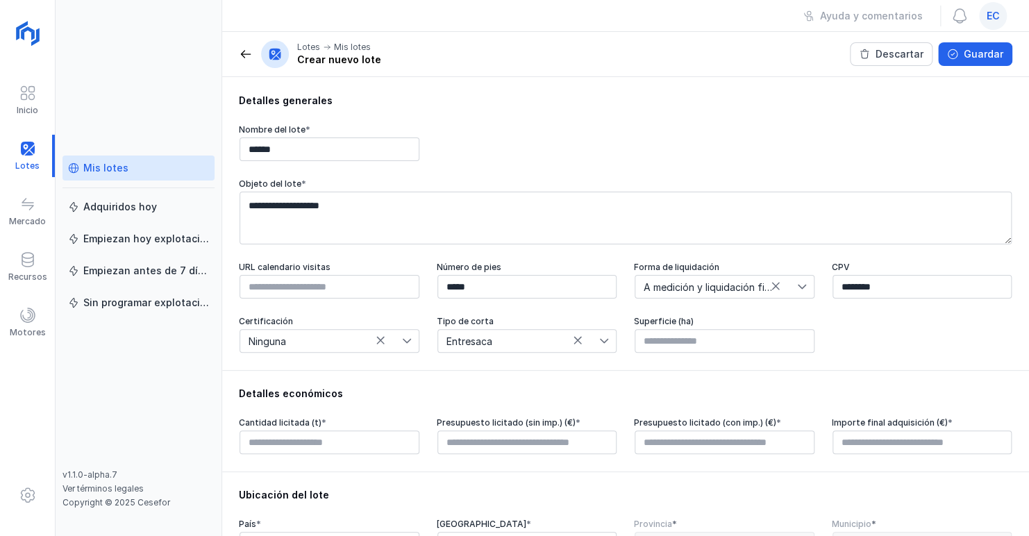
drag, startPoint x: 506, startPoint y: 266, endPoint x: 474, endPoint y: 371, distance: 109.6
click at [474, 370] on div "**********" at bounding box center [625, 223] width 807 height 293
click at [741, 346] on input "text" at bounding box center [725, 341] width 180 height 24
type input "****"
click at [365, 442] on input "text" at bounding box center [330, 443] width 180 height 24
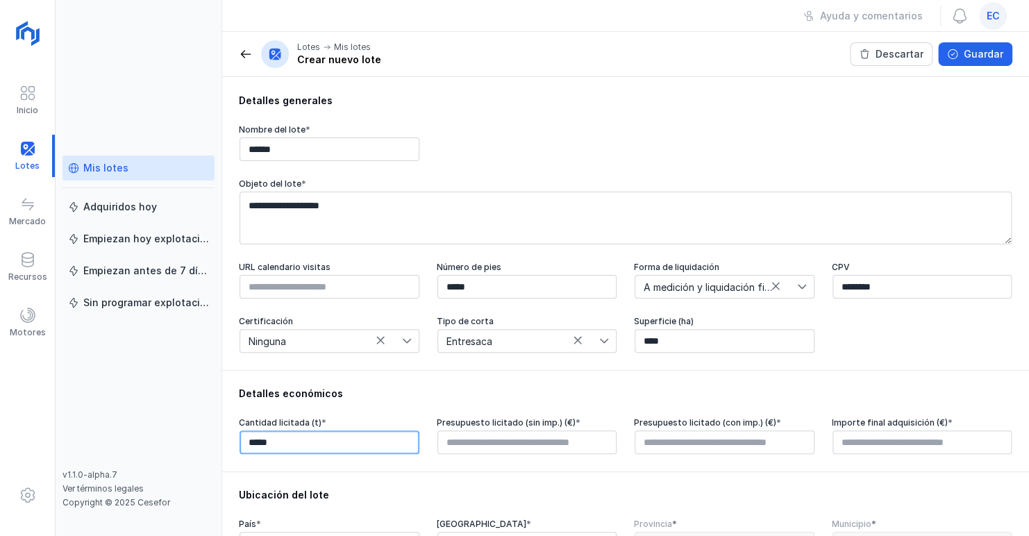
type input "******"
click at [515, 493] on div "Ubicación del lote" at bounding box center [626, 495] width 774 height 14
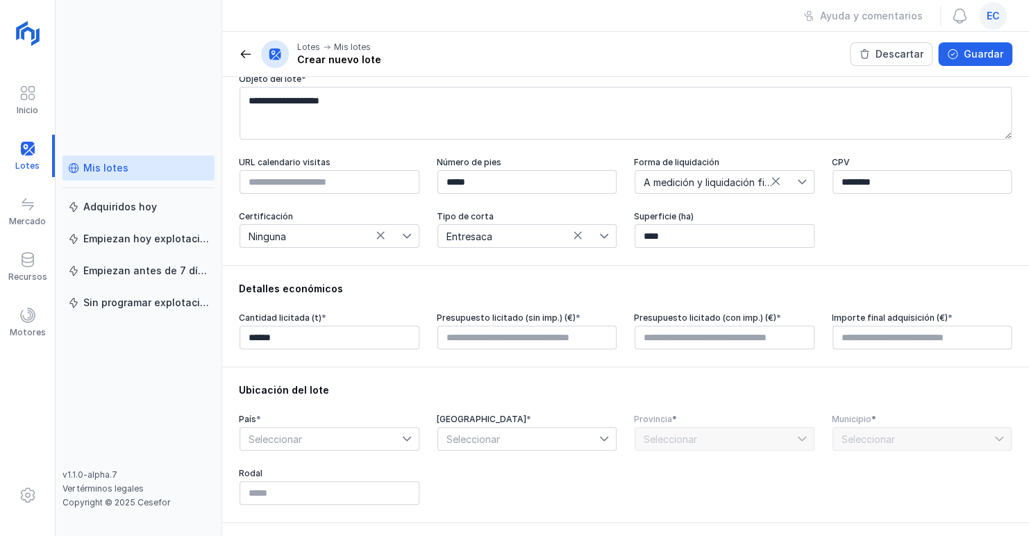
scroll to position [111, 0]
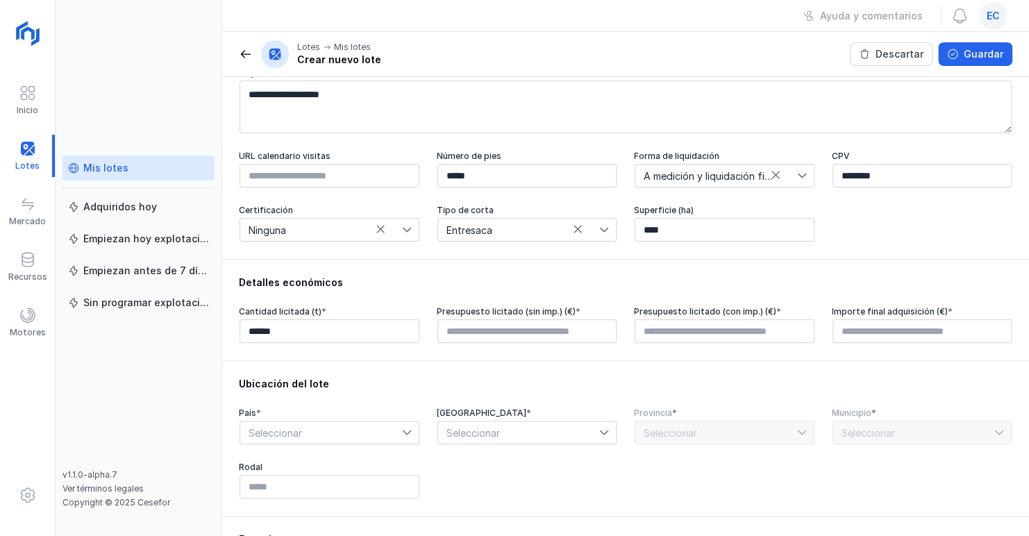
click at [408, 429] on icon at bounding box center [407, 433] width 10 height 10
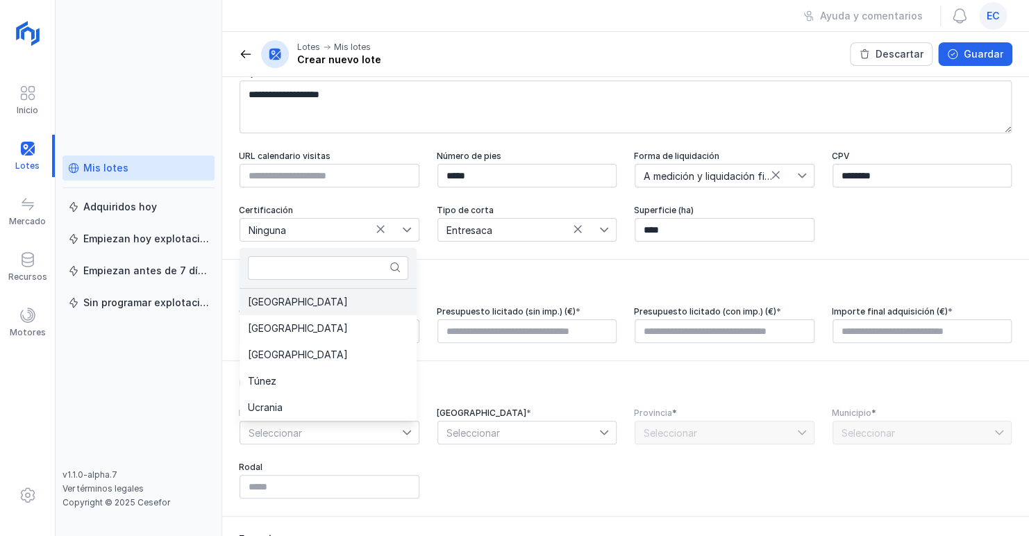
click at [340, 308] on li "[GEOGRAPHIC_DATA]" at bounding box center [328, 302] width 177 height 26
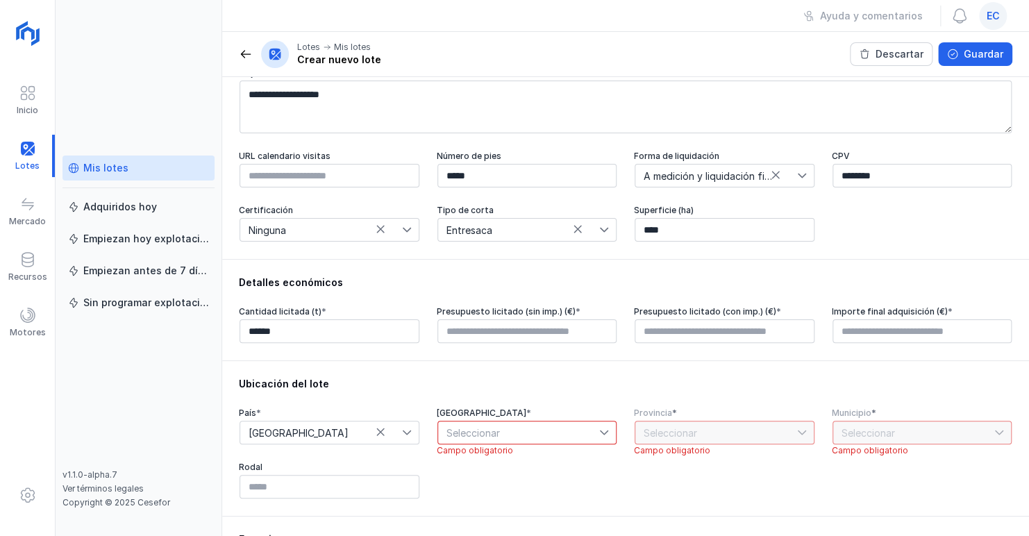
click at [602, 435] on icon at bounding box center [604, 433] width 10 height 10
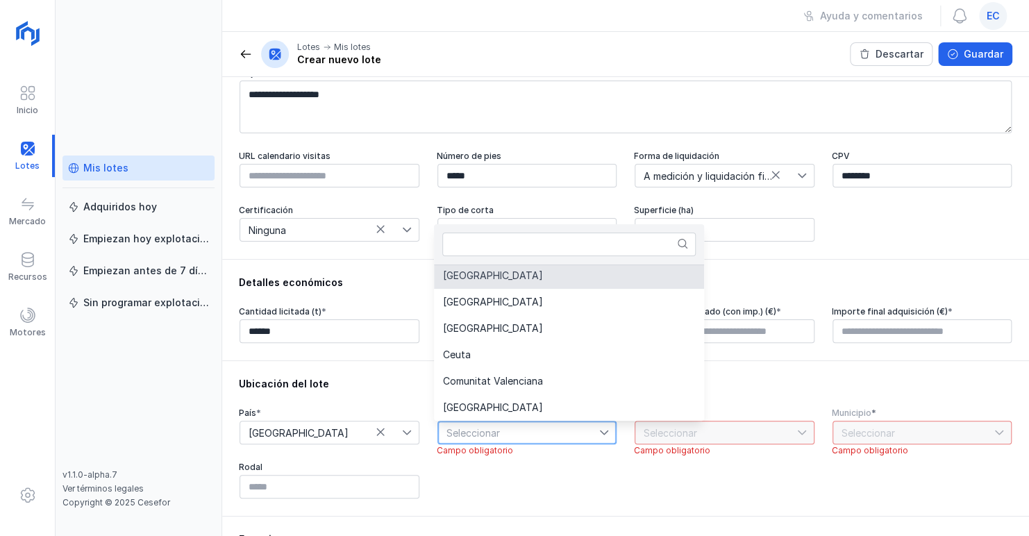
scroll to position [158, 0]
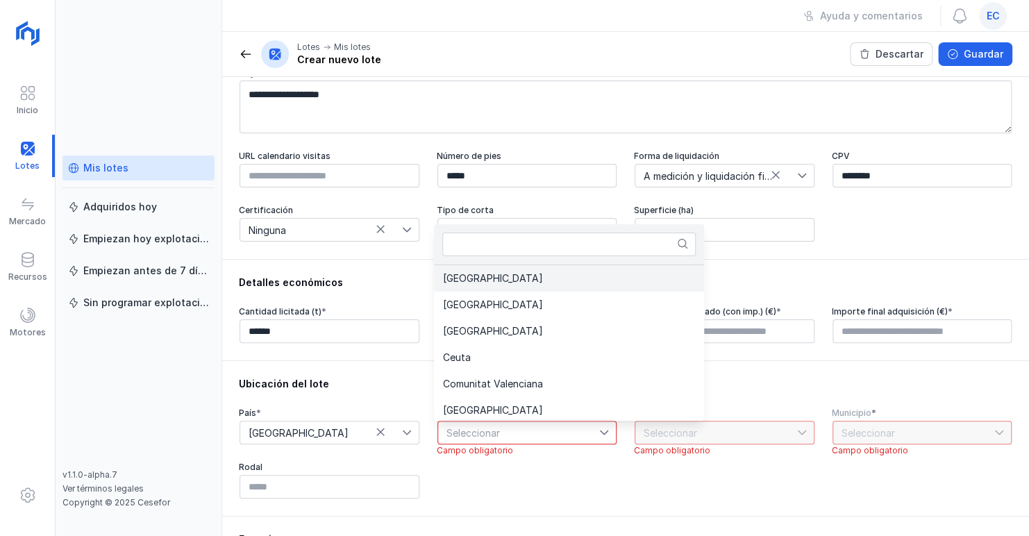
click at [526, 283] on li "Castilla y León" at bounding box center [569, 278] width 270 height 26
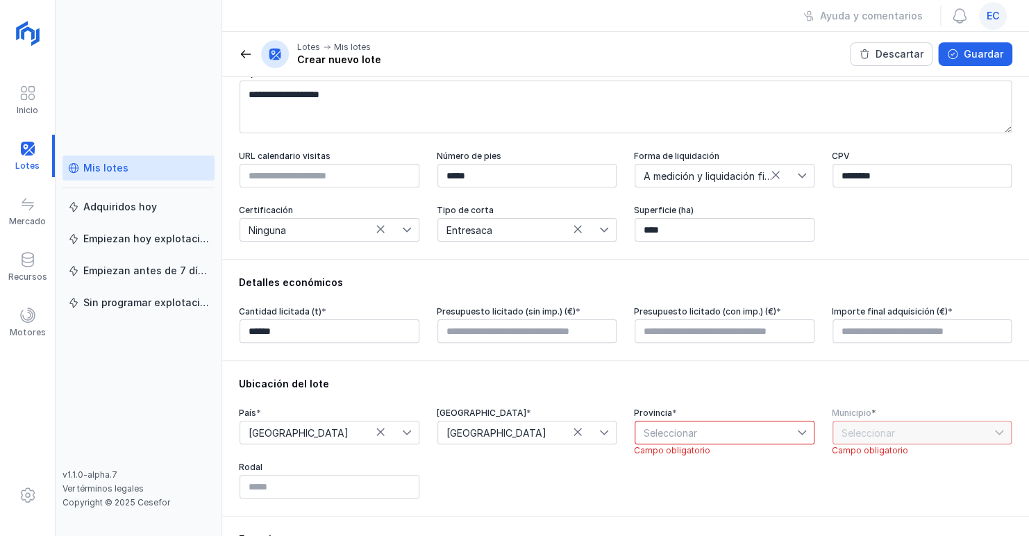
click at [797, 431] on icon at bounding box center [802, 433] width 10 height 10
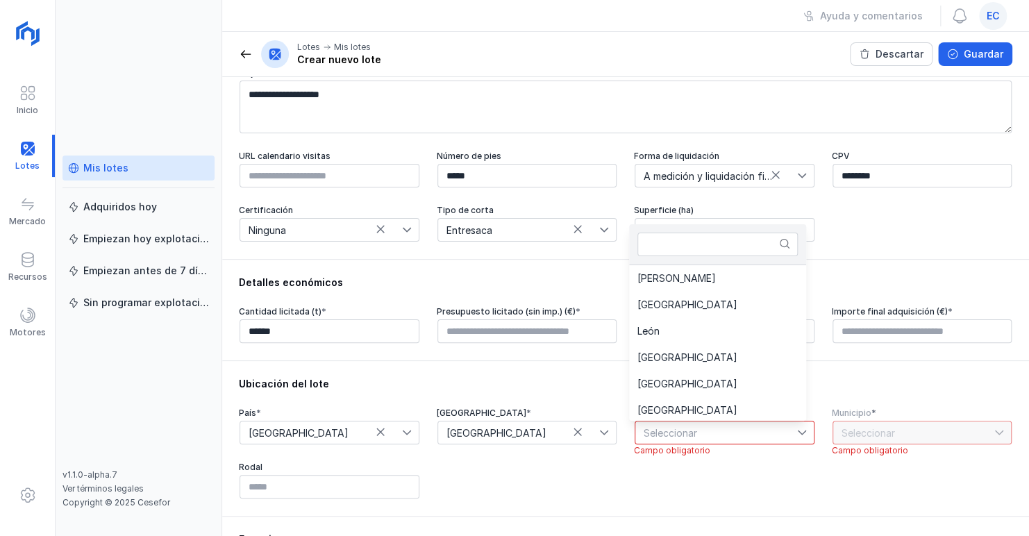
click at [600, 434] on icon at bounding box center [604, 433] width 8 height 5
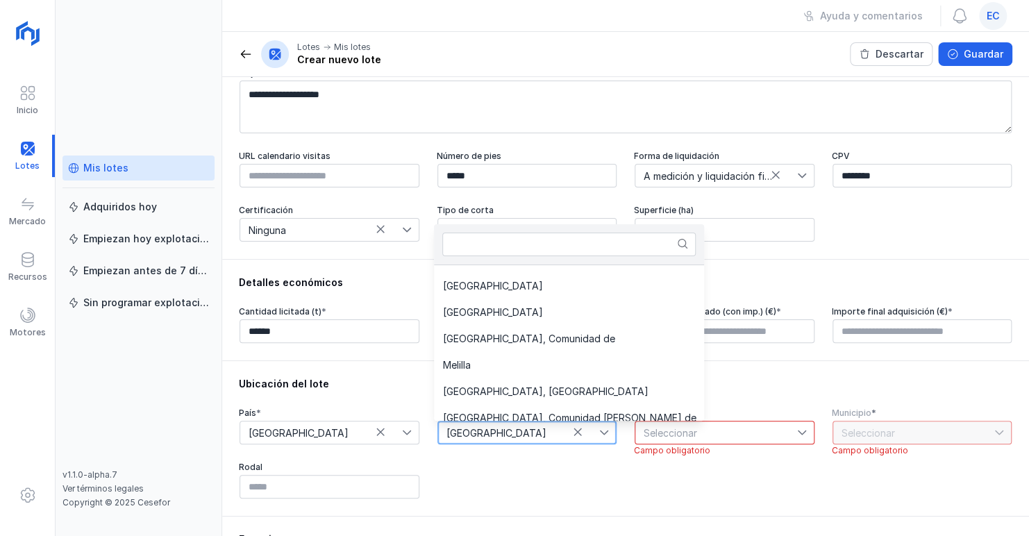
scroll to position [283, 0]
click at [521, 337] on span "[GEOGRAPHIC_DATA], Comunidad de" at bounding box center [528, 338] width 172 height 10
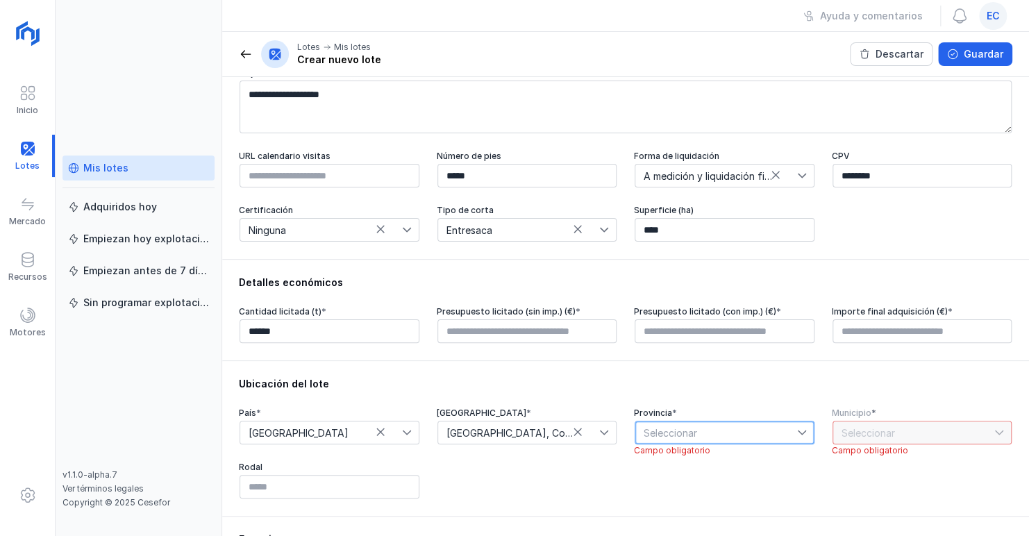
click at [787, 431] on span "Seleccionar" at bounding box center [717, 433] width 162 height 22
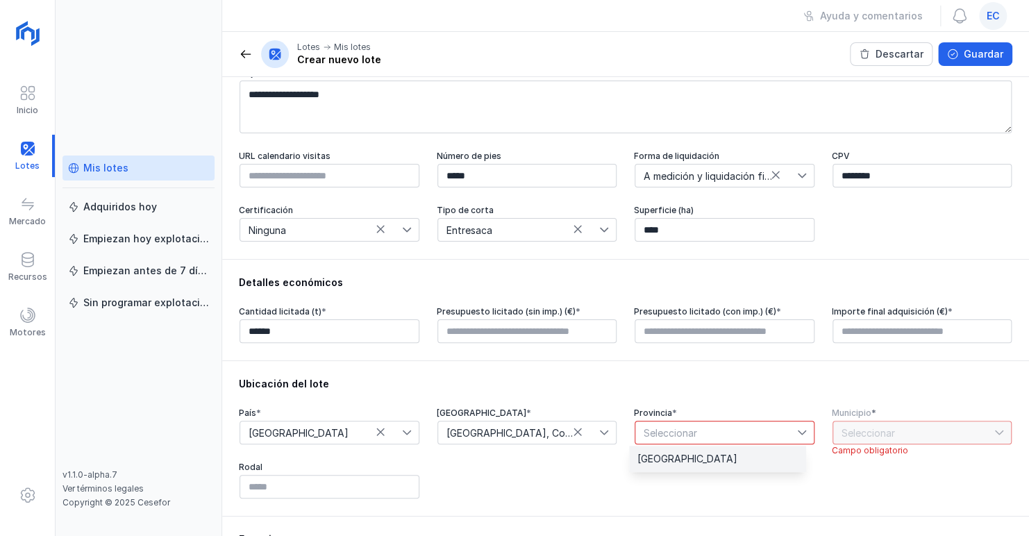
click at [752, 453] on li "[GEOGRAPHIC_DATA]" at bounding box center [717, 459] width 177 height 26
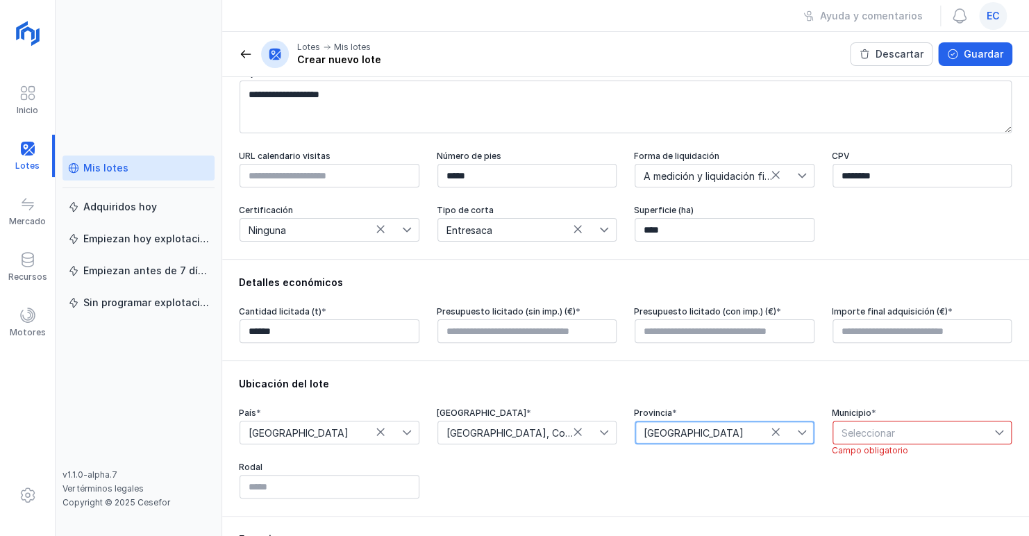
click at [995, 431] on icon at bounding box center [1000, 433] width 10 height 10
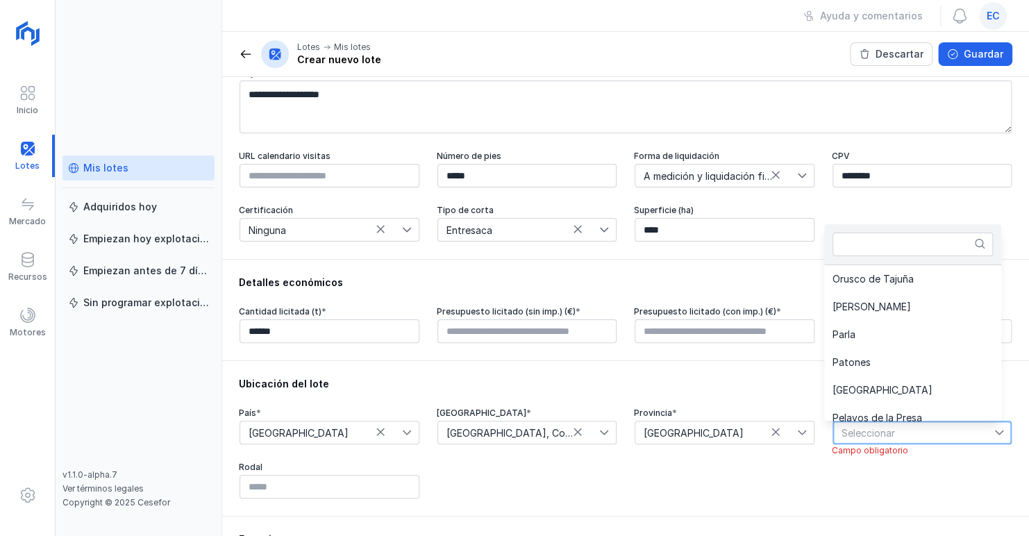
scroll to position [2751, 0]
click at [907, 341] on li "Parla" at bounding box center [921, 335] width 194 height 28
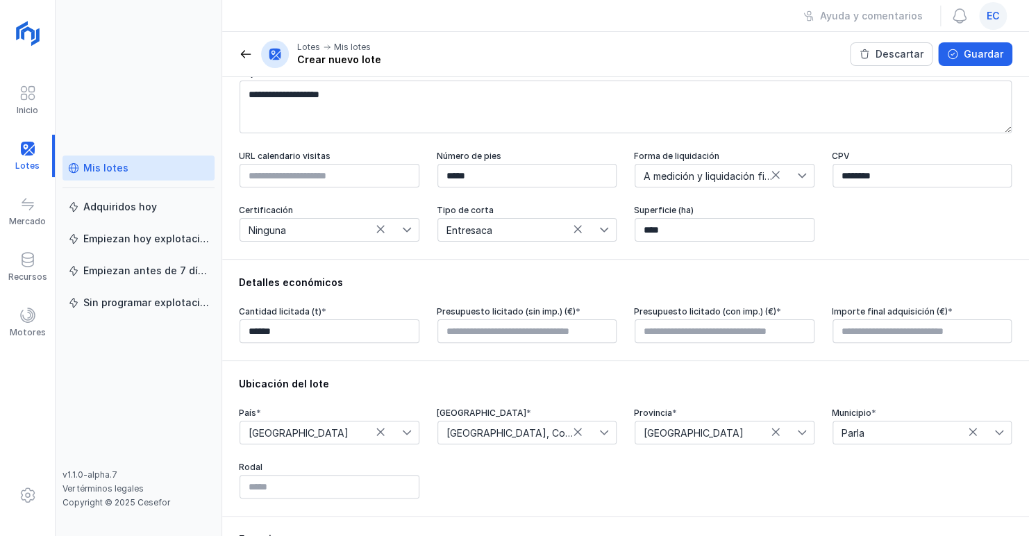
click at [495, 481] on div "País * España Comunidad autónoma * Madrid, Comunidad de Provincia * Madrid Muni…" at bounding box center [626, 454] width 774 height 92
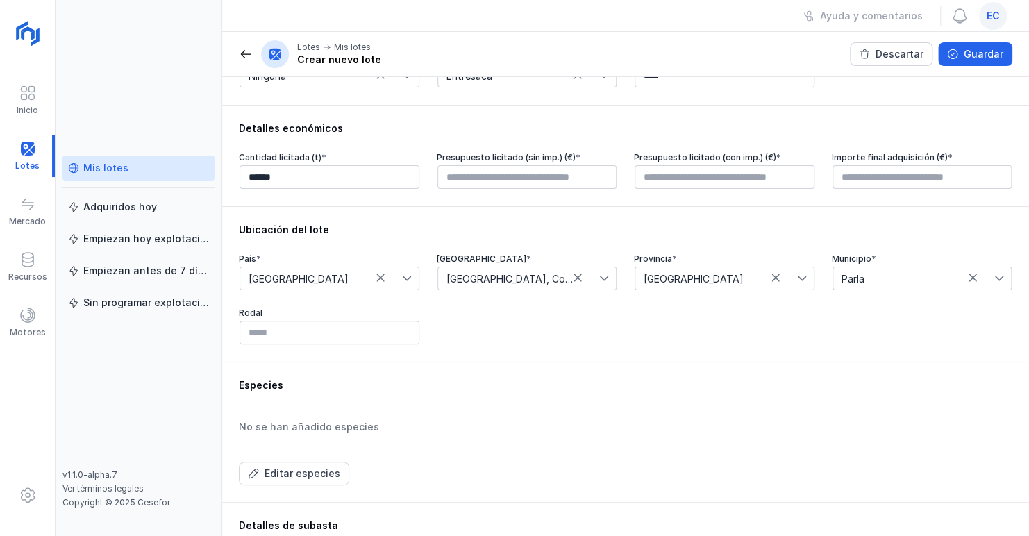
scroll to position [267, 0]
click at [317, 472] on div "Editar especies" at bounding box center [303, 472] width 76 height 14
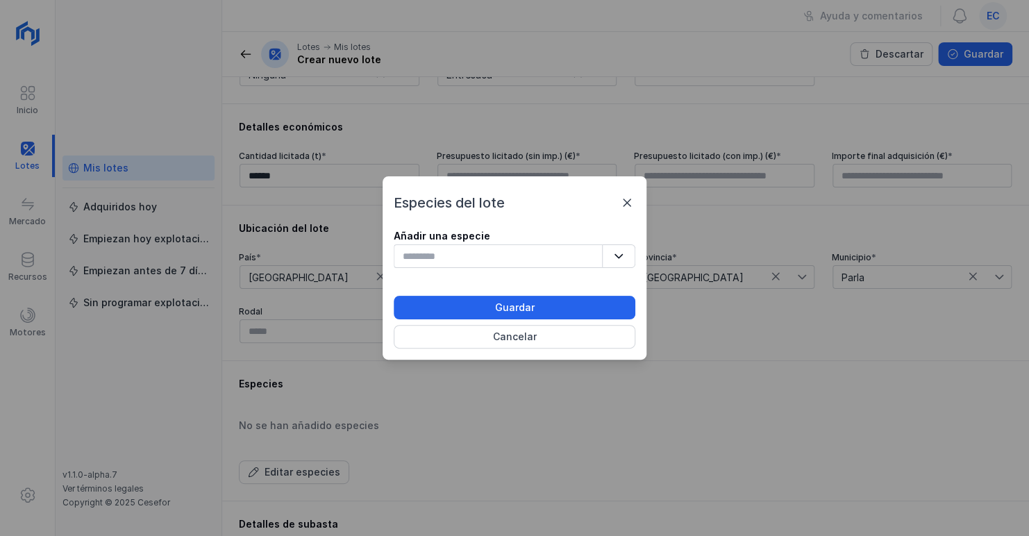
click at [617, 256] on icon "button" at bounding box center [619, 256] width 8 height 5
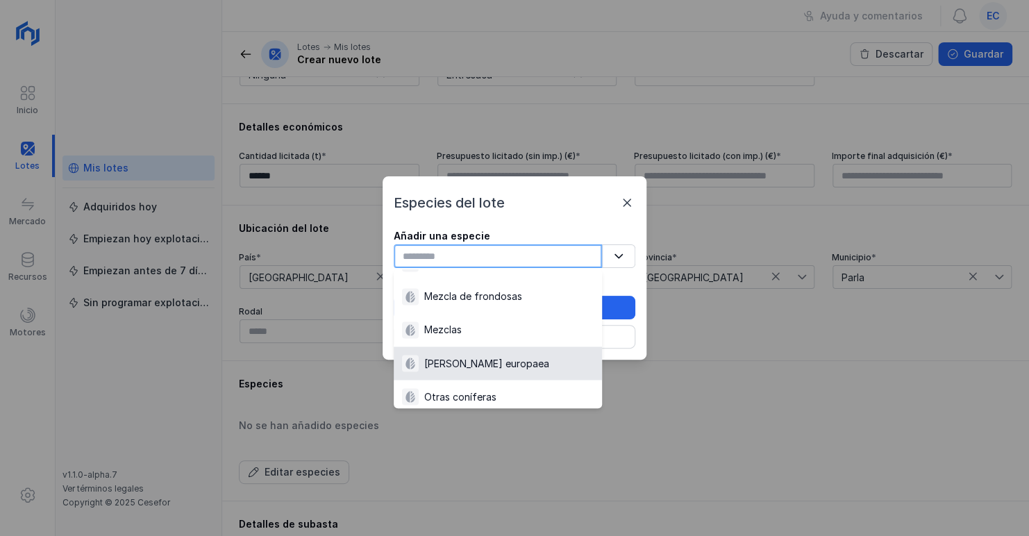
scroll to position [1209, 0]
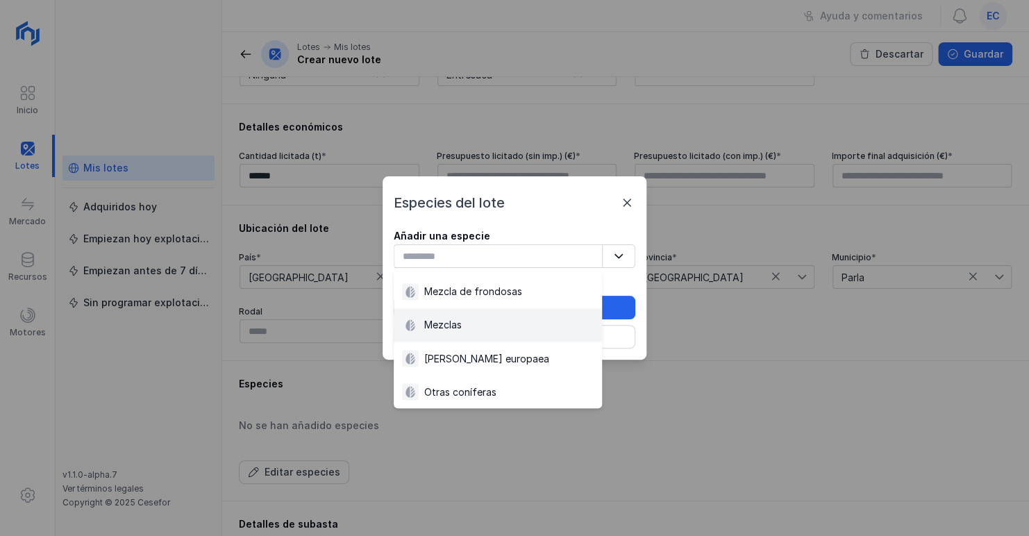
click at [492, 326] on div "Mezclas" at bounding box center [498, 325] width 192 height 17
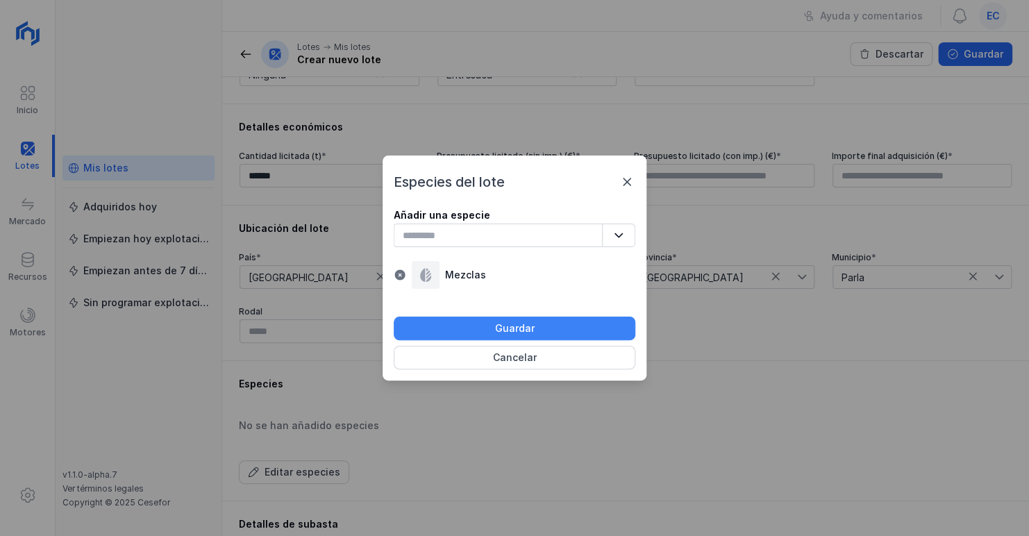
click at [494, 326] on button "Guardar" at bounding box center [515, 329] width 242 height 24
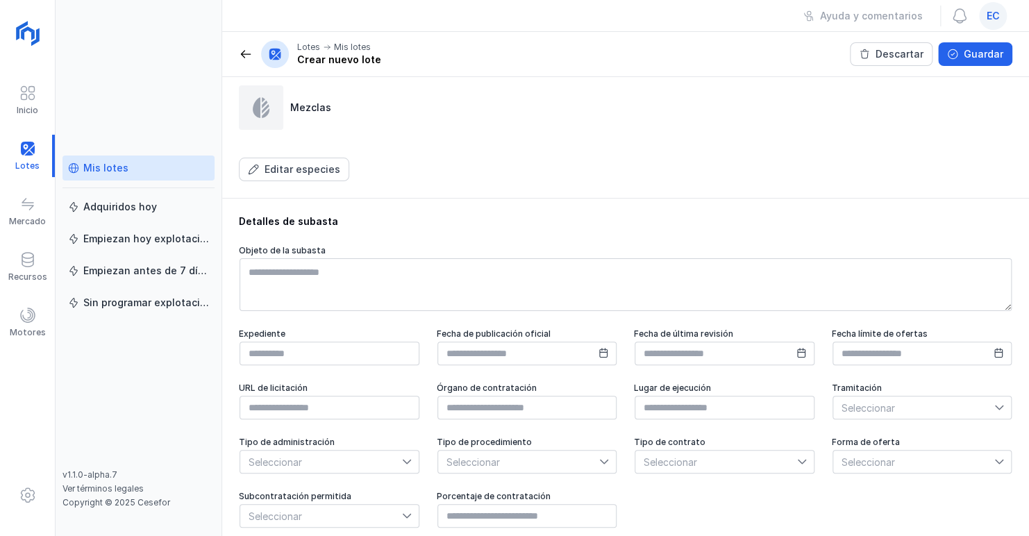
scroll to position [612, 0]
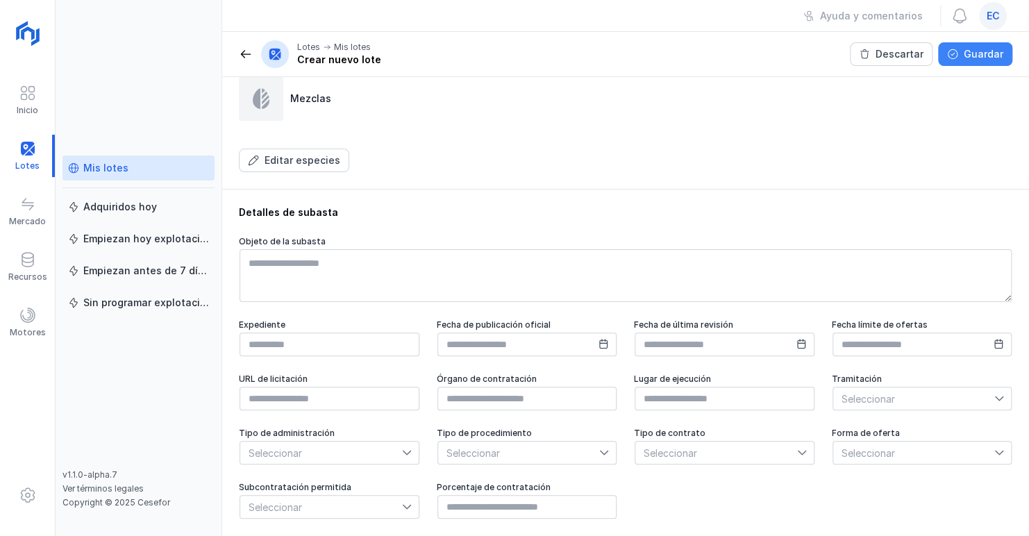
click at [972, 53] on div "Guardar" at bounding box center [984, 54] width 40 height 14
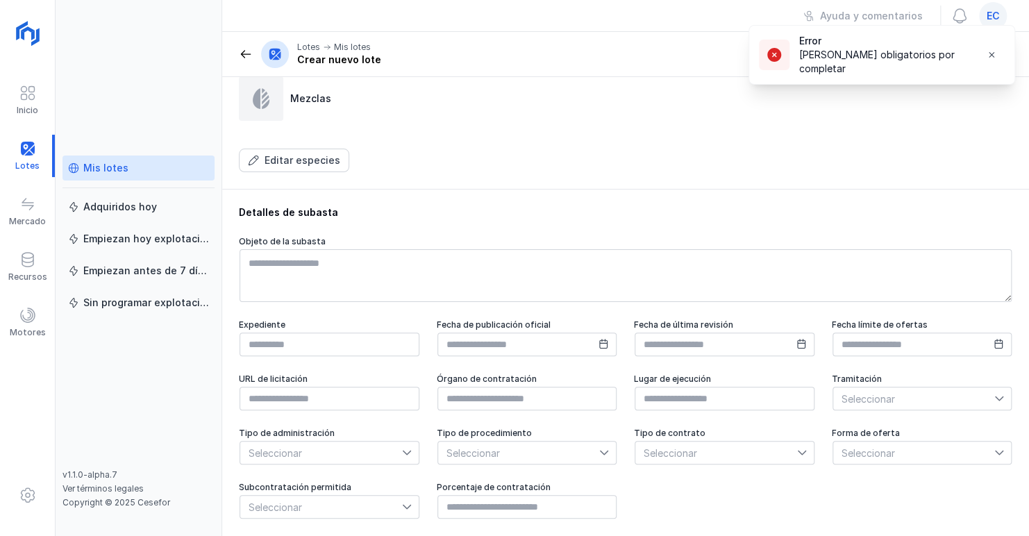
click at [872, 143] on div "Especies Mezclas Editar especies" at bounding box center [626, 104] width 774 height 138
click at [990, 56] on span "button" at bounding box center [991, 54] width 11 height 11
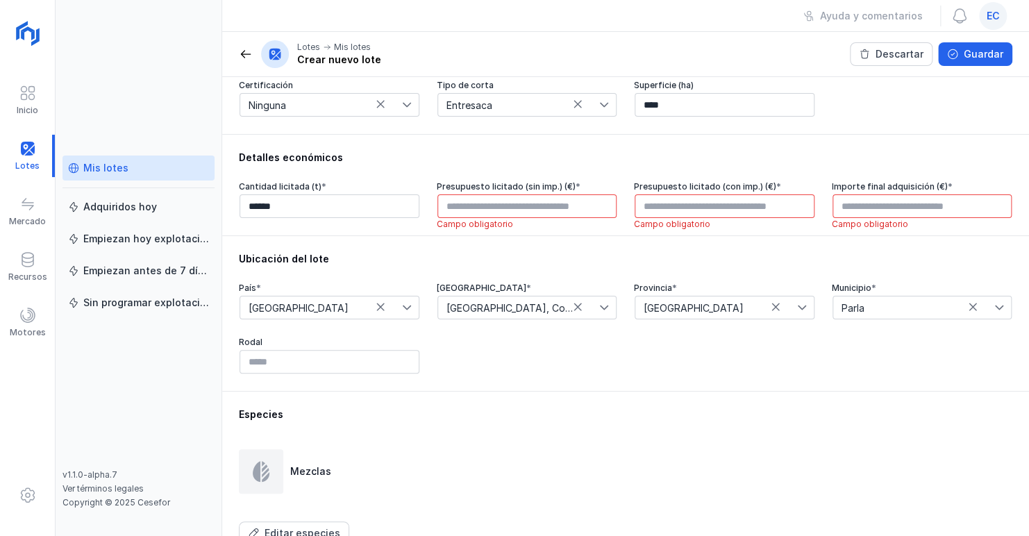
scroll to position [234, 0]
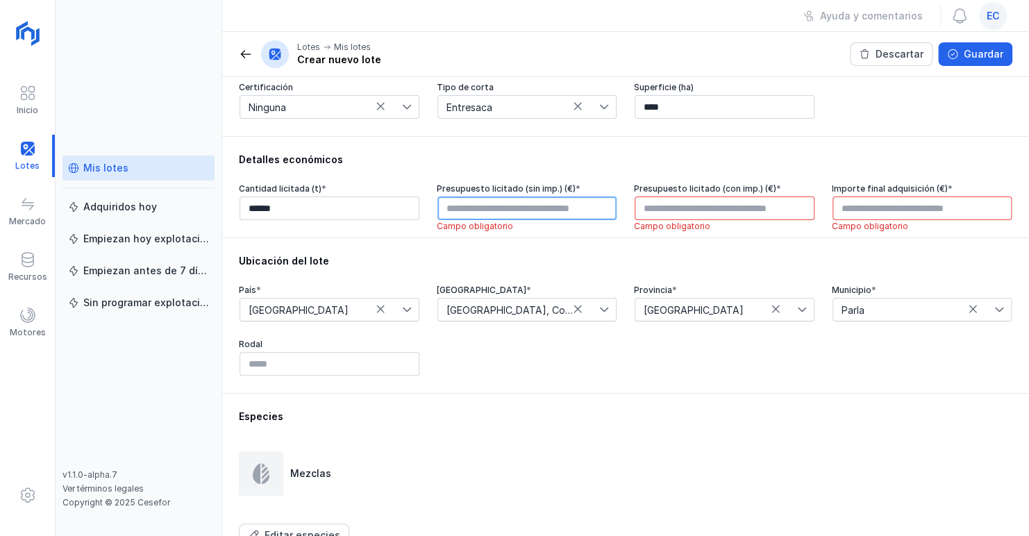
click at [567, 207] on input "text" at bounding box center [528, 209] width 180 height 24
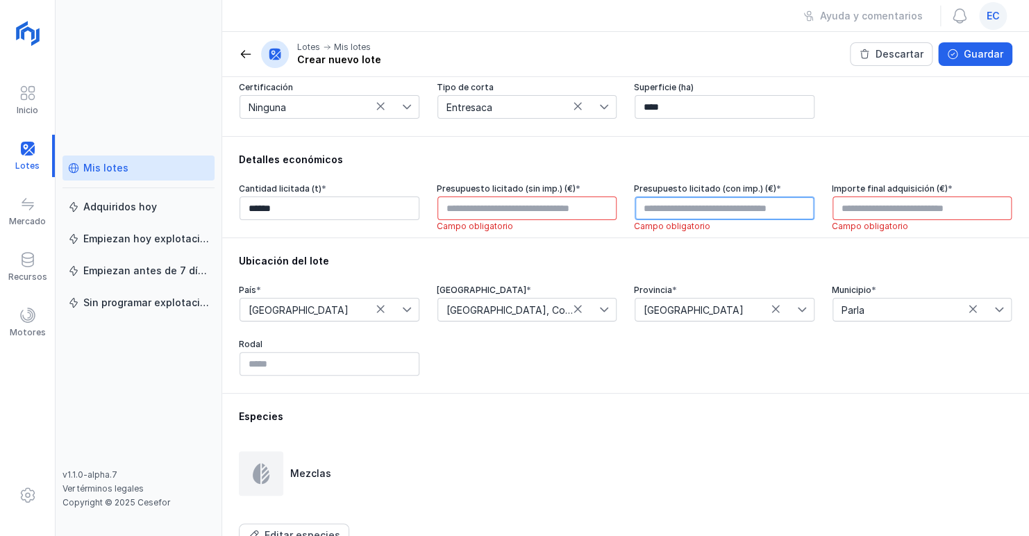
type input "****"
click at [648, 210] on input "text" at bounding box center [725, 209] width 180 height 24
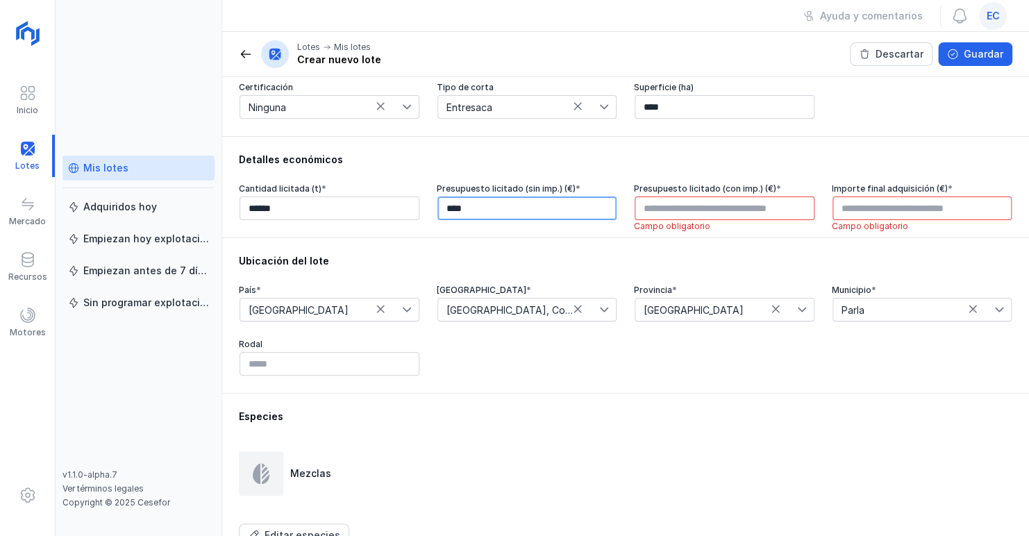
type input "****"
click at [447, 206] on input "****" at bounding box center [528, 209] width 180 height 24
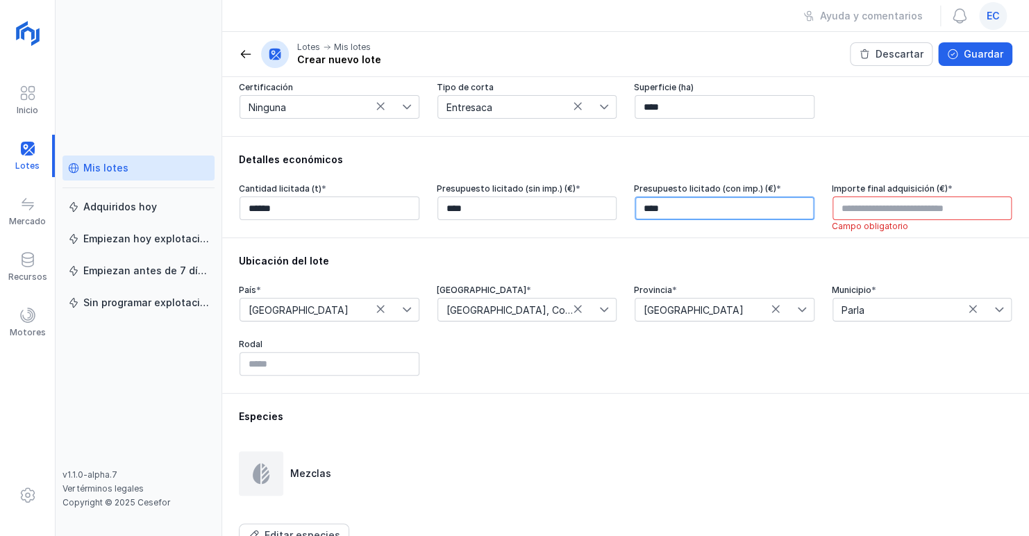
click at [677, 212] on input "****" at bounding box center [725, 209] width 180 height 24
click at [447, 208] on input "****" at bounding box center [528, 209] width 180 height 24
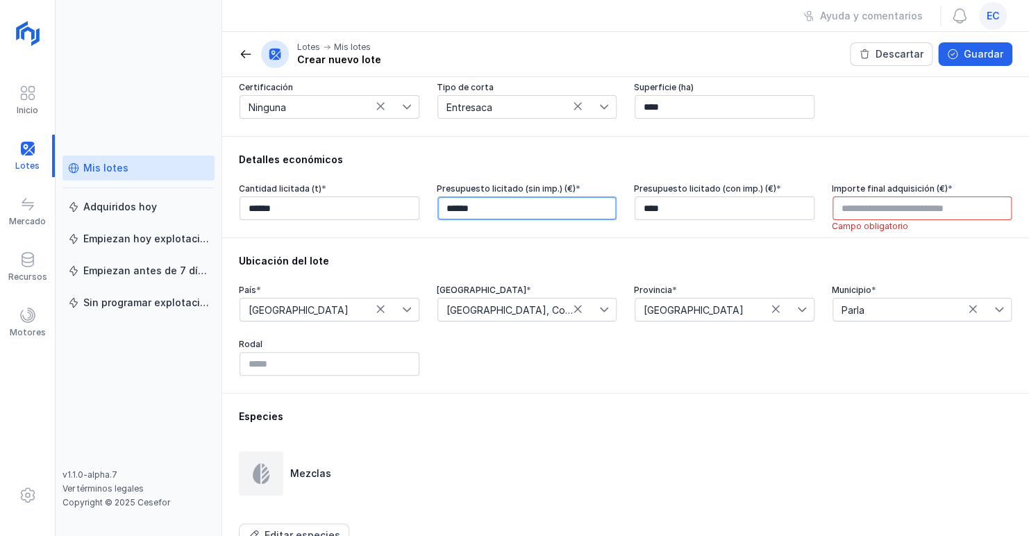
type input "********"
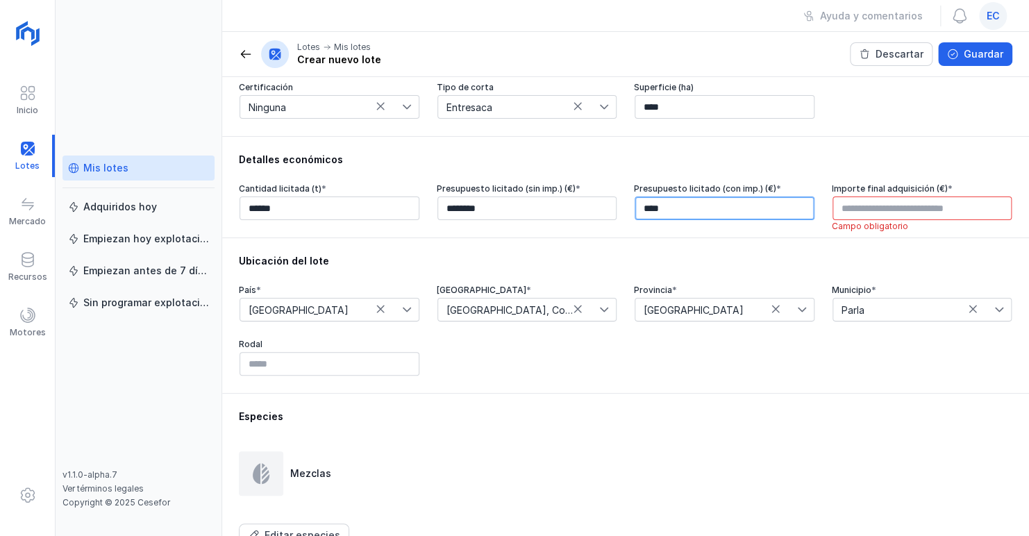
click at [663, 203] on input "****" at bounding box center [725, 209] width 180 height 24
click at [640, 206] on input "****" at bounding box center [725, 209] width 180 height 24
type input "********"
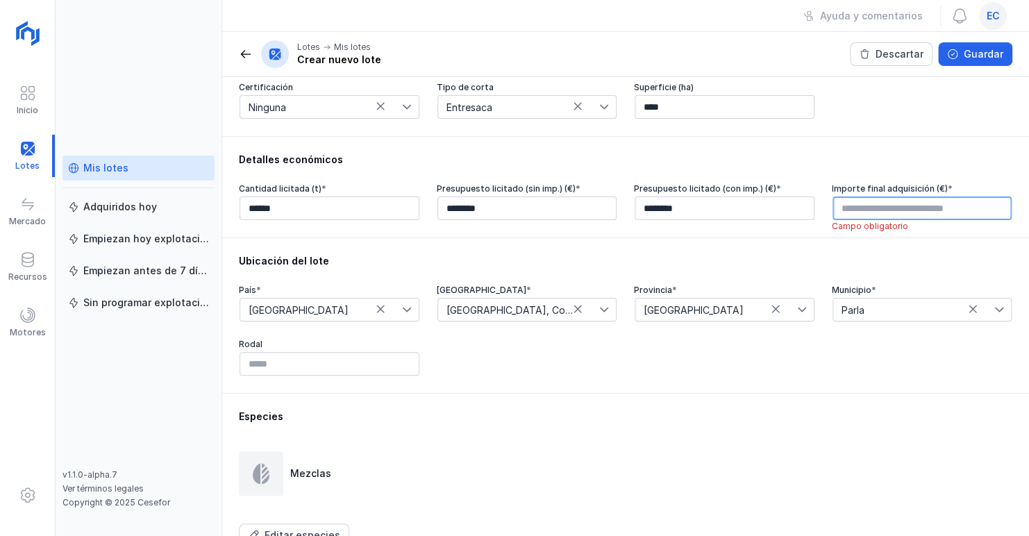
click at [858, 203] on input "text" at bounding box center [923, 209] width 180 height 24
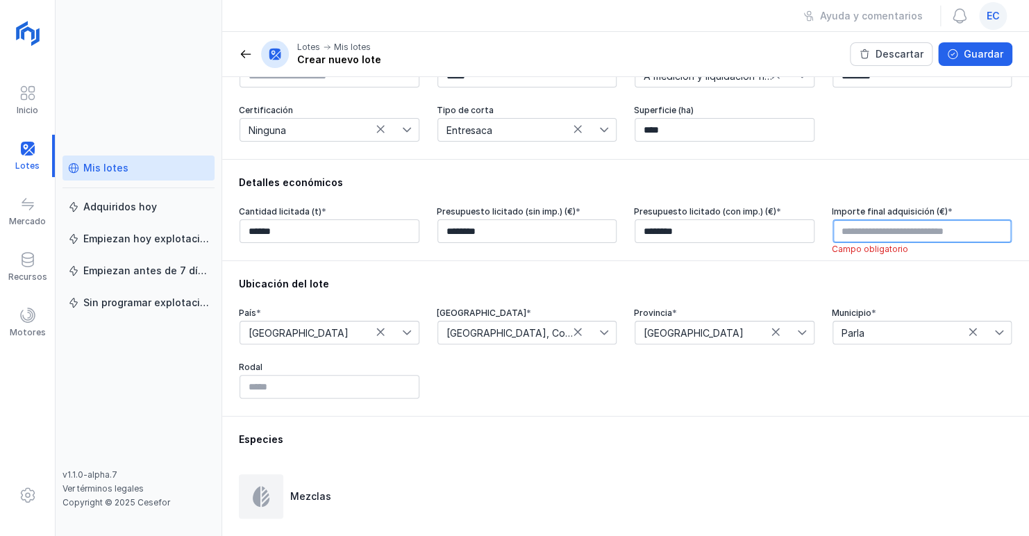
scroll to position [214, 0]
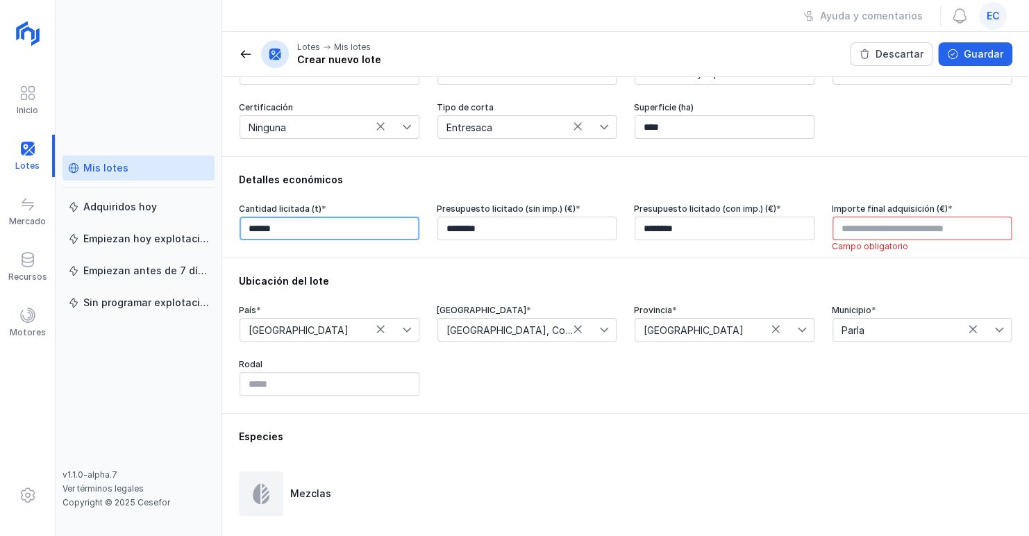
type input "****"
click at [298, 233] on input "******" at bounding box center [330, 229] width 180 height 24
type input "****"
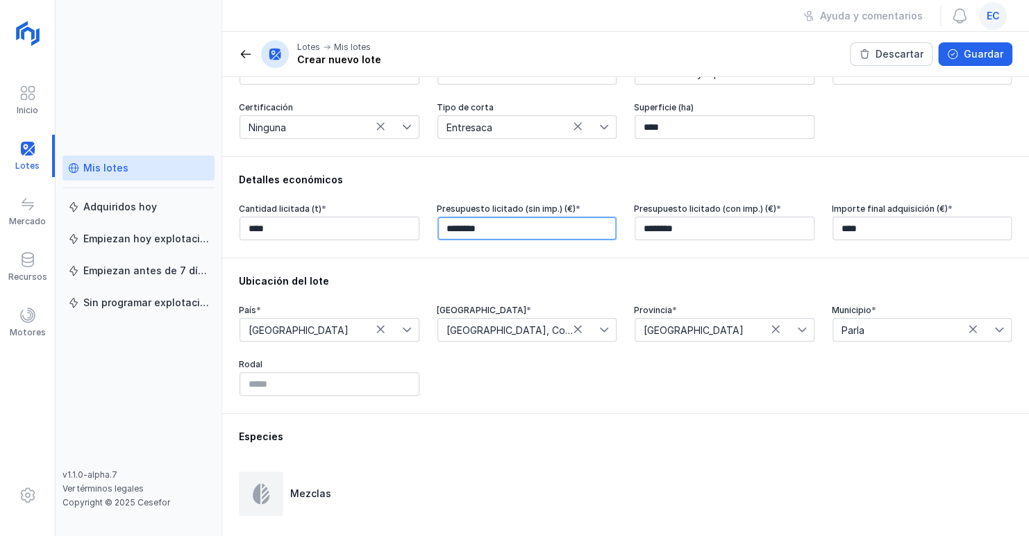
click at [490, 228] on input "********" at bounding box center [528, 229] width 180 height 24
type input "****"
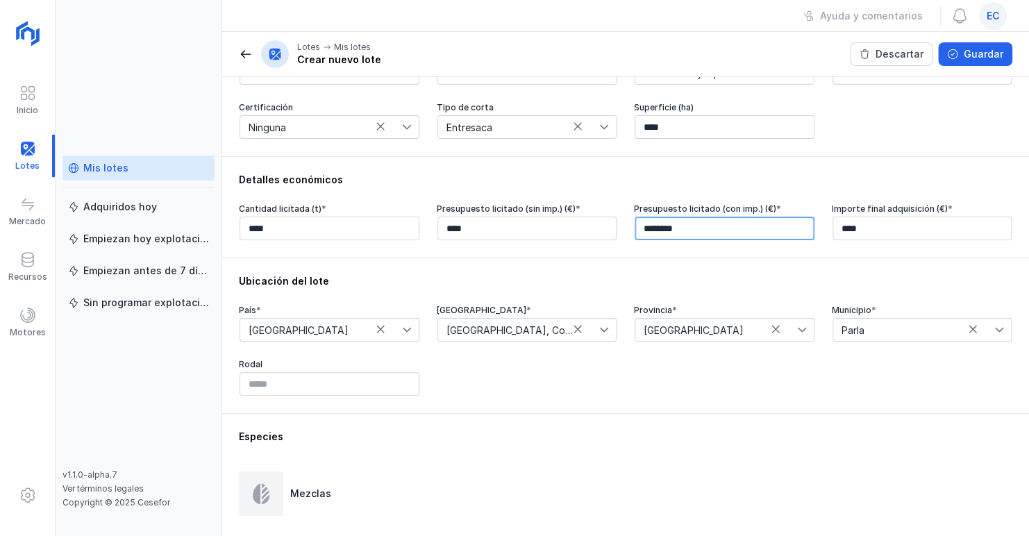
click at [690, 233] on input "********" at bounding box center [725, 229] width 180 height 24
type input "****"
click at [577, 513] on div "Mezclas" at bounding box center [626, 494] width 774 height 44
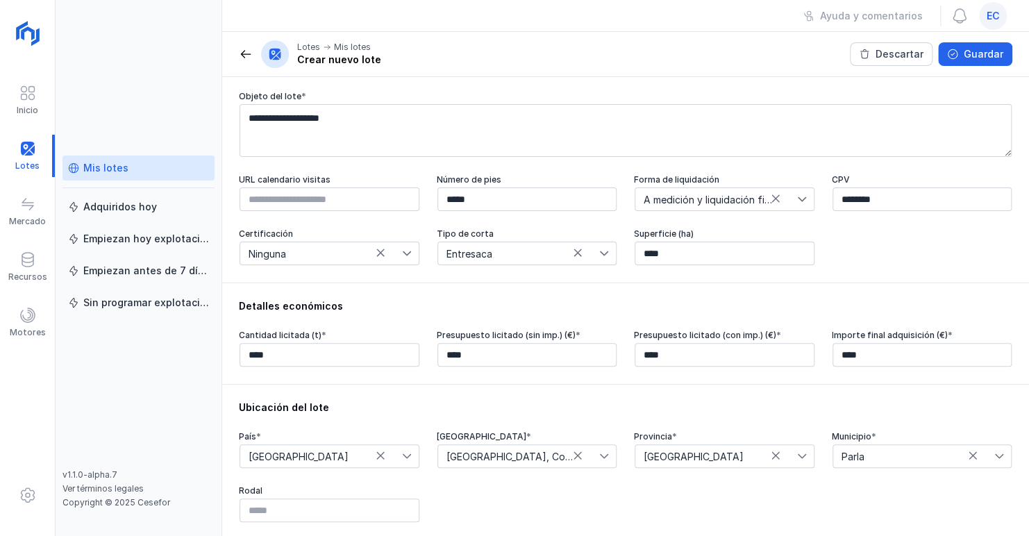
scroll to position [86, 0]
click at [976, 53] on div "Guardar" at bounding box center [984, 54] width 40 height 14
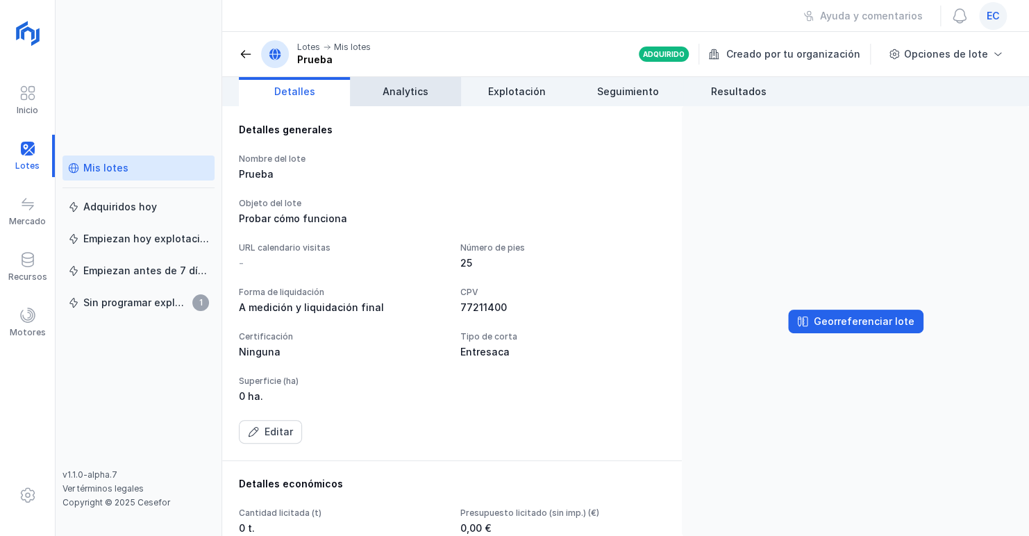
click at [414, 86] on span "Analytics" at bounding box center [406, 92] width 46 height 14
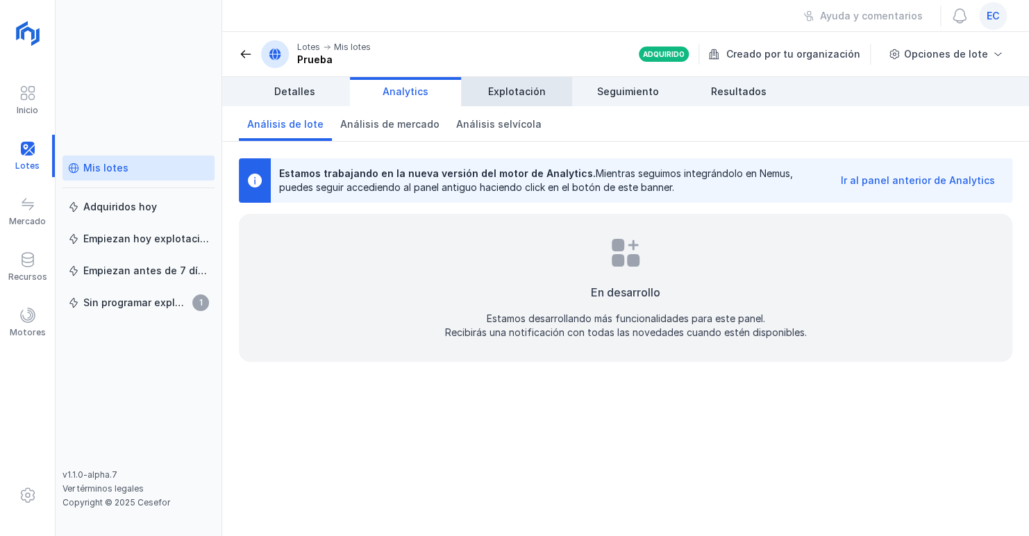
click at [506, 83] on link "Explotación" at bounding box center [516, 91] width 111 height 29
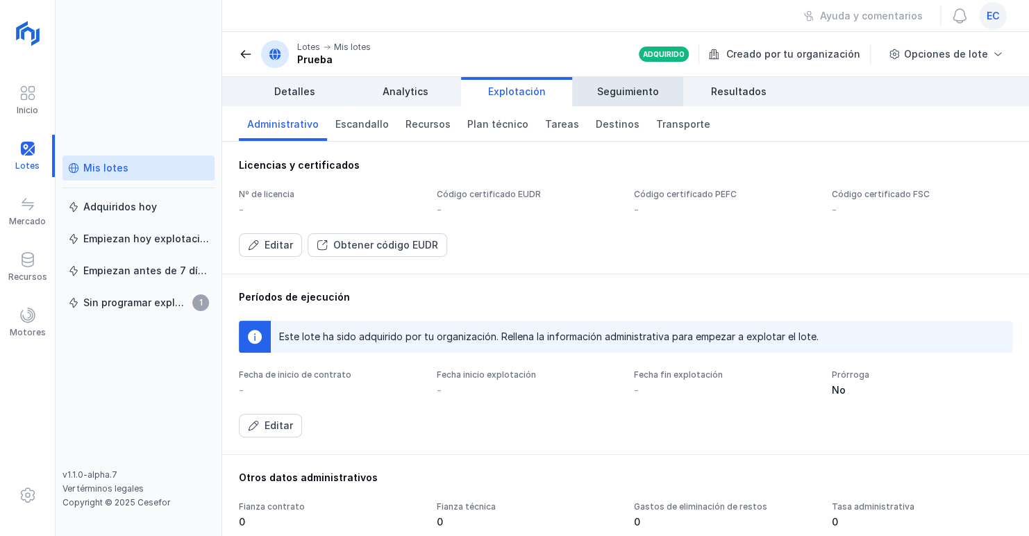
click at [622, 85] on span "Seguimiento" at bounding box center [628, 92] width 62 height 14
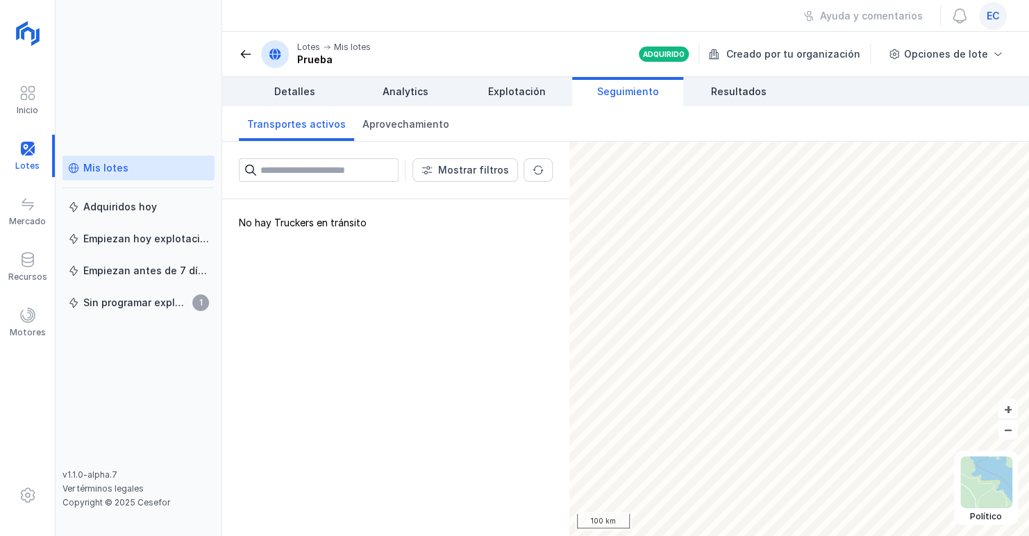
click at [348, 172] on input "text" at bounding box center [329, 170] width 138 height 24
click at [404, 88] on span "Analytics" at bounding box center [406, 92] width 46 height 14
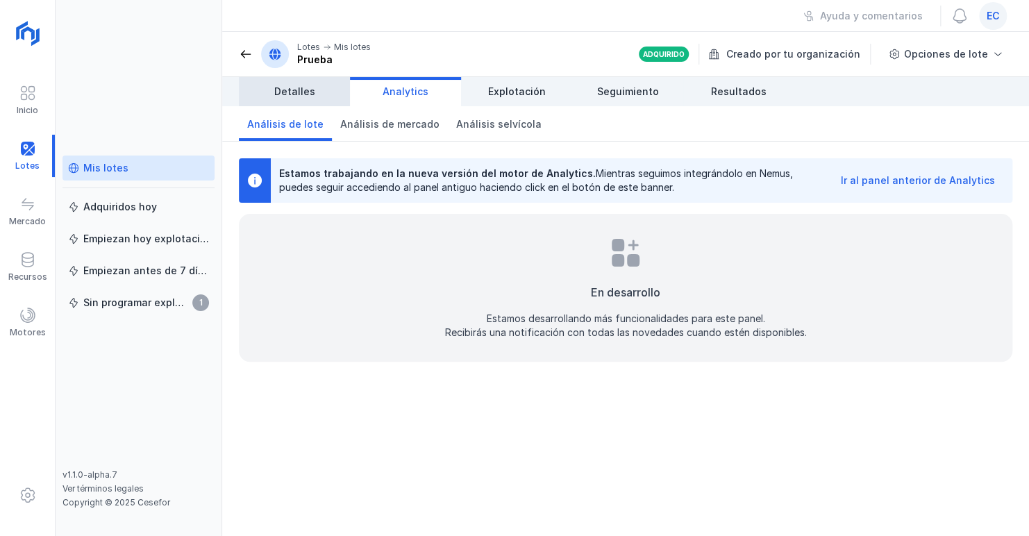
click at [317, 92] on link "Detalles" at bounding box center [294, 91] width 111 height 29
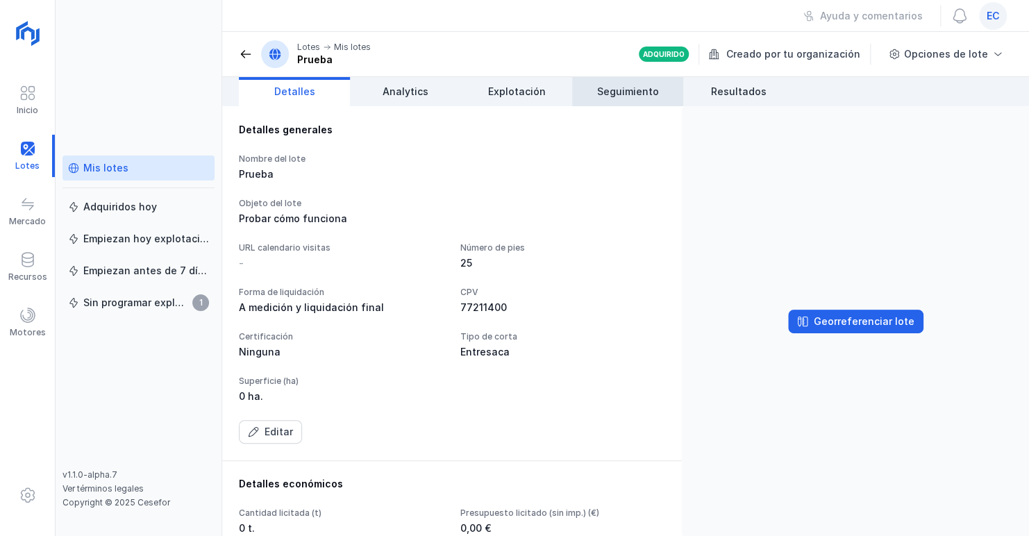
click at [624, 94] on span "Seguimiento" at bounding box center [628, 92] width 62 height 14
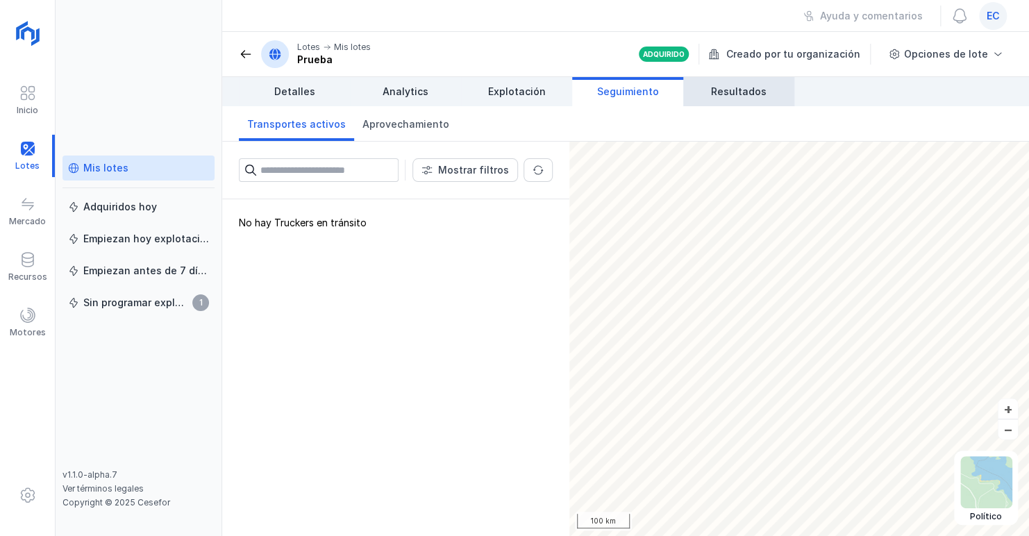
click at [734, 85] on span "Resultados" at bounding box center [739, 92] width 56 height 14
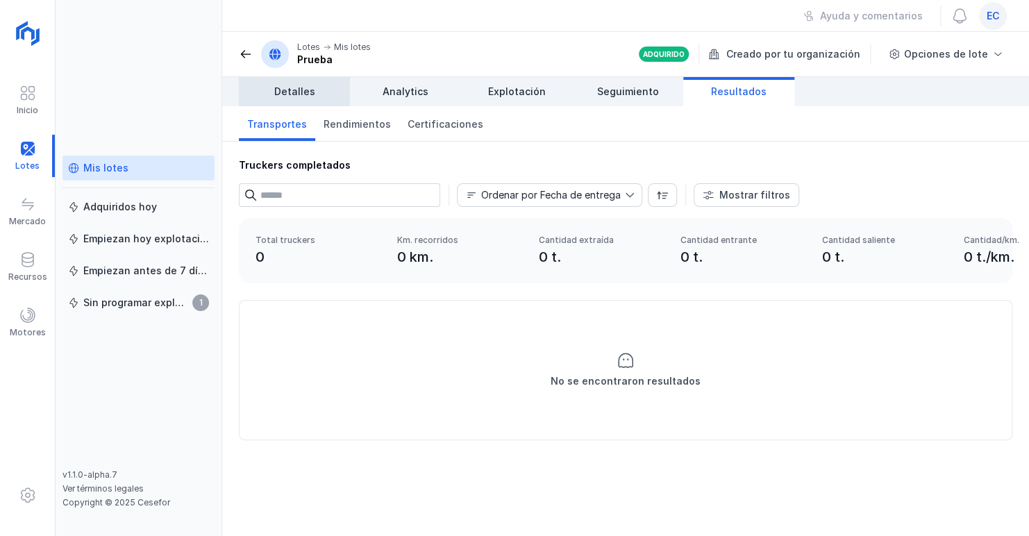
click at [292, 92] on span "Detalles" at bounding box center [294, 92] width 41 height 14
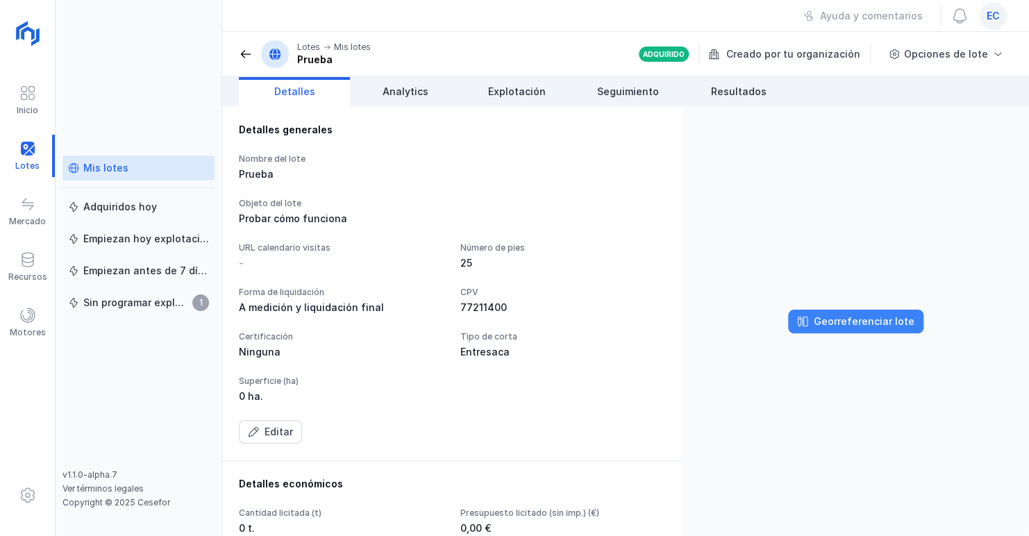
click at [860, 325] on div "Georreferenciar lote" at bounding box center [864, 322] width 101 height 14
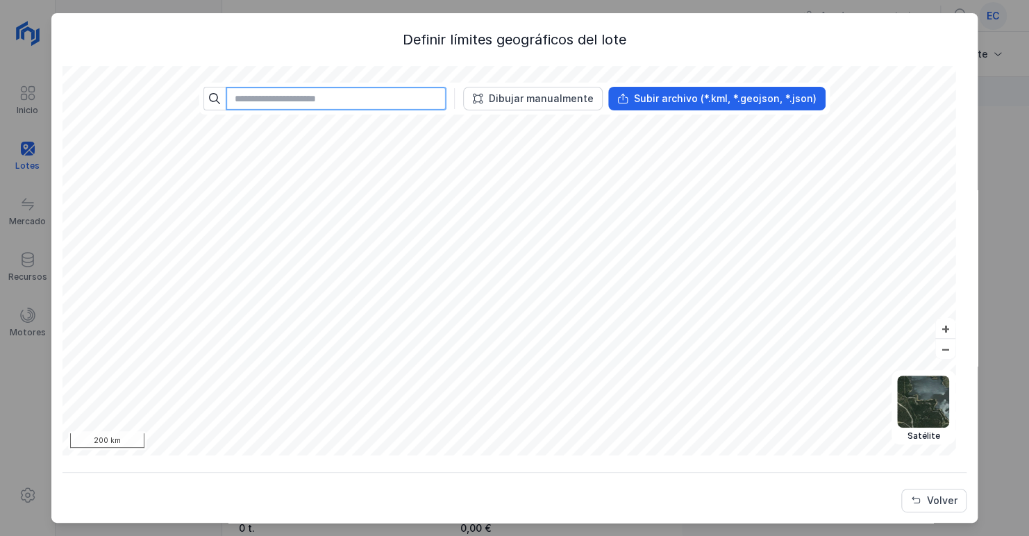
click at [329, 98] on input "text" at bounding box center [336, 99] width 221 height 24
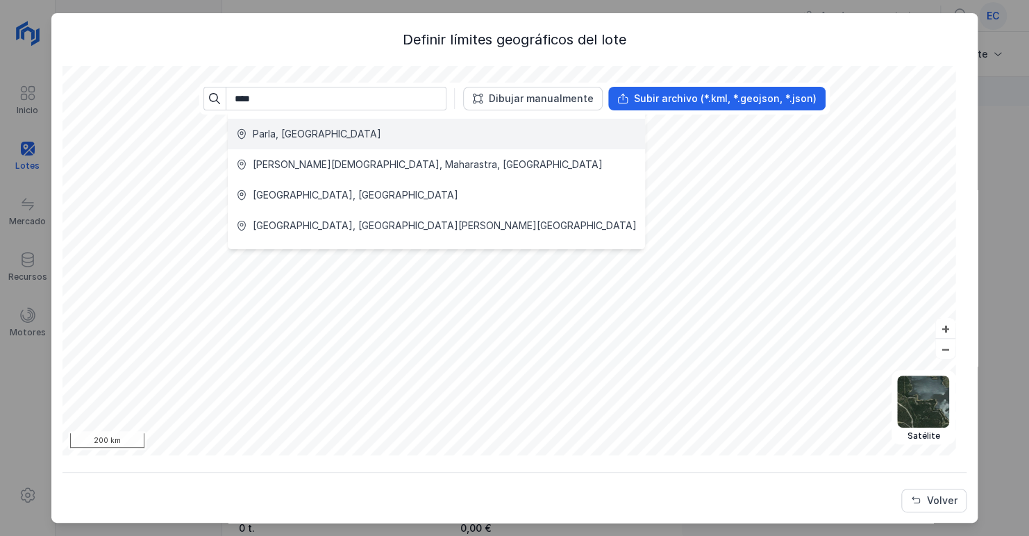
click at [295, 139] on div "Parla, España" at bounding box center [317, 134] width 128 height 14
type input "**********"
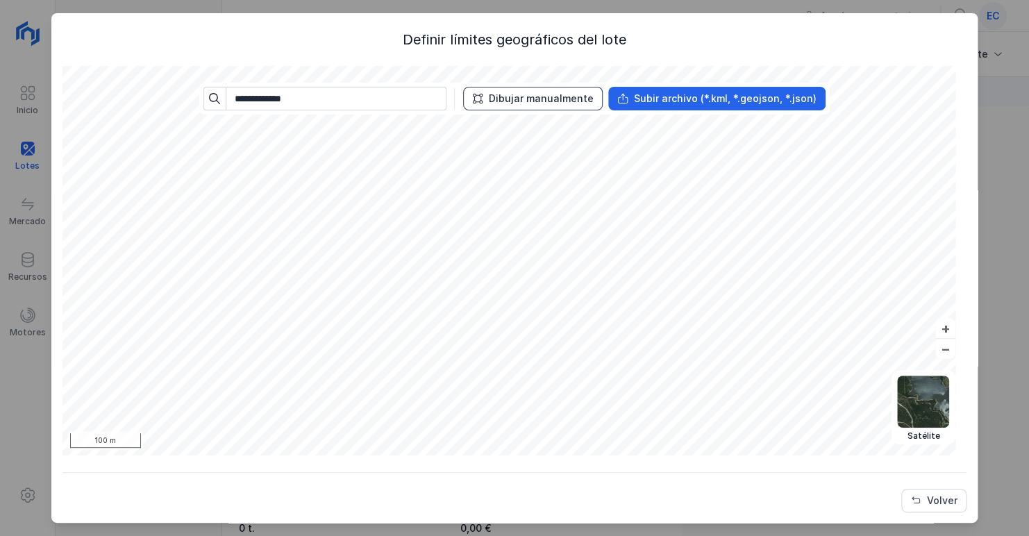
click at [508, 95] on div "Dibujar manualmente" at bounding box center [541, 99] width 105 height 14
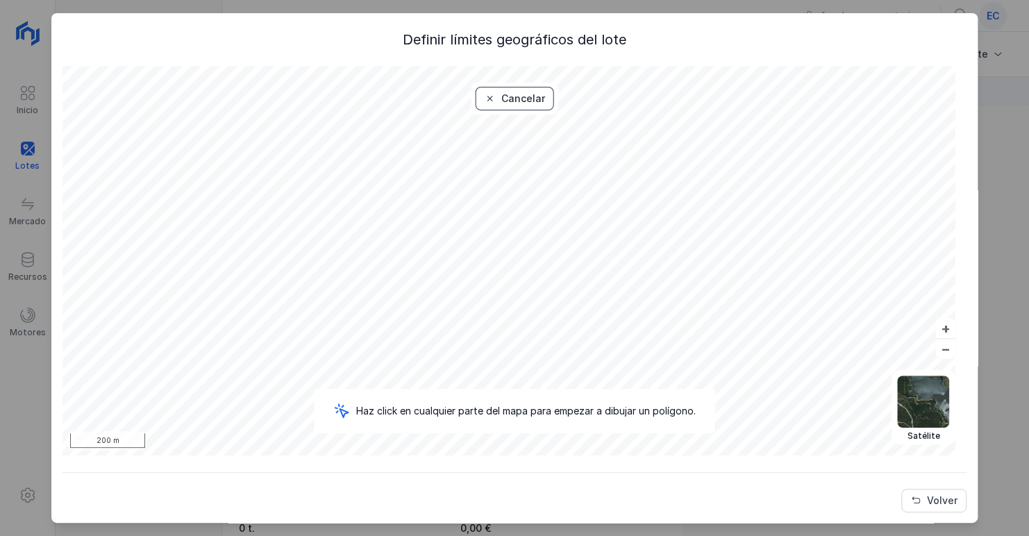
click at [501, 99] on div "Cancelar" at bounding box center [523, 99] width 44 height 14
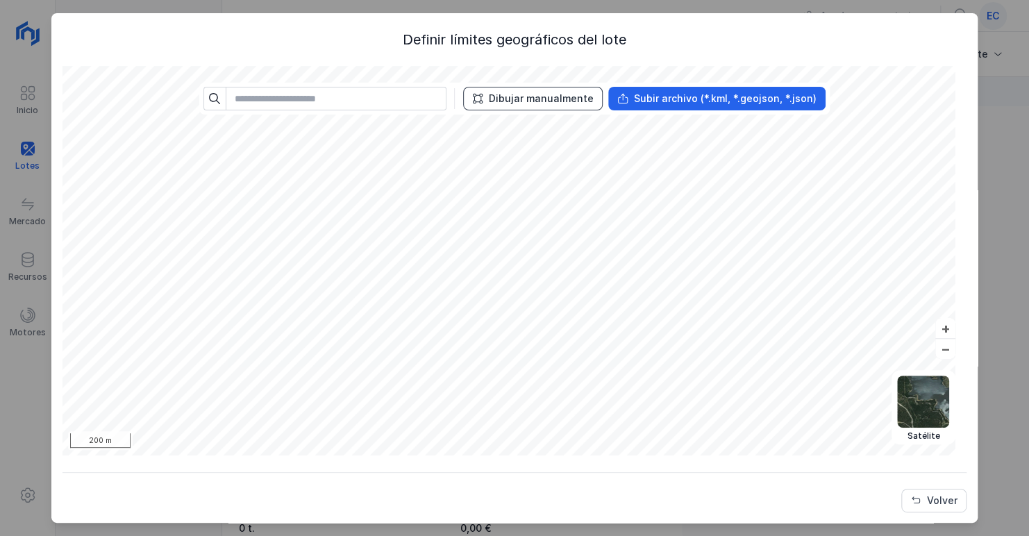
click at [532, 95] on div "Dibujar manualmente" at bounding box center [541, 99] width 105 height 14
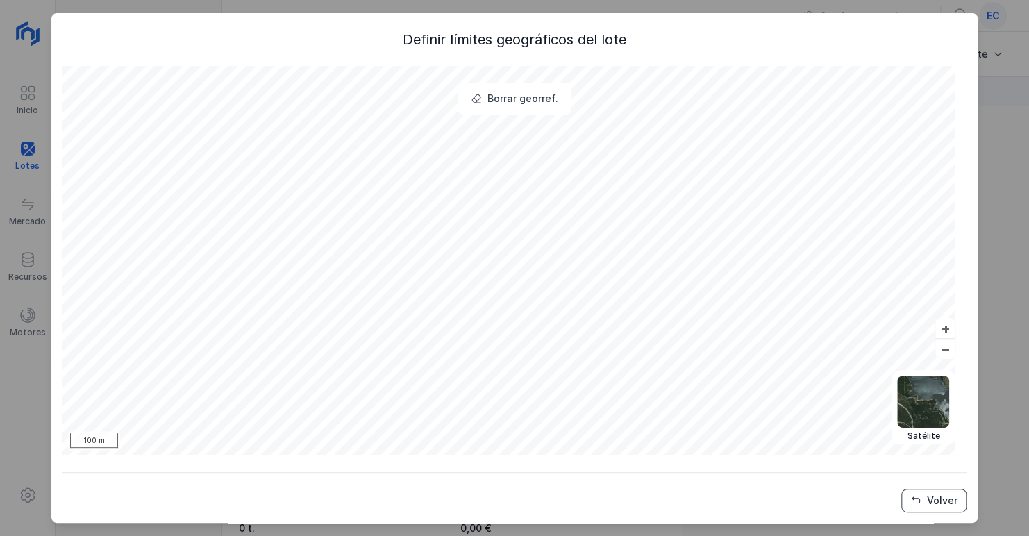
click at [940, 501] on div "Volver" at bounding box center [942, 501] width 31 height 14
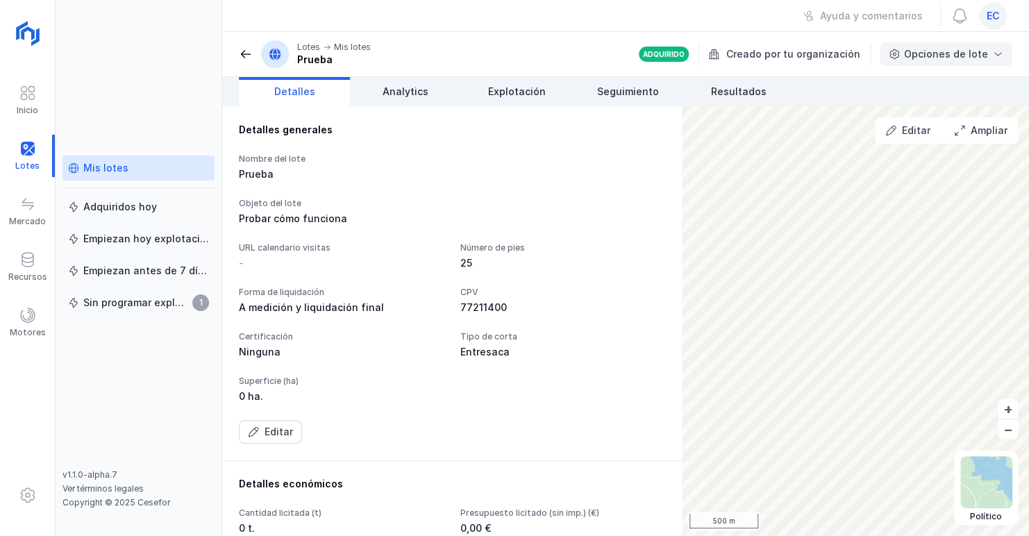
click at [994, 47] on div "Opciones de lote" at bounding box center [946, 54] width 133 height 24
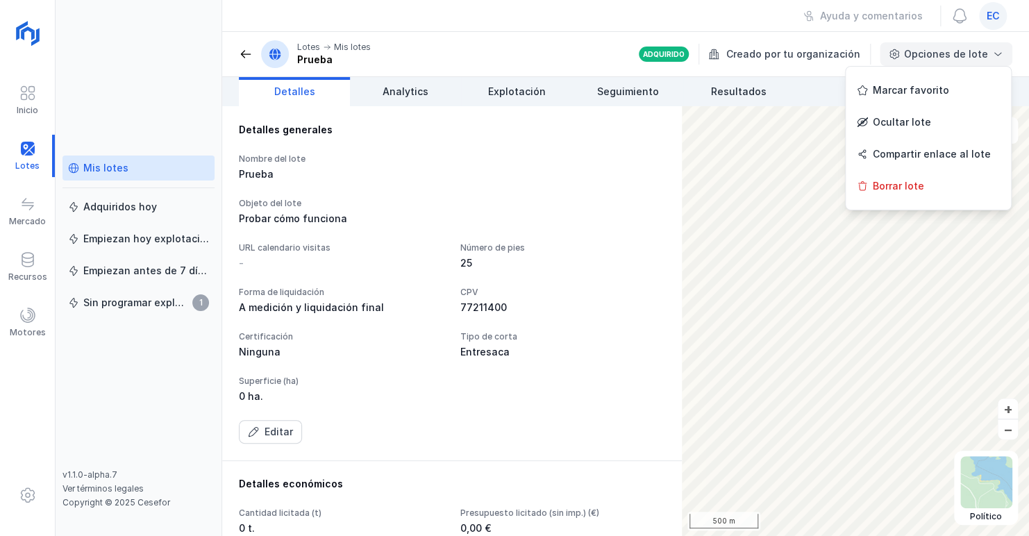
click at [994, 47] on div "Opciones de lote" at bounding box center [946, 54] width 133 height 24
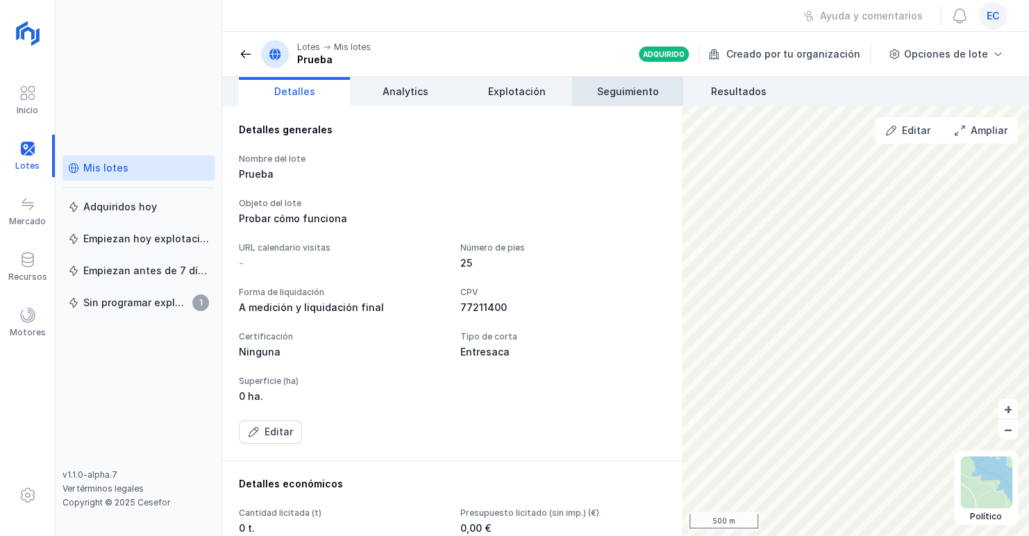
click at [607, 101] on link "Seguimiento" at bounding box center [627, 91] width 111 height 29
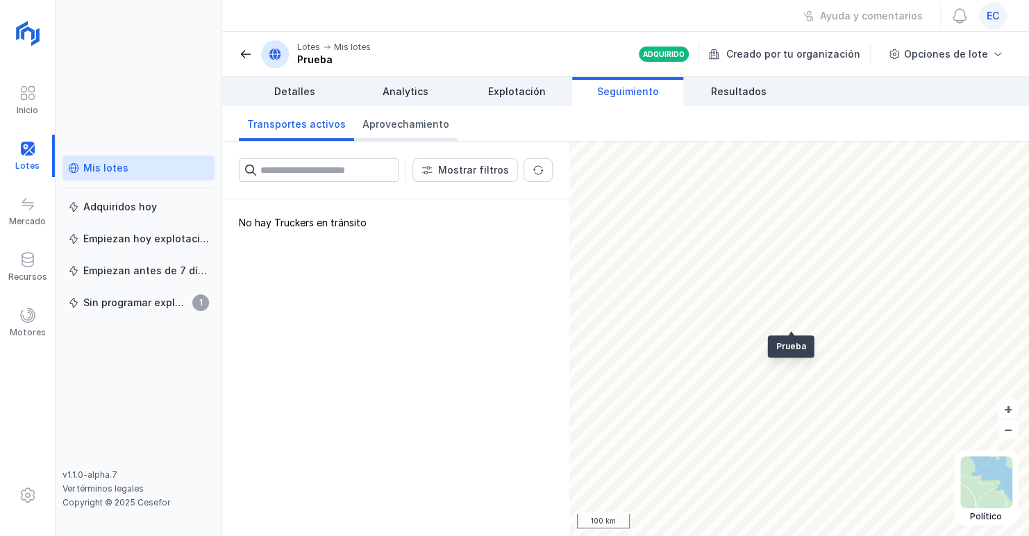
click at [390, 130] on span "Aprovechamiento" at bounding box center [406, 124] width 87 height 14
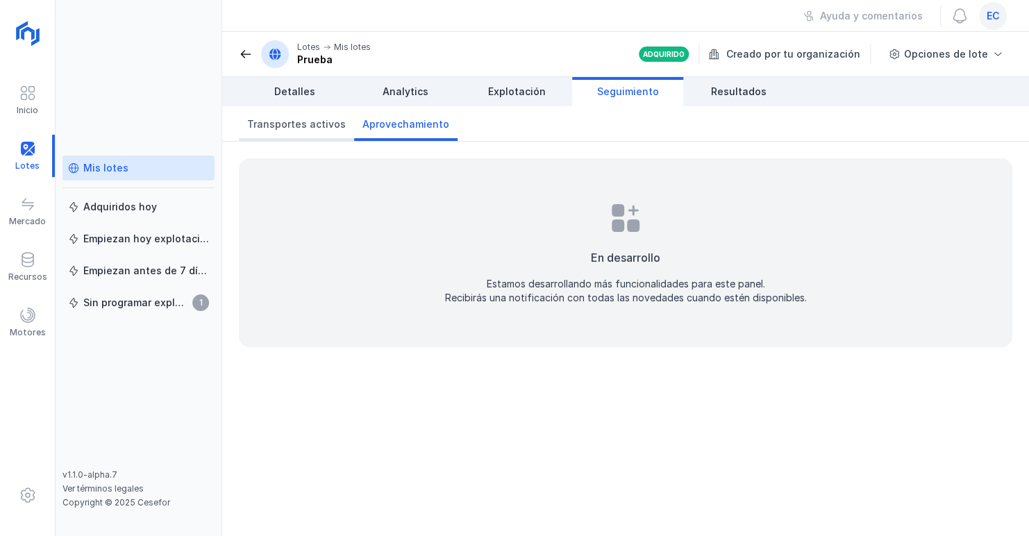
click at [299, 134] on link "Transportes activos" at bounding box center [296, 123] width 115 height 35
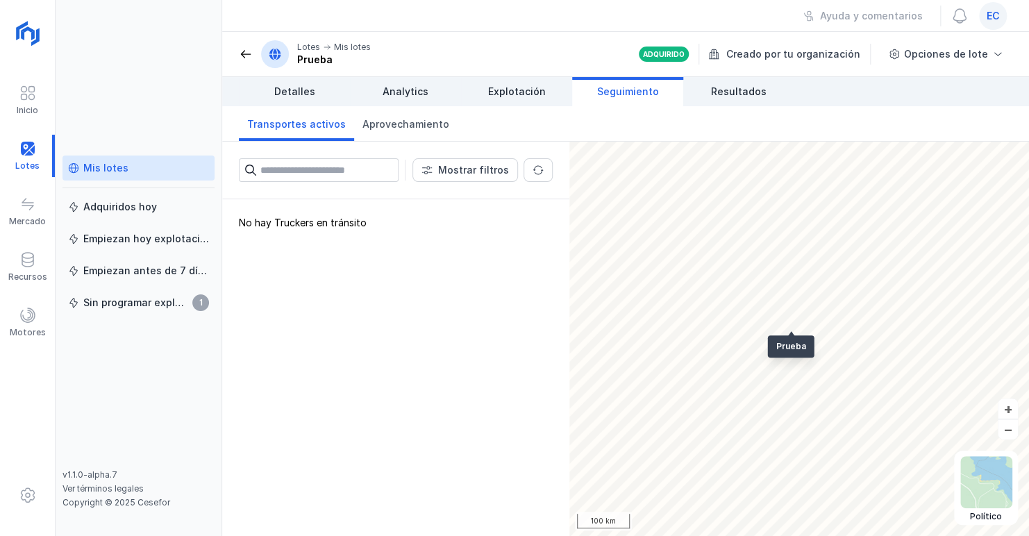
click at [309, 222] on div "No hay Truckers en tránsito" at bounding box center [395, 367] width 347 height 337
click at [38, 327] on div "Motores" at bounding box center [28, 332] width 36 height 11
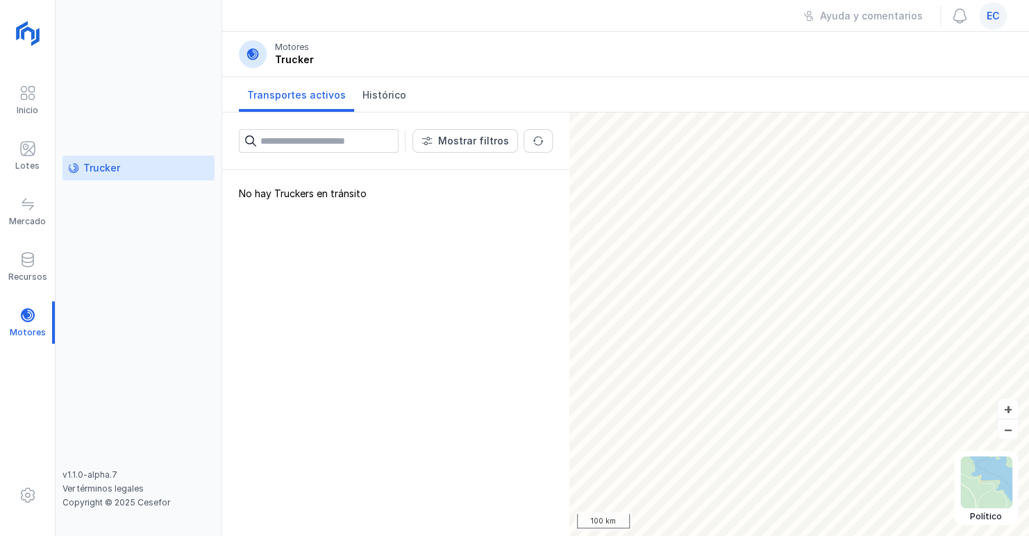
click at [305, 136] on input "text" at bounding box center [329, 141] width 138 height 24
click at [461, 144] on div "Mostrar filtros" at bounding box center [473, 141] width 71 height 14
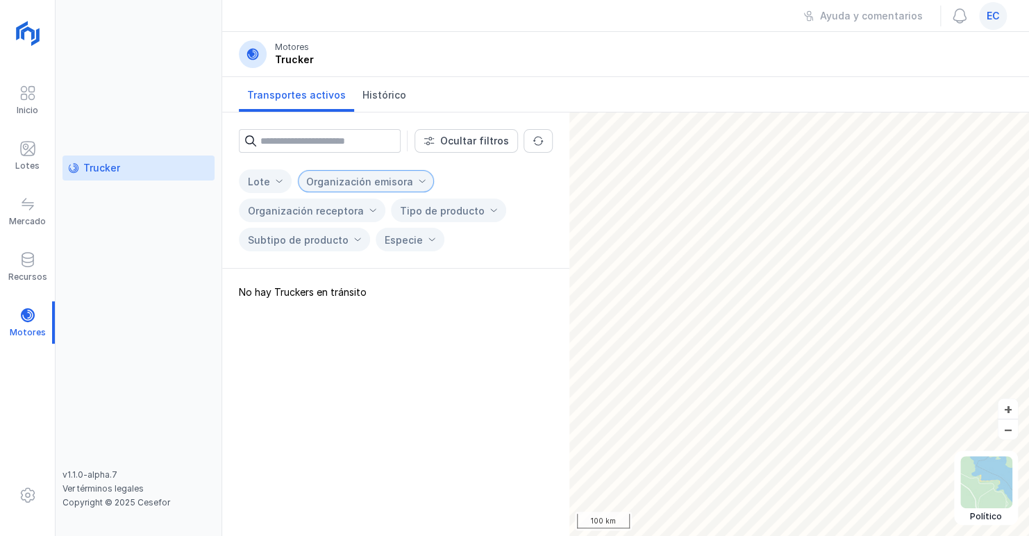
click at [406, 182] on span "Organización emisora" at bounding box center [357, 181] width 119 height 23
click at [380, 204] on li "Ecomasa25 SL" at bounding box center [364, 209] width 139 height 26
click at [495, 179] on span at bounding box center [502, 181] width 14 height 14
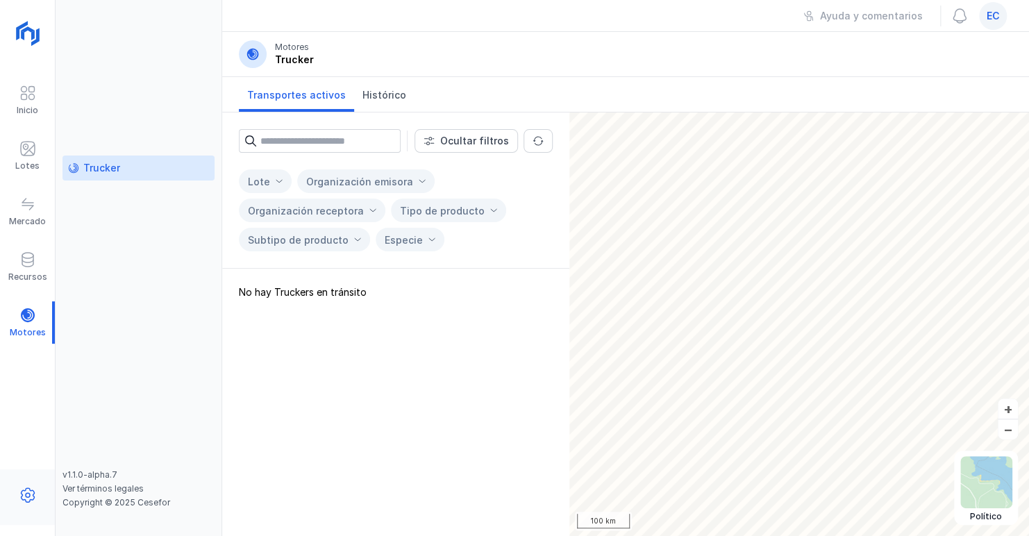
click at [37, 489] on div at bounding box center [27, 497] width 55 height 33
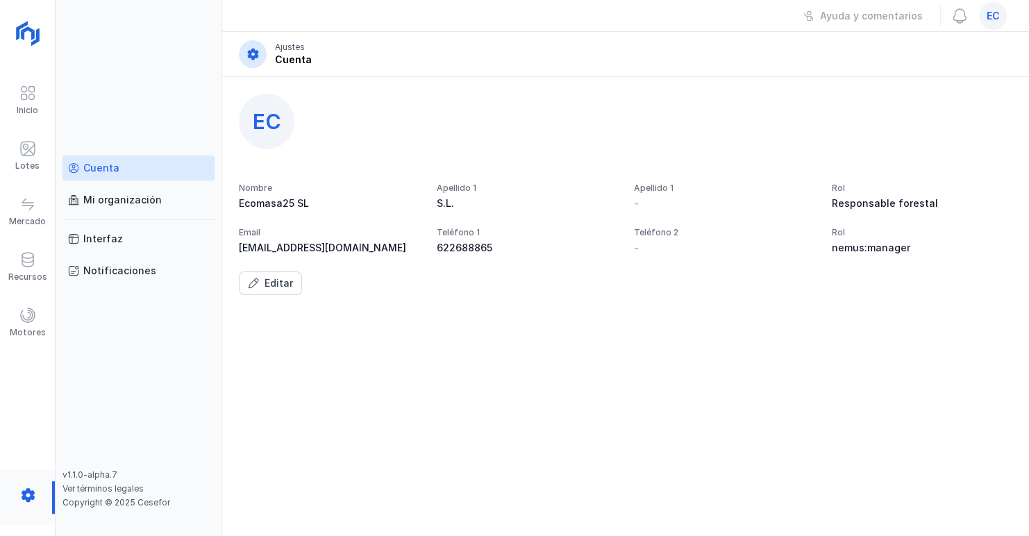
click at [37, 489] on div at bounding box center [27, 497] width 55 height 33
click at [19, 325] on div at bounding box center [27, 317] width 17 height 20
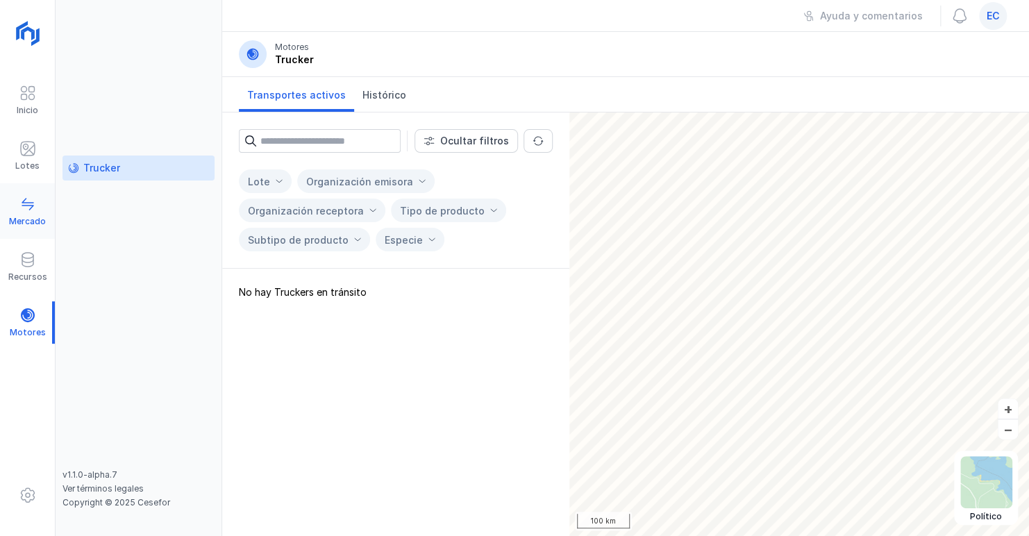
click at [32, 218] on div "Mercado" at bounding box center [27, 221] width 37 height 11
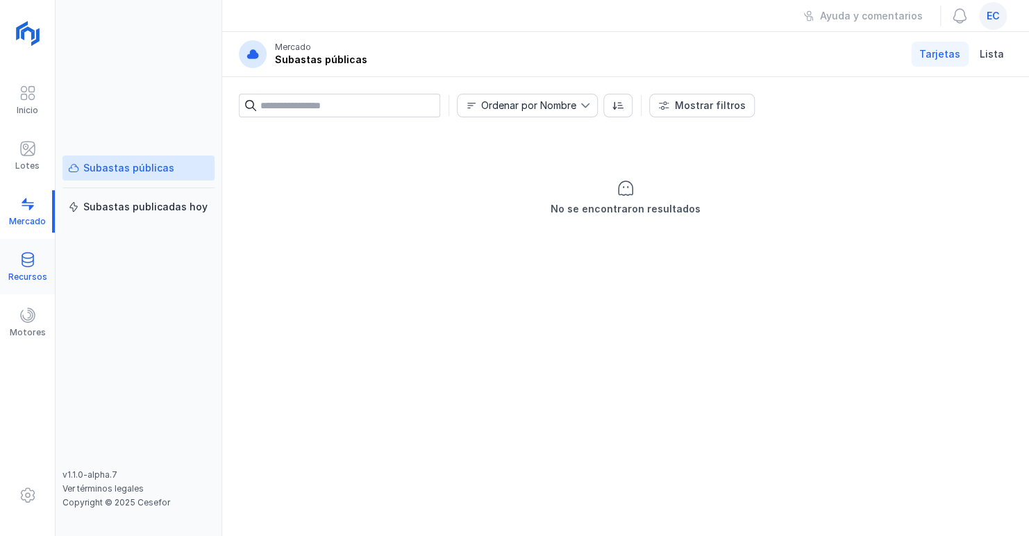
click at [24, 256] on span at bounding box center [27, 259] width 17 height 17
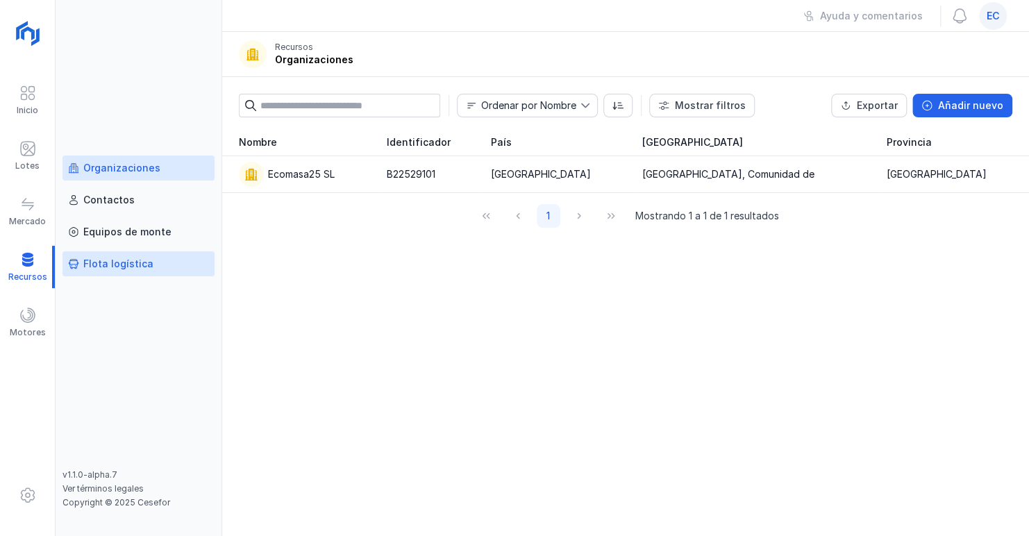
click at [106, 257] on div "Flota logística" at bounding box center [118, 264] width 70 height 14
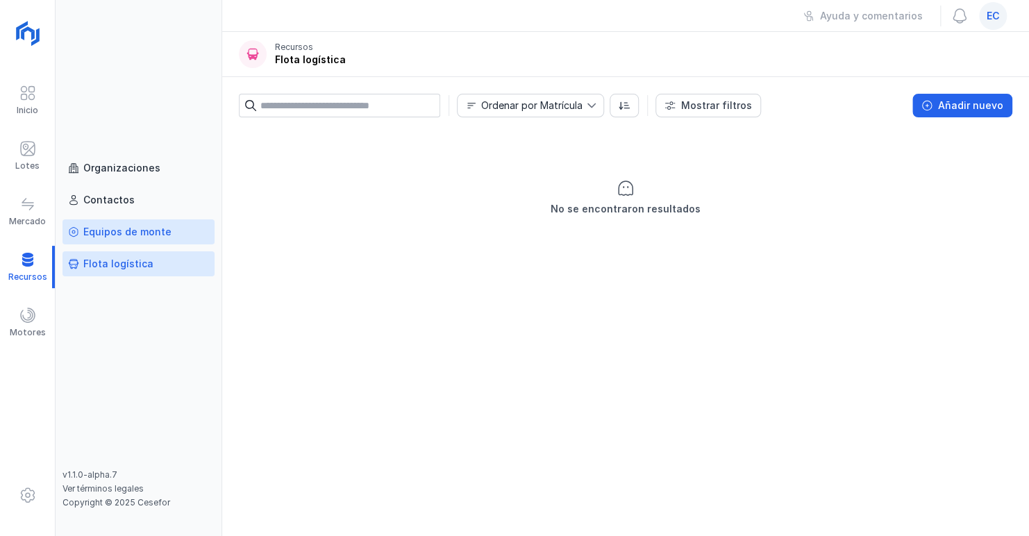
click at [151, 236] on div "Equipos de monte" at bounding box center [127, 232] width 88 height 14
click at [140, 253] on link "Flota logística" at bounding box center [139, 263] width 152 height 25
click at [19, 162] on div "Lotes" at bounding box center [27, 165] width 24 height 11
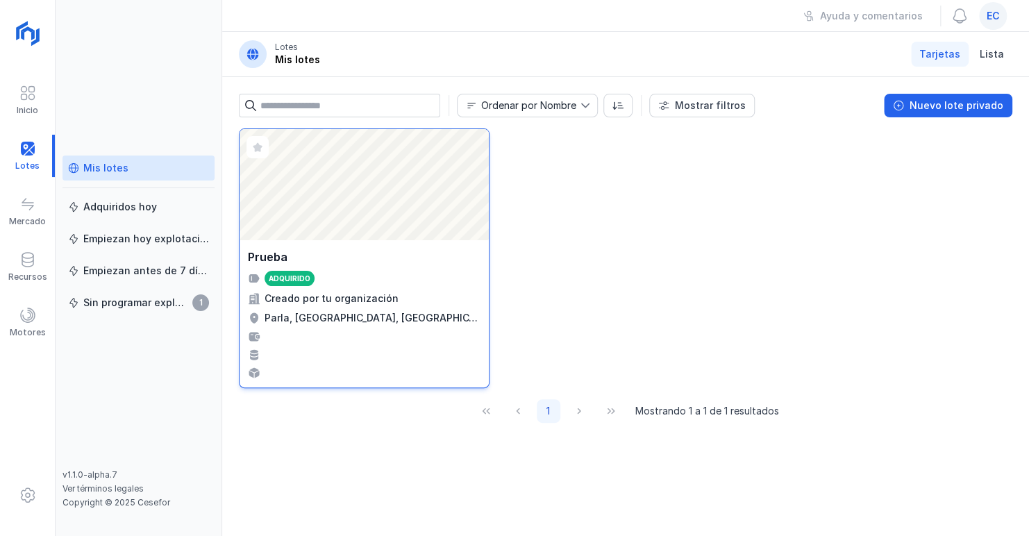
click at [429, 153] on div "Abrir lote" at bounding box center [364, 184] width 249 height 111
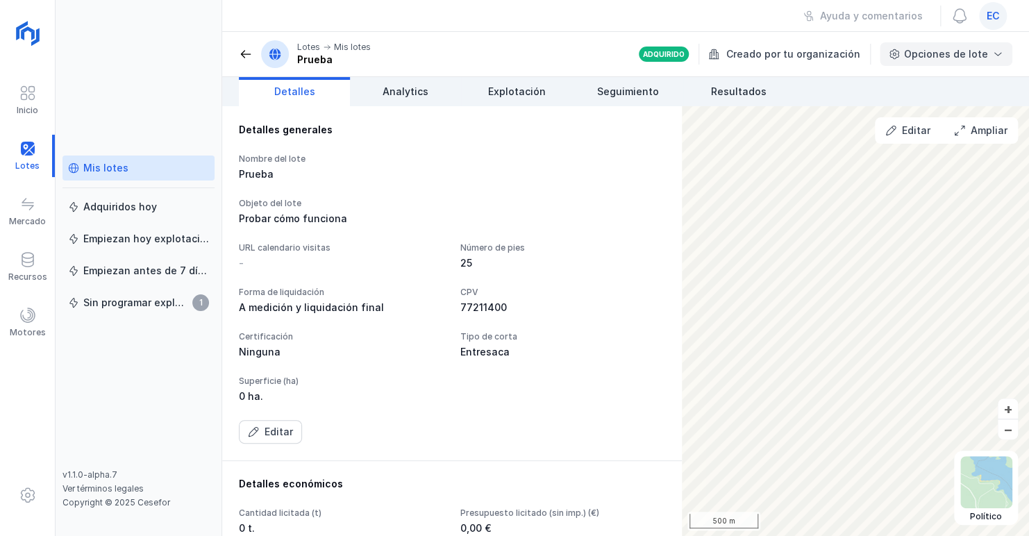
click at [986, 61] on div "Opciones de lote" at bounding box center [946, 54] width 133 height 24
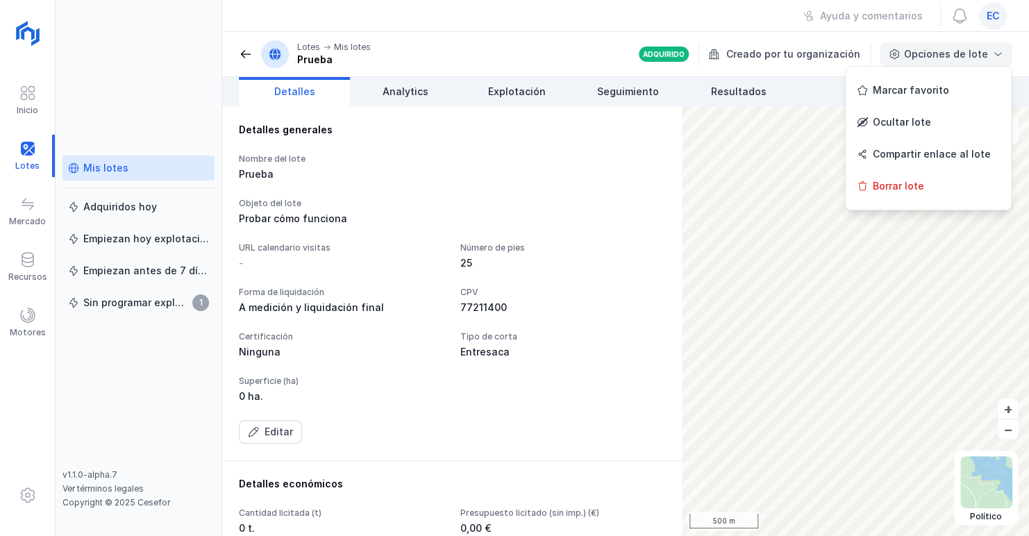
click at [986, 61] on div "Opciones de lote" at bounding box center [946, 54] width 133 height 24
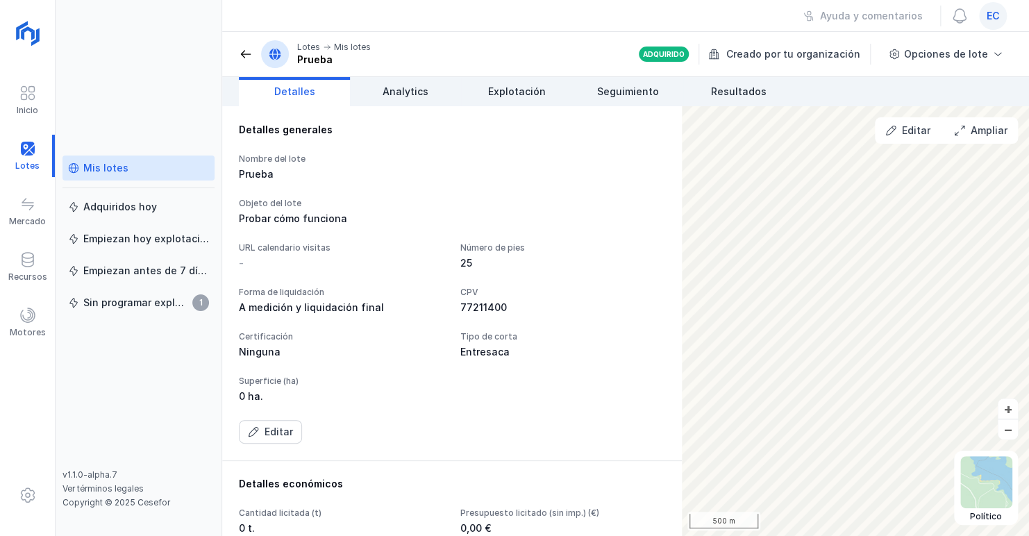
click at [292, 247] on div "URL calendario visitas" at bounding box center [341, 247] width 205 height 11
click at [993, 16] on span "ec" at bounding box center [993, 16] width 13 height 14
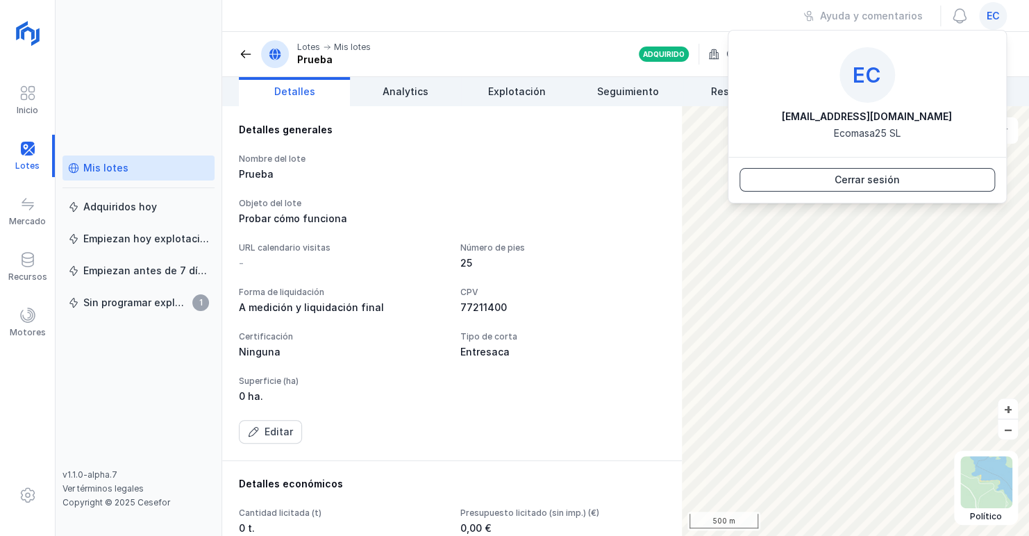
click at [870, 178] on div "Cerrar sesión" at bounding box center [867, 180] width 65 height 14
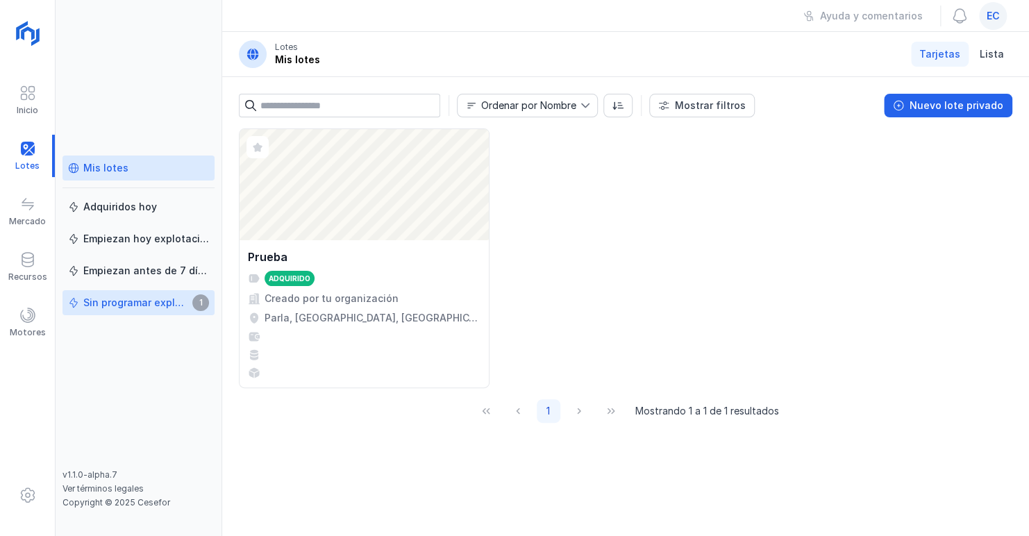
click at [151, 304] on div "Sin programar explotación" at bounding box center [135, 303] width 105 height 14
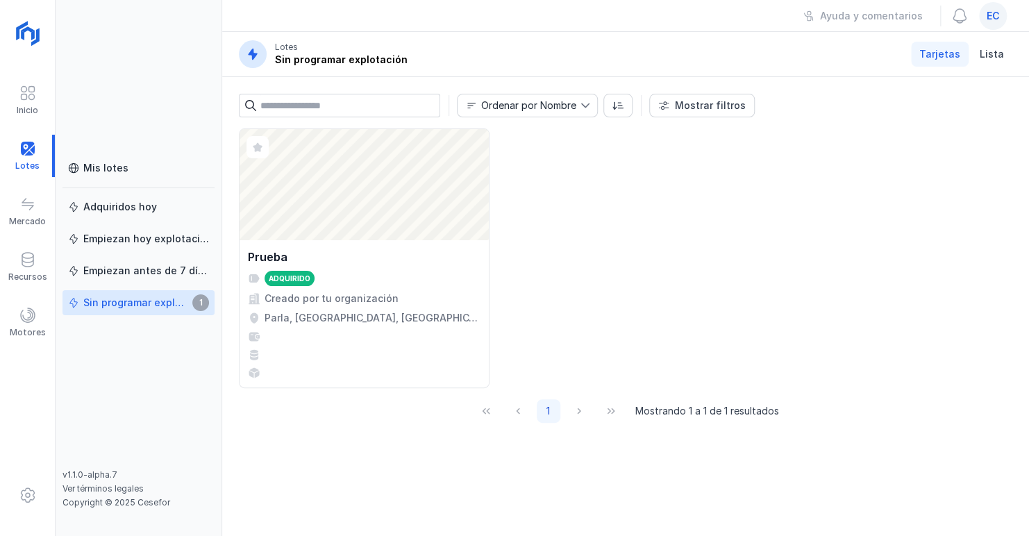
click at [931, 55] on span "Tarjetas" at bounding box center [940, 54] width 41 height 14
click at [255, 59] on span at bounding box center [253, 54] width 14 height 14
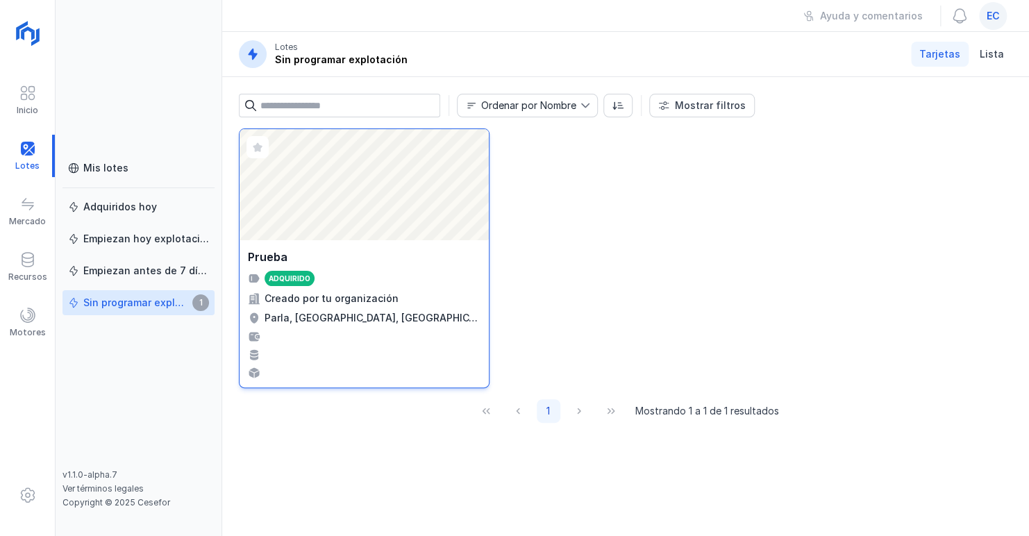
click at [331, 229] on div "Abrir lote" at bounding box center [364, 184] width 249 height 111
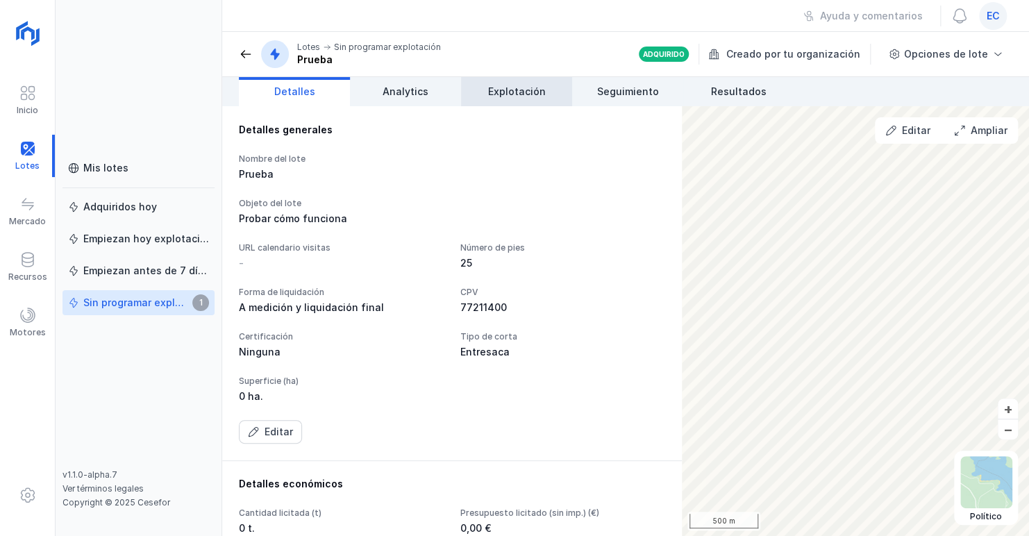
click at [505, 88] on span "Explotación" at bounding box center [517, 92] width 58 height 14
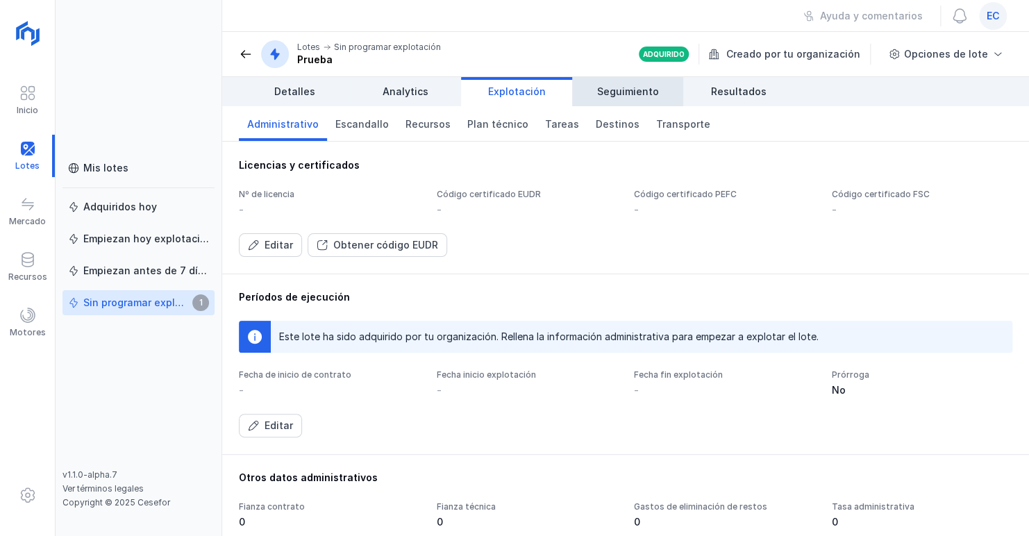
click at [624, 94] on span "Seguimiento" at bounding box center [628, 92] width 62 height 14
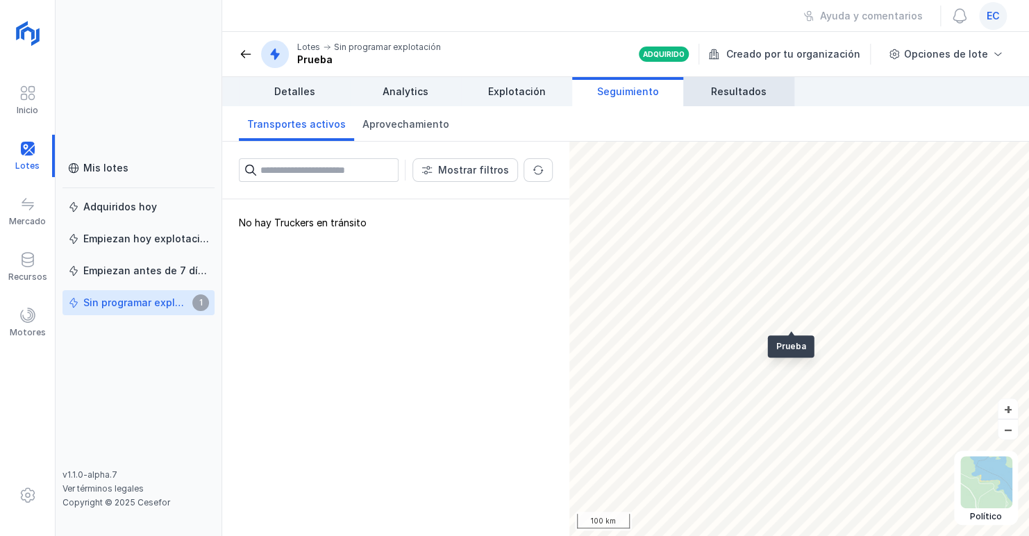
click at [725, 97] on span "Resultados" at bounding box center [739, 92] width 56 height 14
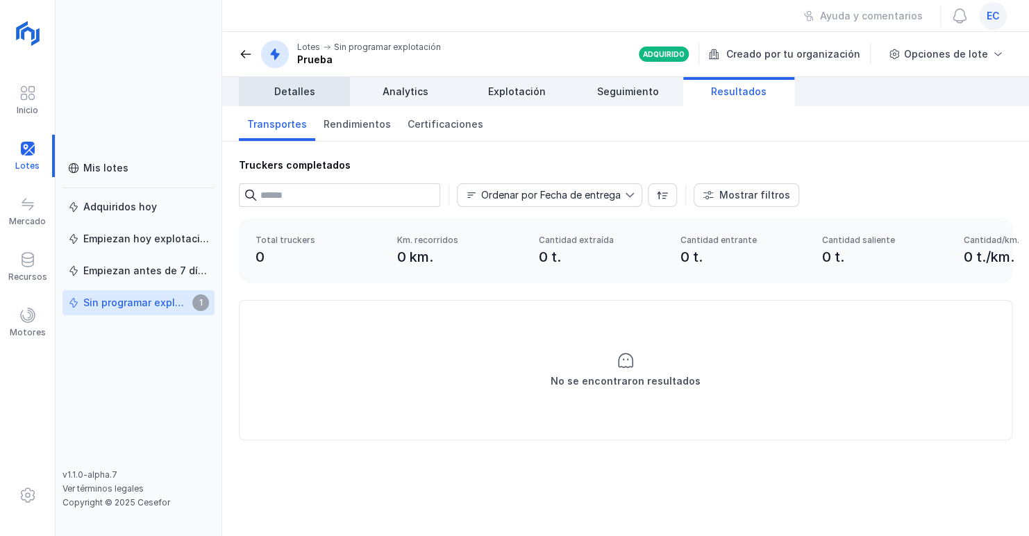
click at [281, 98] on span "Detalles" at bounding box center [294, 92] width 41 height 14
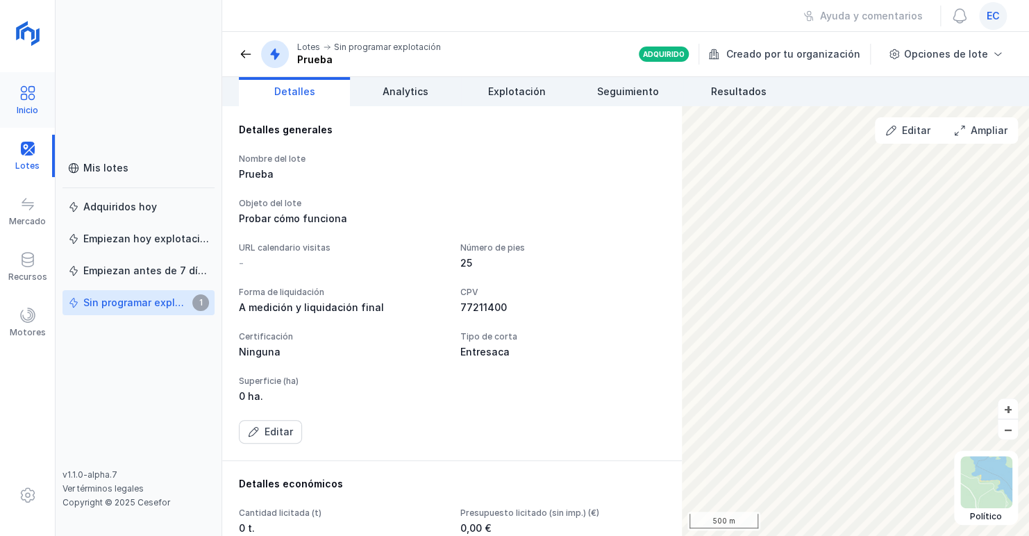
click at [22, 94] on span at bounding box center [27, 93] width 17 height 17
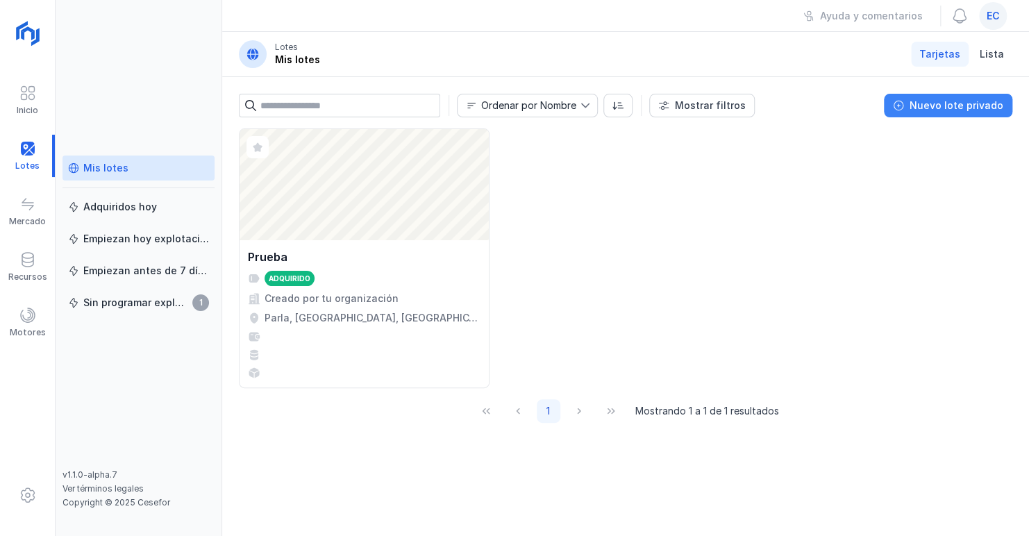
click at [960, 108] on div "Nuevo lote privado" at bounding box center [957, 106] width 94 height 14
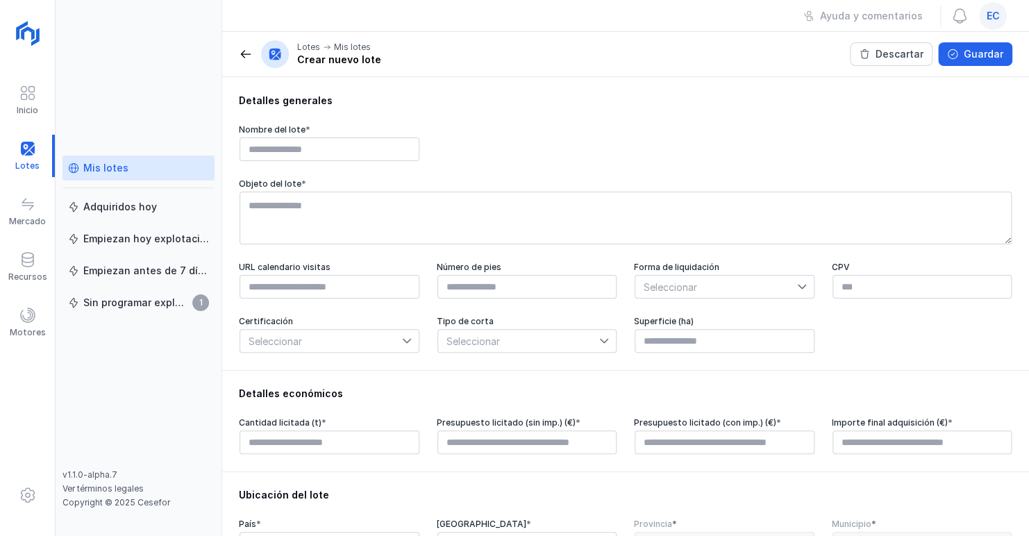
click at [143, 168] on div "Mis lotes" at bounding box center [138, 168] width 141 height 14
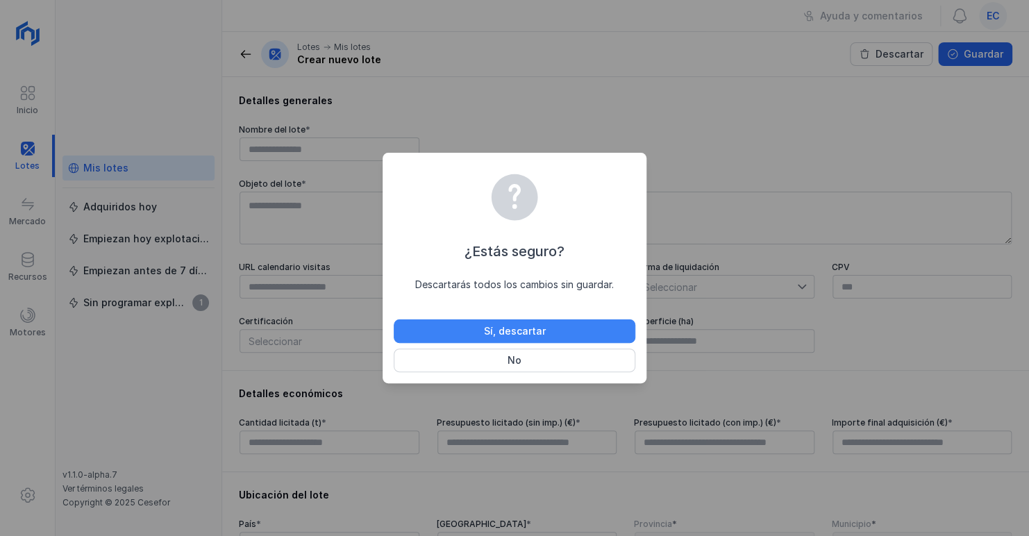
click at [556, 339] on button "Sí, descartar" at bounding box center [515, 332] width 242 height 24
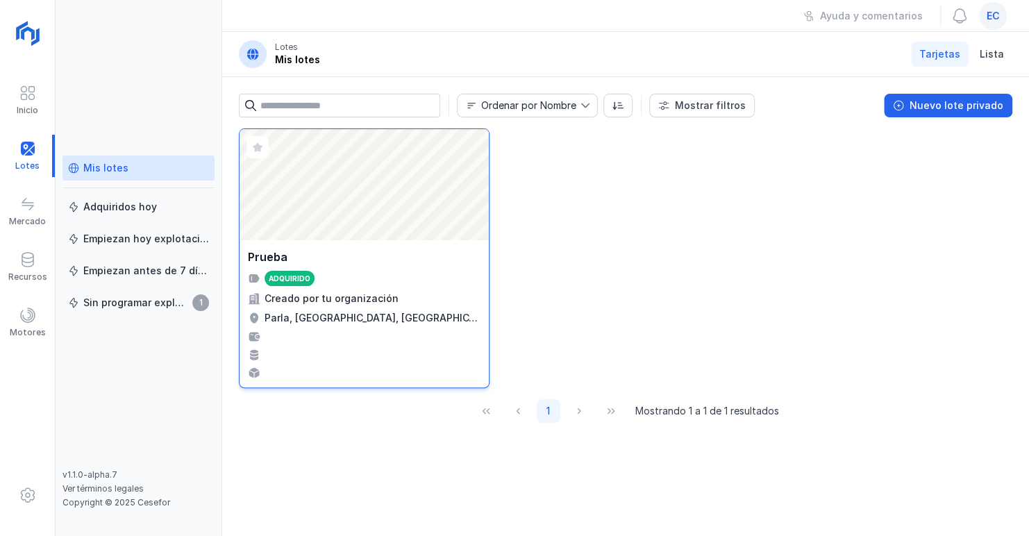
click at [376, 192] on div "Abrir lote" at bounding box center [364, 184] width 249 height 111
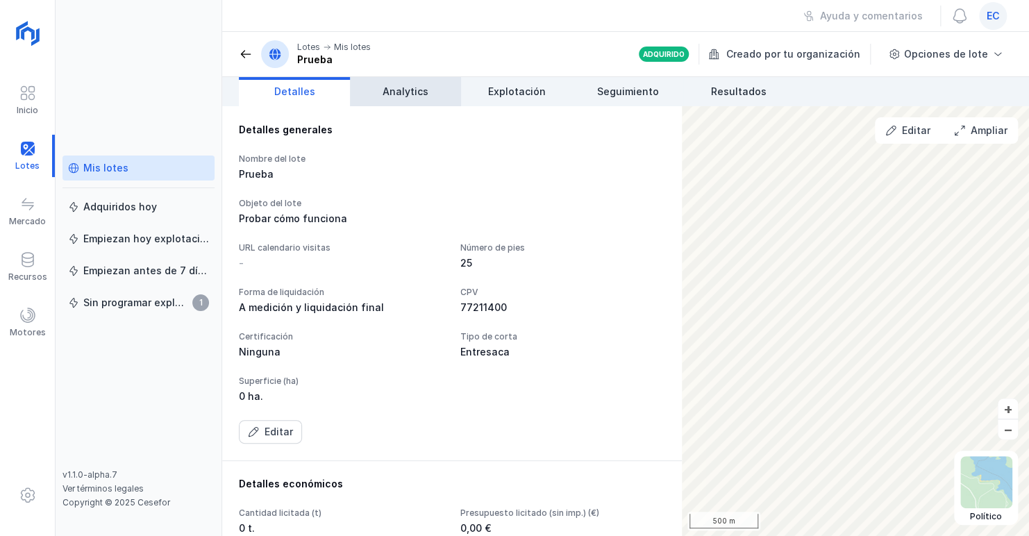
click at [401, 88] on span "Analytics" at bounding box center [406, 92] width 46 height 14
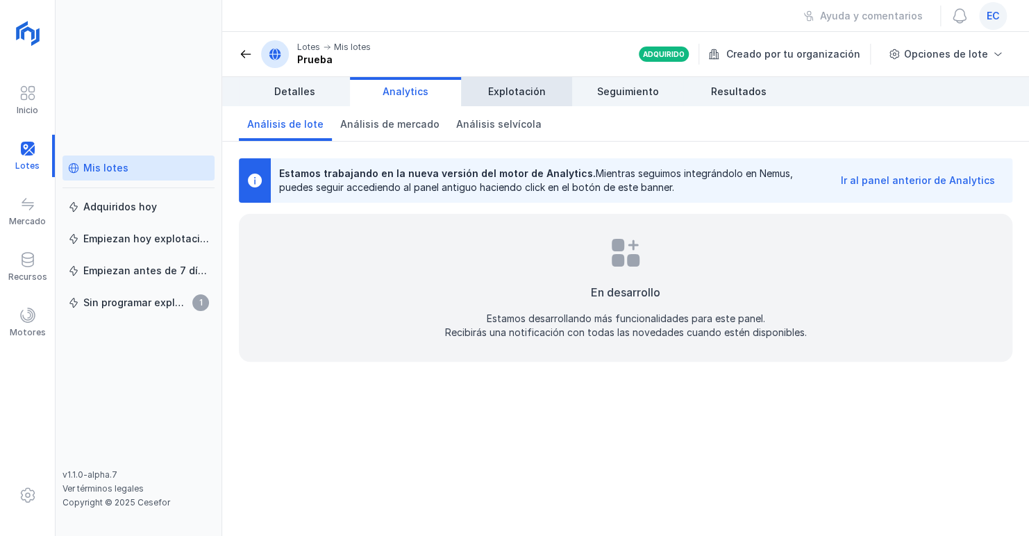
click at [529, 94] on span "Explotación" at bounding box center [517, 92] width 58 height 14
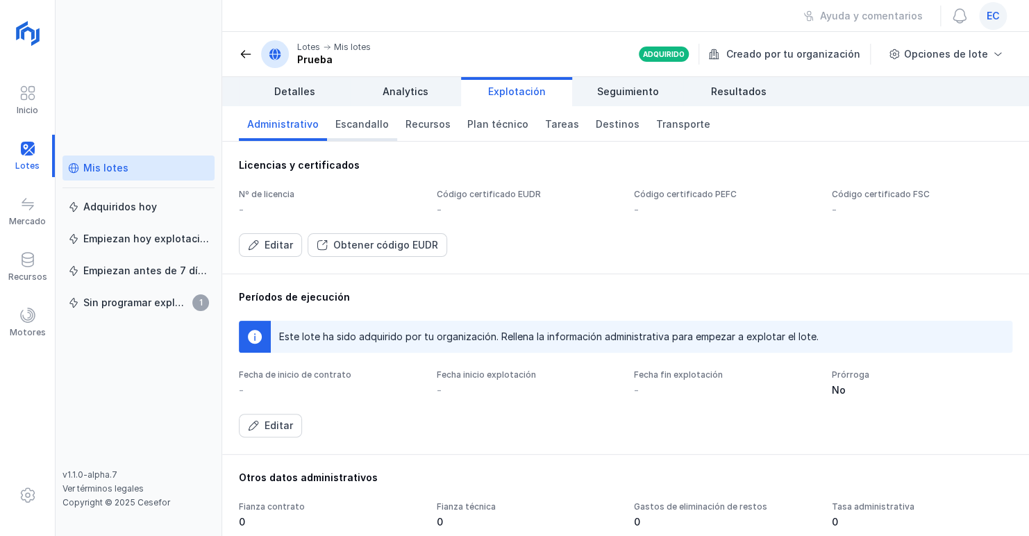
click at [362, 128] on span "Escandallo" at bounding box center [361, 124] width 53 height 14
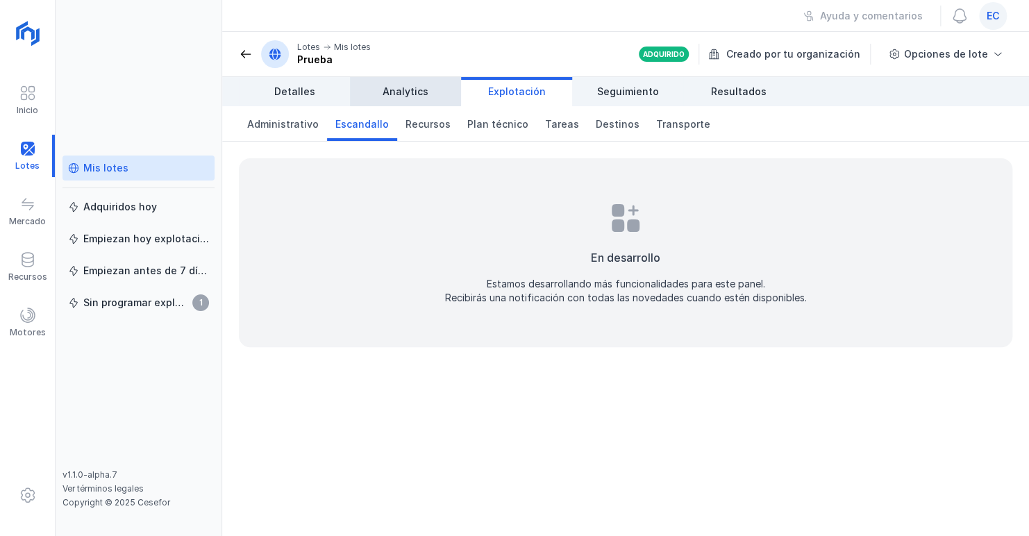
click at [414, 124] on span "Recursos" at bounding box center [428, 124] width 45 height 14
click at [470, 129] on span "Plan técnico" at bounding box center [497, 124] width 61 height 14
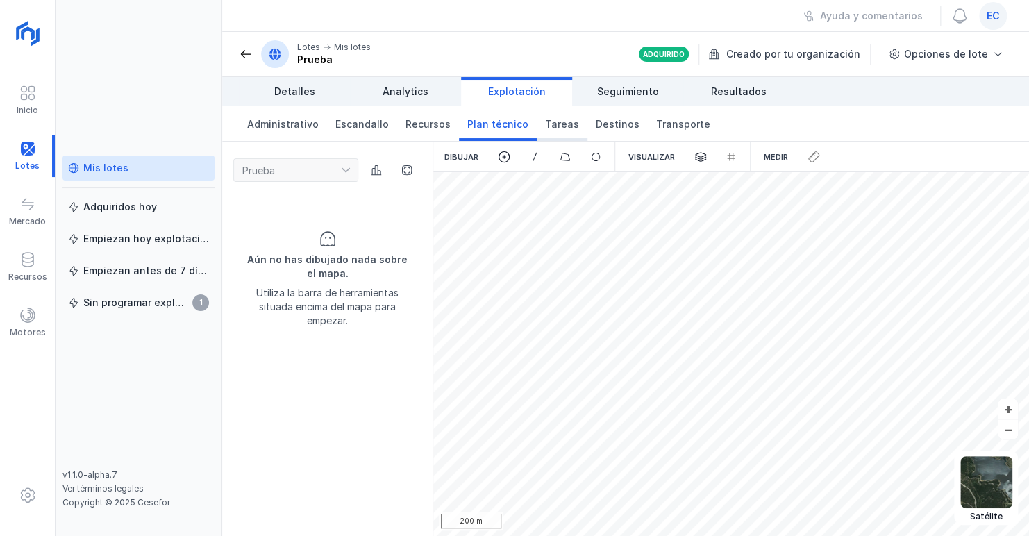
click at [549, 126] on span "Tareas" at bounding box center [562, 124] width 34 height 14
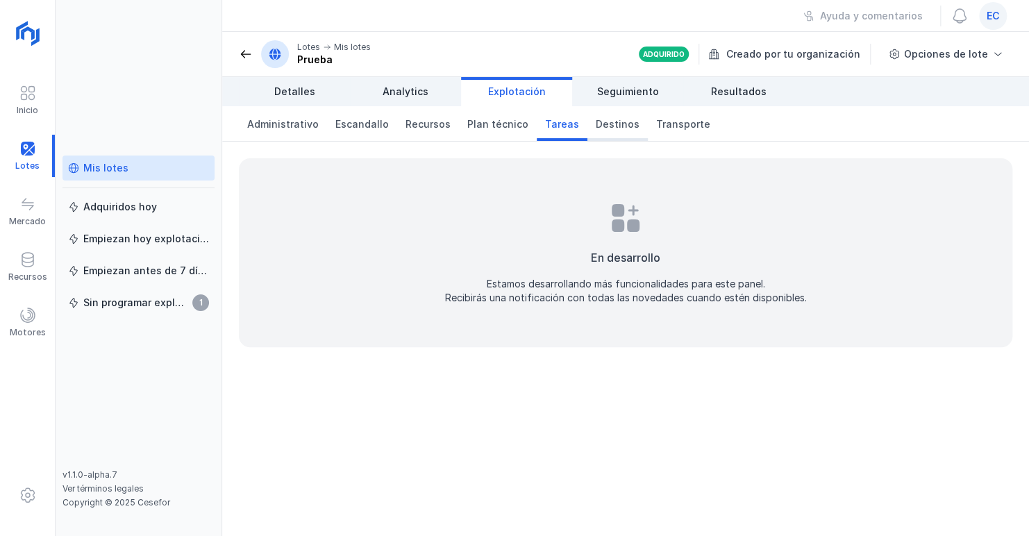
click at [602, 126] on span "Destinos" at bounding box center [618, 124] width 44 height 14
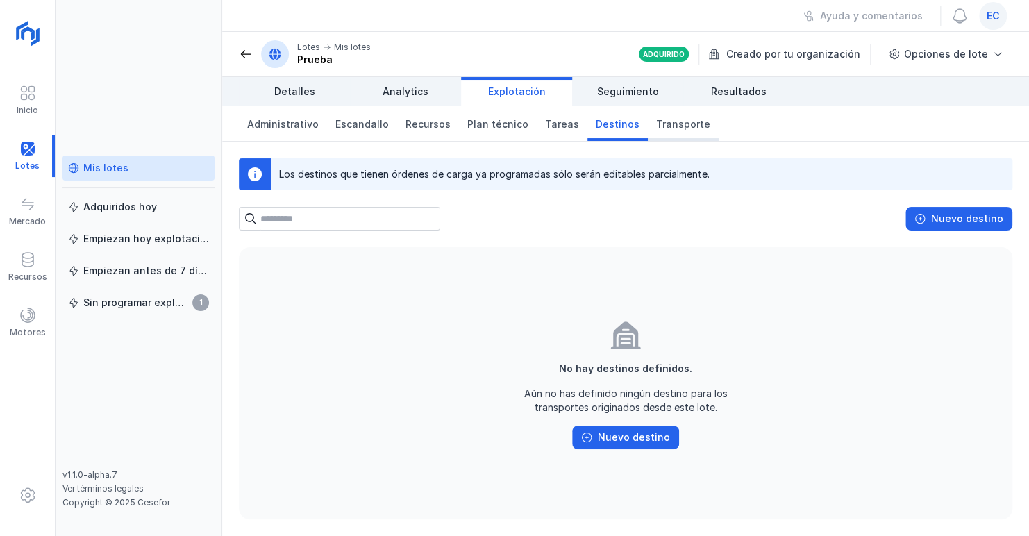
click at [663, 128] on span "Transporte" at bounding box center [683, 124] width 54 height 14
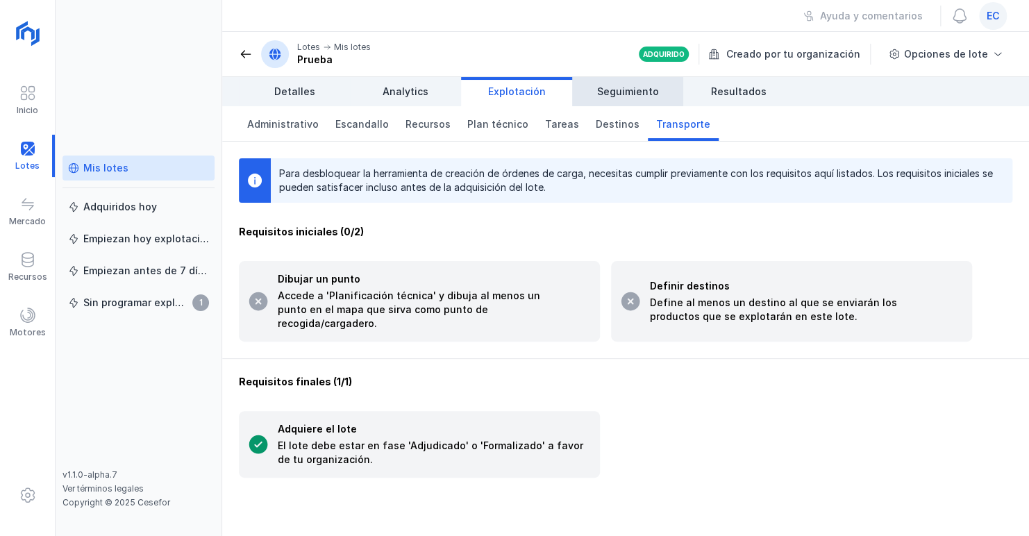
click at [622, 94] on span "Seguimiento" at bounding box center [628, 92] width 62 height 14
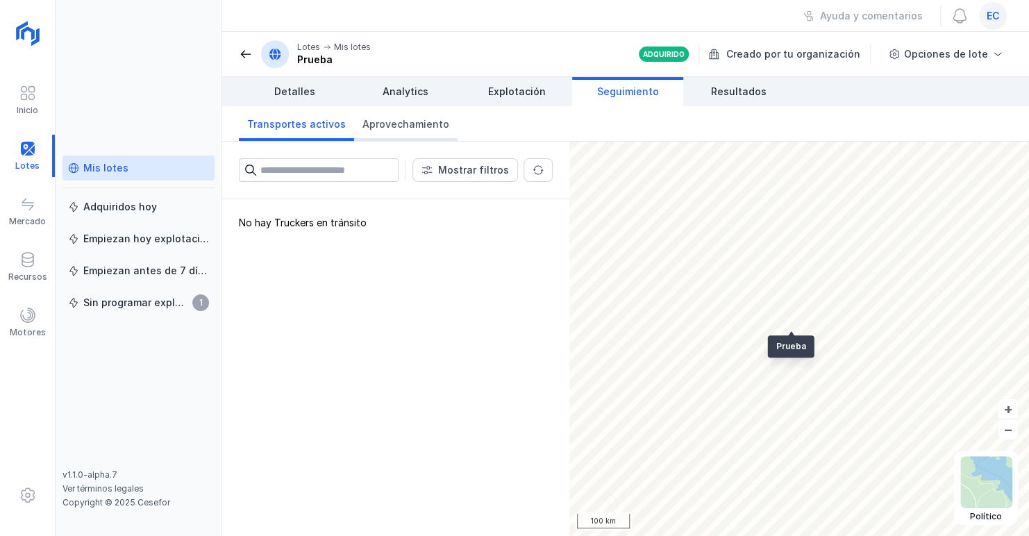
click at [413, 117] on span "Aprovechamiento" at bounding box center [406, 124] width 87 height 14
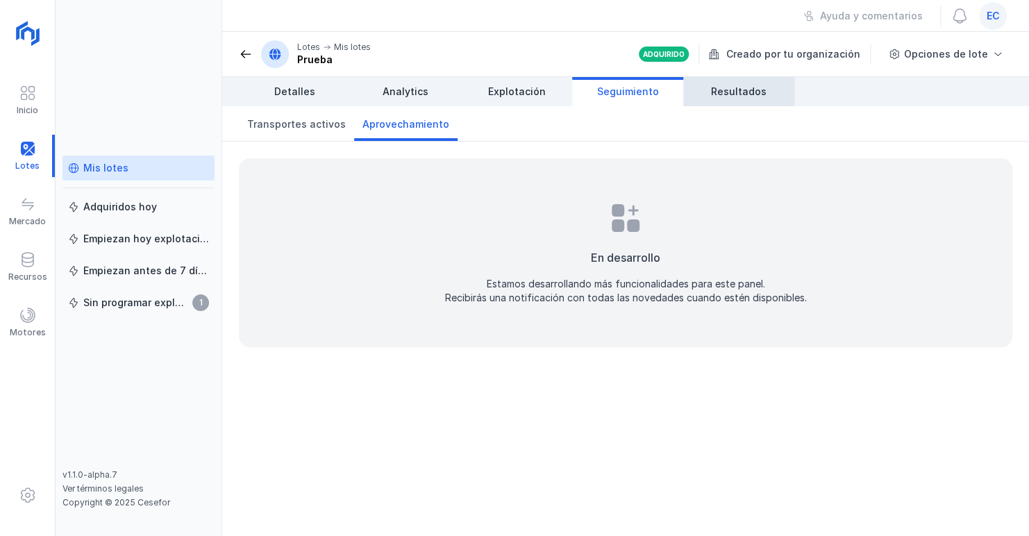
click at [740, 92] on span "Resultados" at bounding box center [739, 92] width 56 height 14
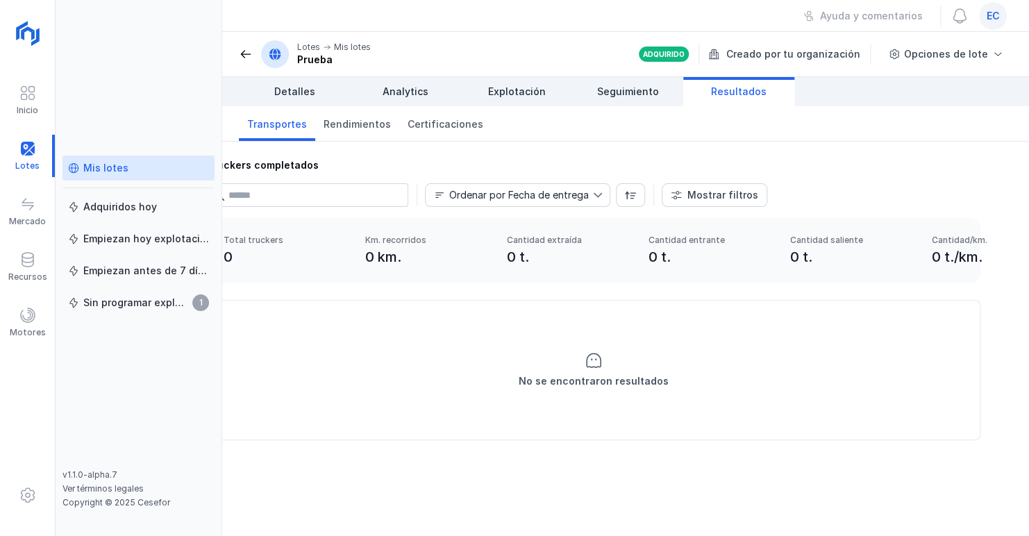
scroll to position [0, 60]
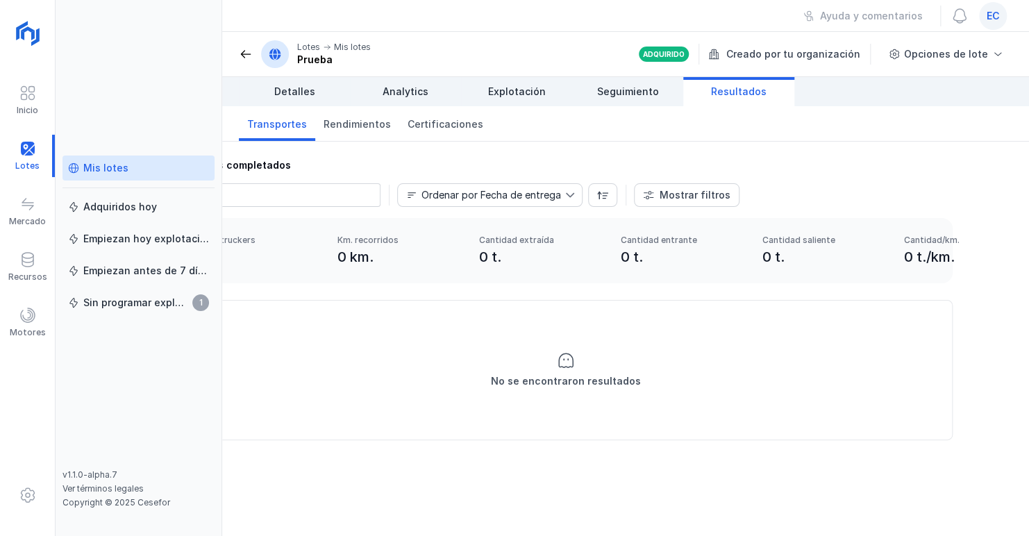
click at [160, 165] on div "Mis lotes" at bounding box center [138, 168] width 141 height 14
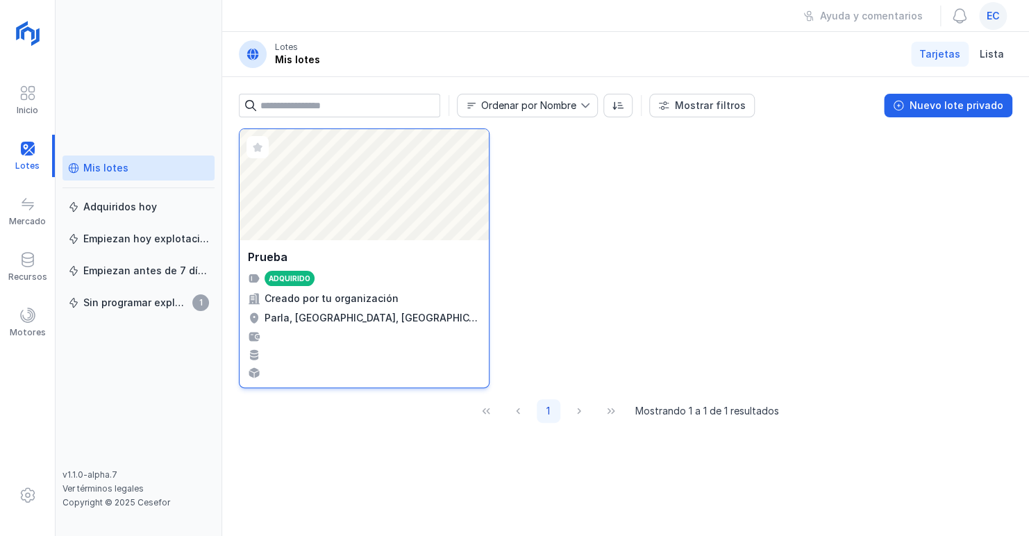
click at [372, 283] on div "Adquirido" at bounding box center [364, 278] width 233 height 15
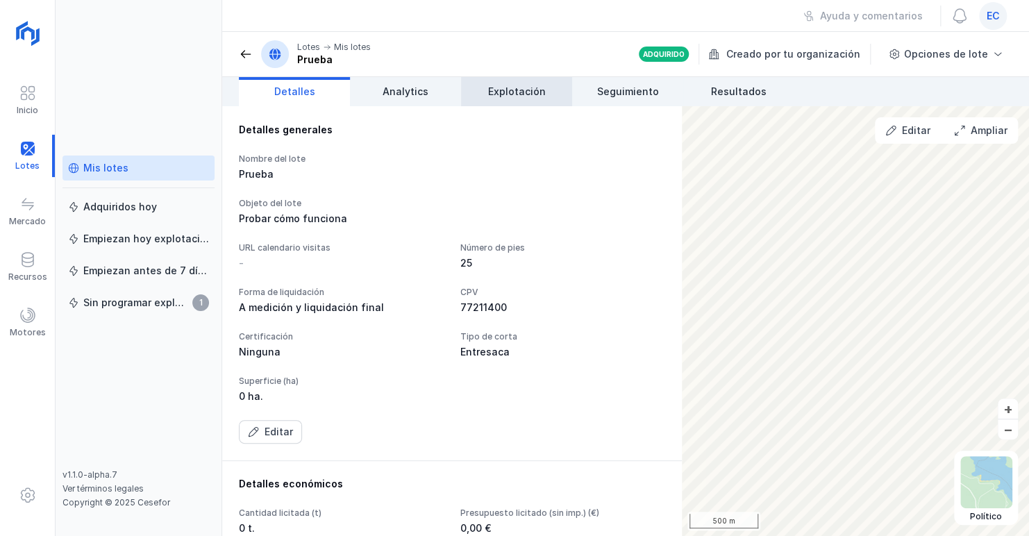
click at [529, 88] on span "Explotación" at bounding box center [517, 92] width 58 height 14
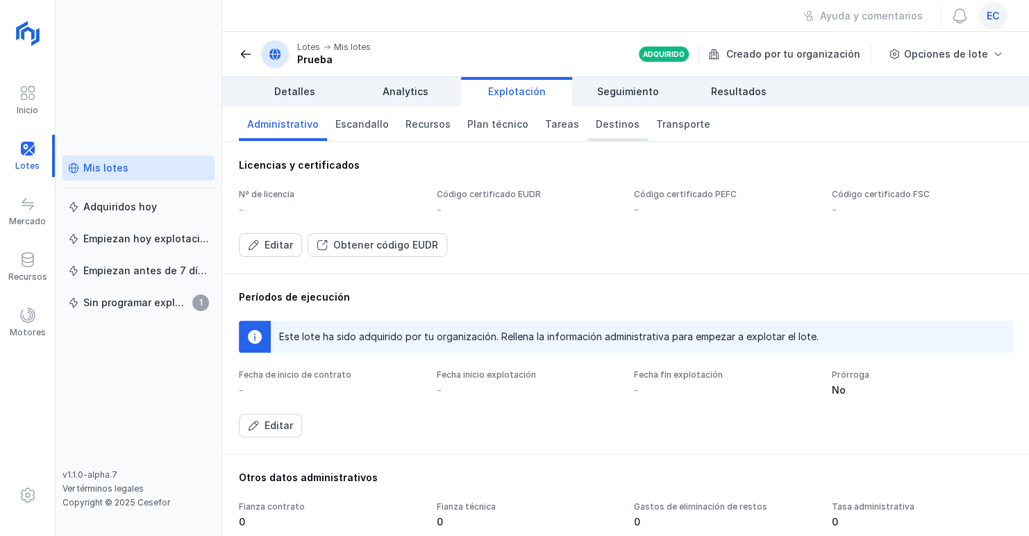
click at [604, 128] on span "Destinos" at bounding box center [618, 124] width 44 height 14
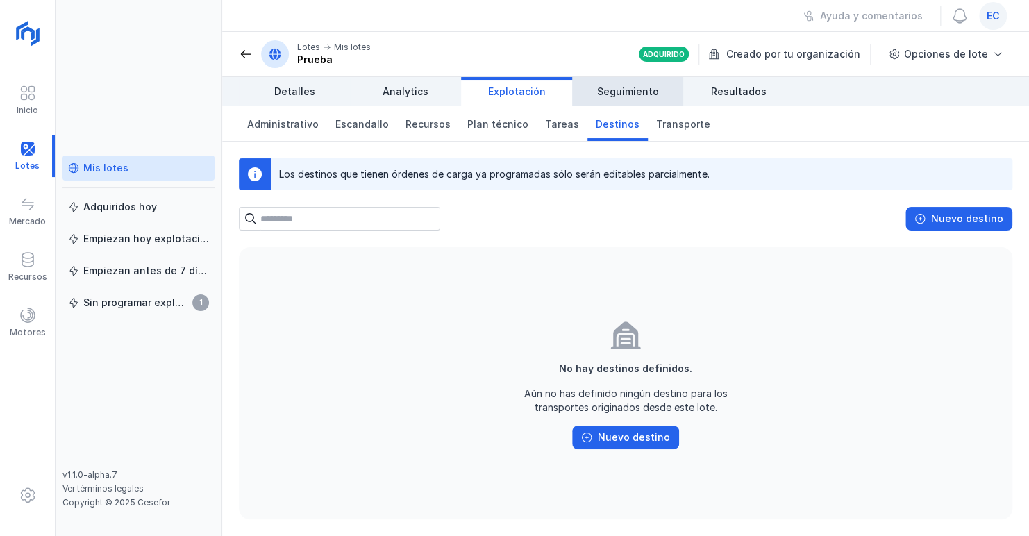
click at [629, 90] on span "Seguimiento" at bounding box center [628, 92] width 62 height 14
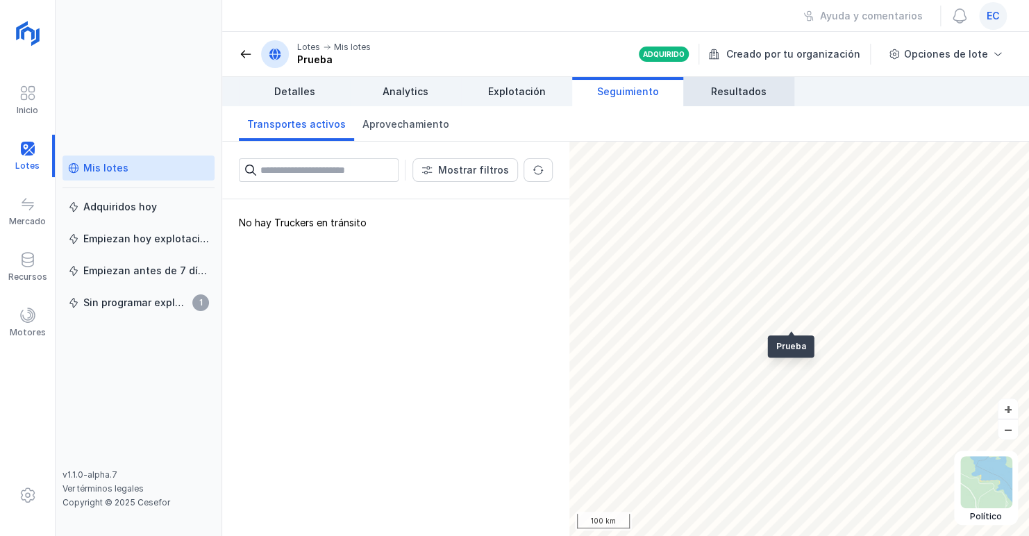
click at [729, 92] on span "Resultados" at bounding box center [739, 92] width 56 height 14
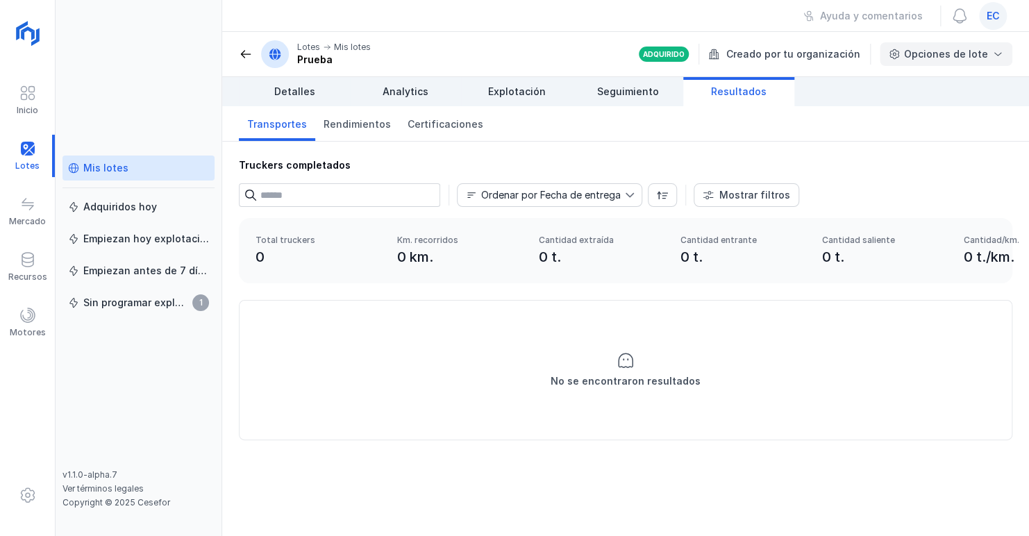
click at [993, 53] on span at bounding box center [998, 54] width 11 height 11
click at [993, 54] on span at bounding box center [998, 54] width 11 height 11
click at [991, 56] on div "Opciones de lote" at bounding box center [946, 54] width 133 height 24
click at [991, 63] on div "Opciones de lote" at bounding box center [946, 54] width 133 height 24
click at [991, 62] on div "Opciones de lote" at bounding box center [946, 54] width 133 height 24
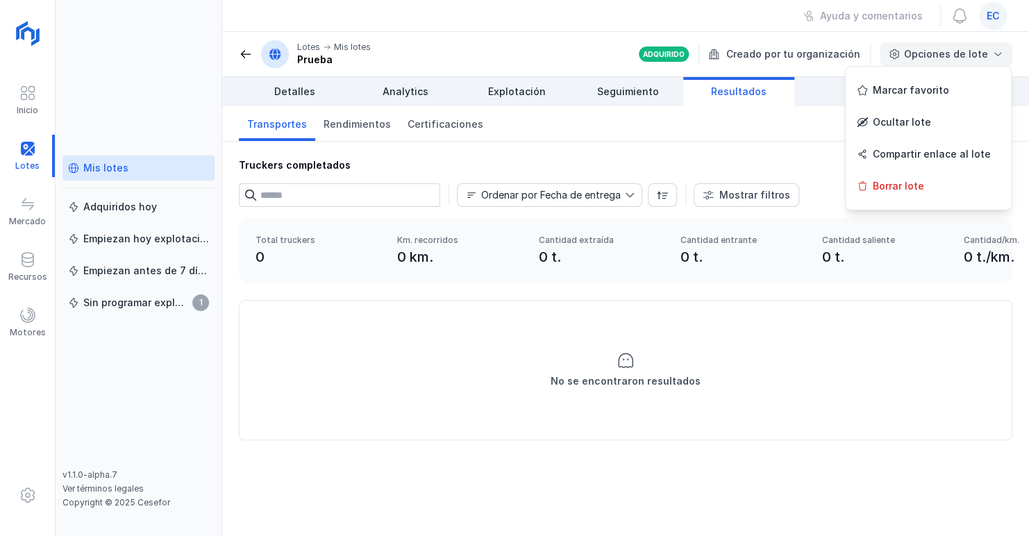
click at [994, 57] on span at bounding box center [998, 54] width 11 height 11
